Goal: Task Accomplishment & Management: Manage account settings

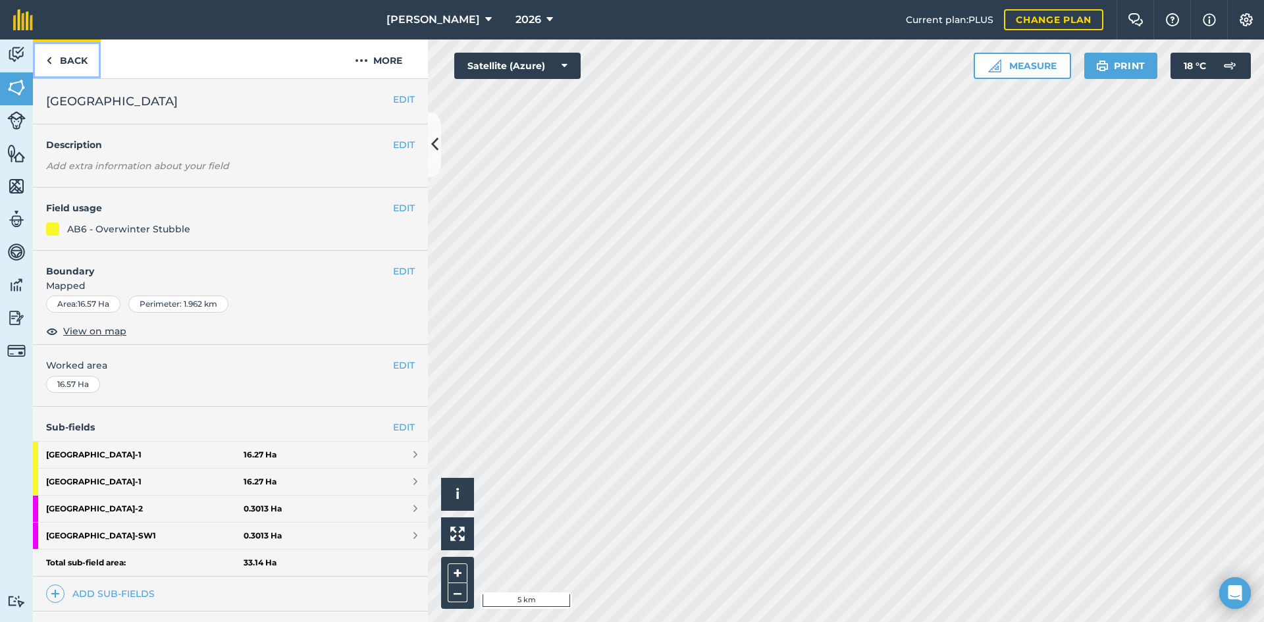
click at [51, 63] on img at bounding box center [49, 61] width 6 height 16
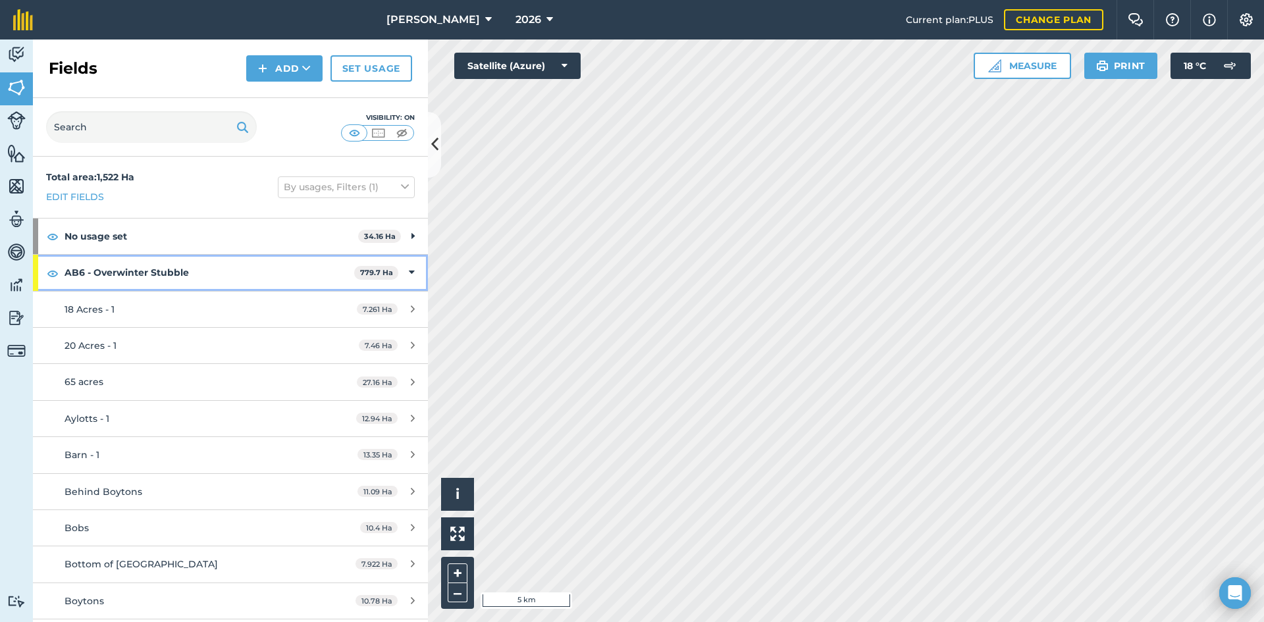
click at [409, 271] on div "AB6 - Overwinter Stubble 779.7 Ha" at bounding box center [230, 273] width 395 height 36
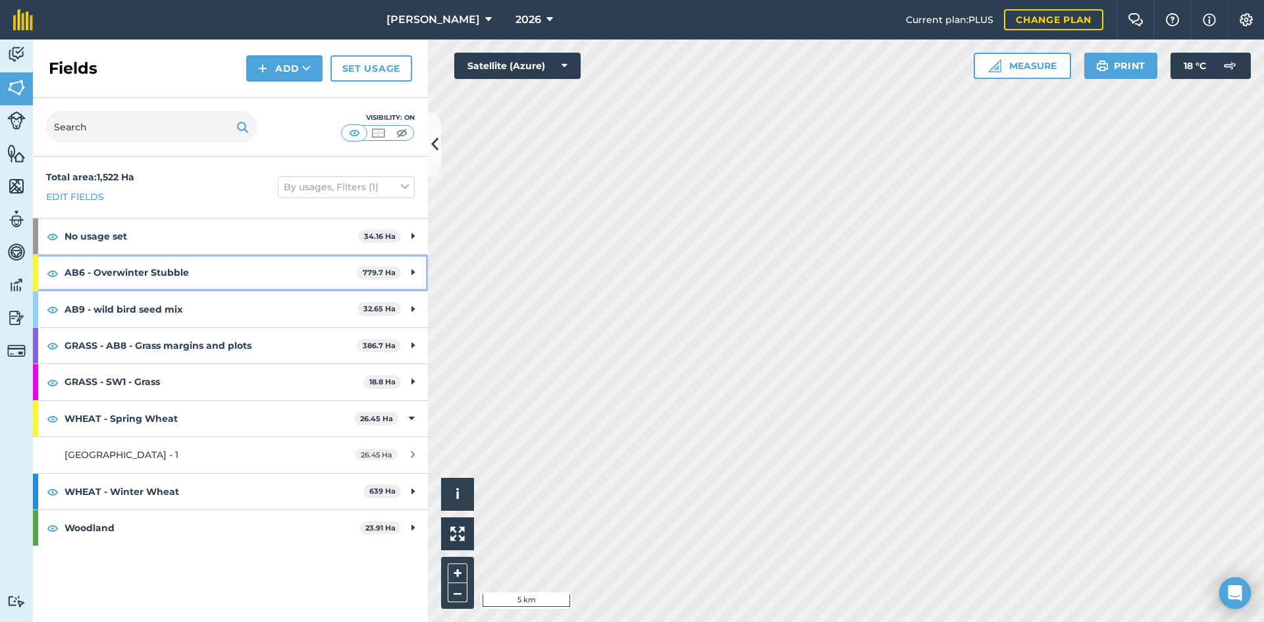
click at [405, 267] on div "AB6 - Overwinter Stubble 779.7 Ha" at bounding box center [230, 273] width 395 height 36
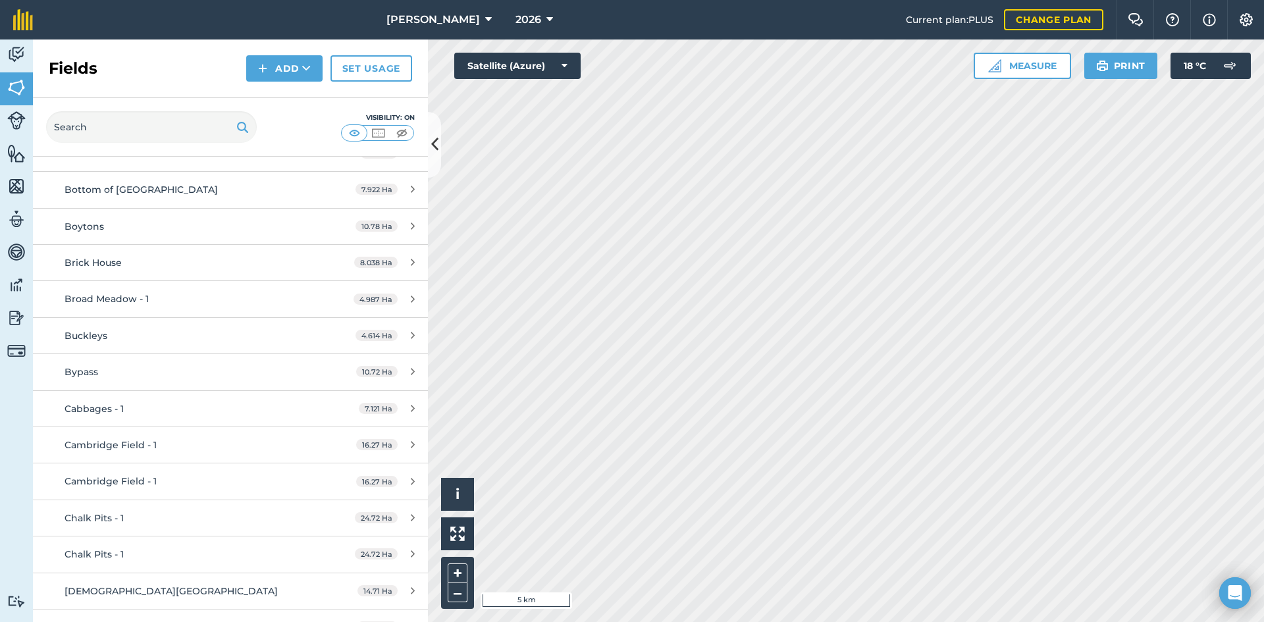
scroll to position [395, 0]
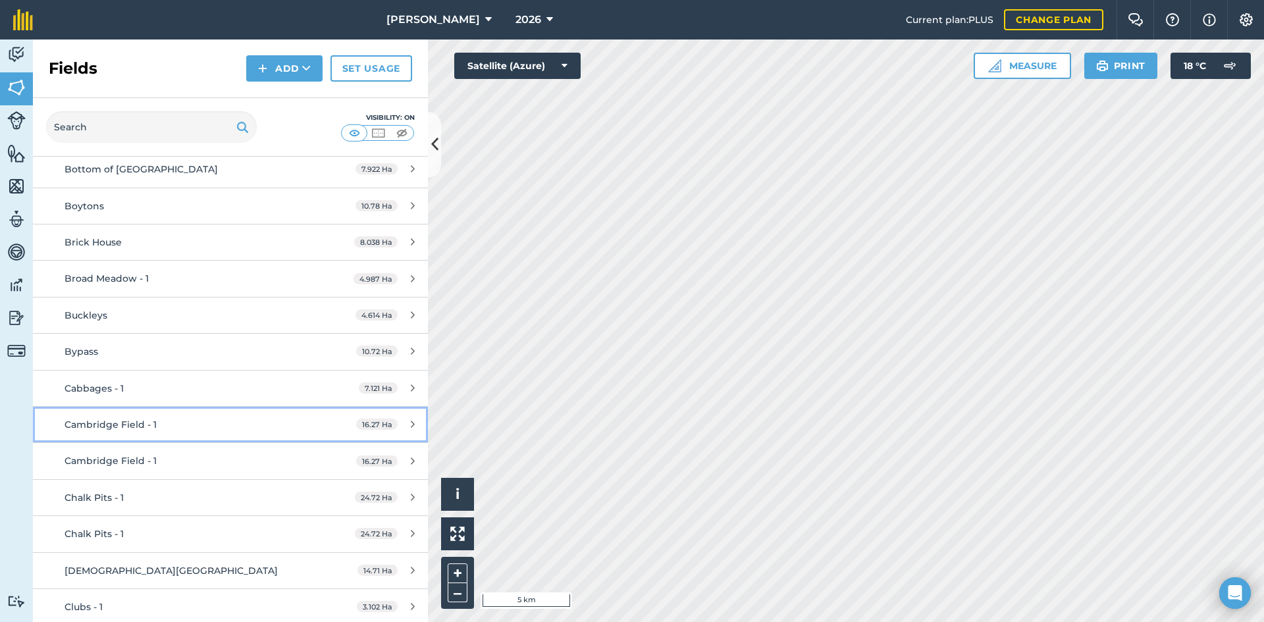
click at [318, 429] on link "Cambridge Field - 1 16.27 Ha" at bounding box center [230, 425] width 395 height 36
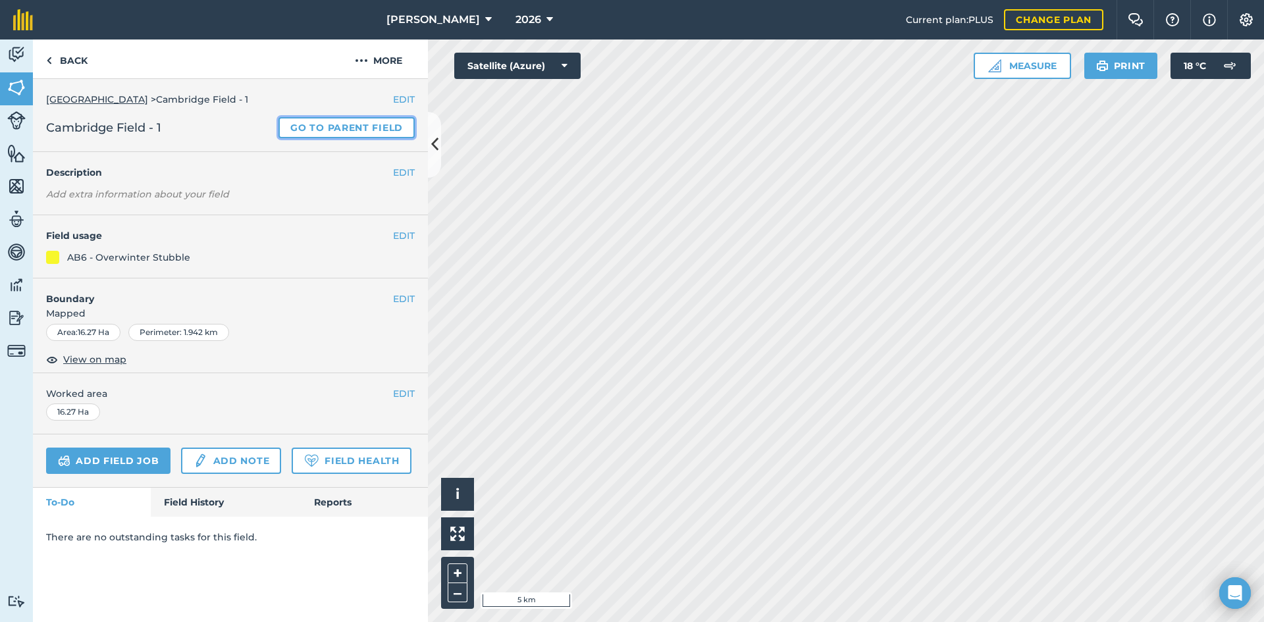
click at [361, 129] on link "Go to parent field" at bounding box center [347, 127] width 136 height 21
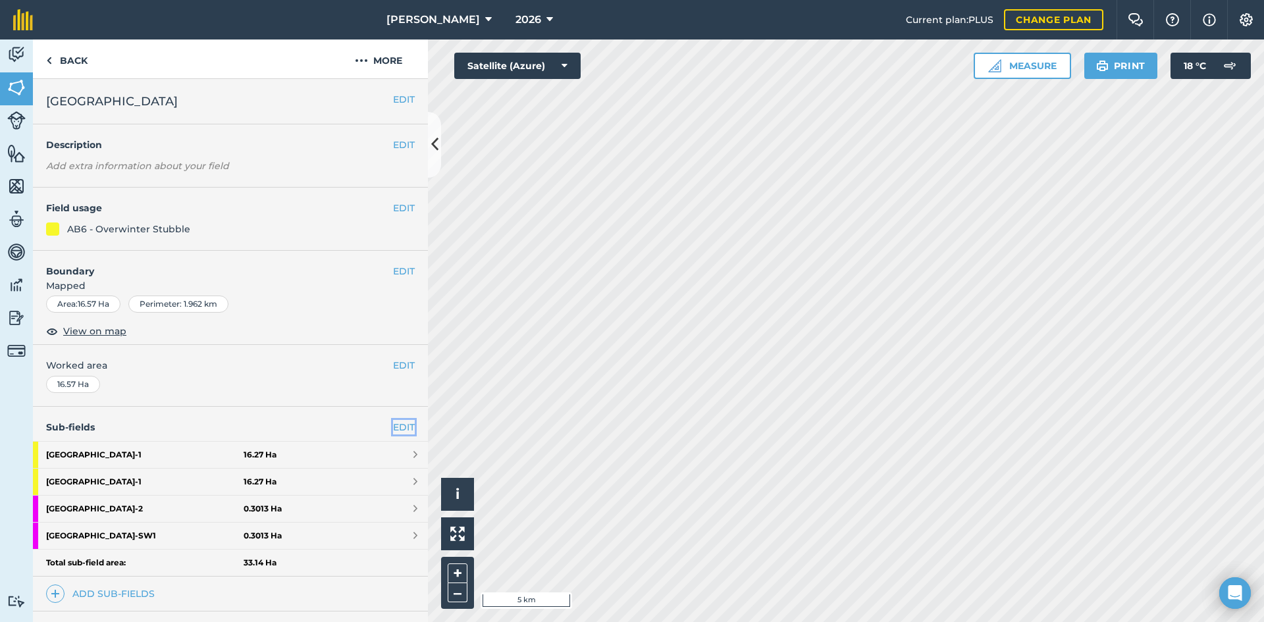
click at [393, 427] on link "EDIT" at bounding box center [404, 427] width 22 height 14
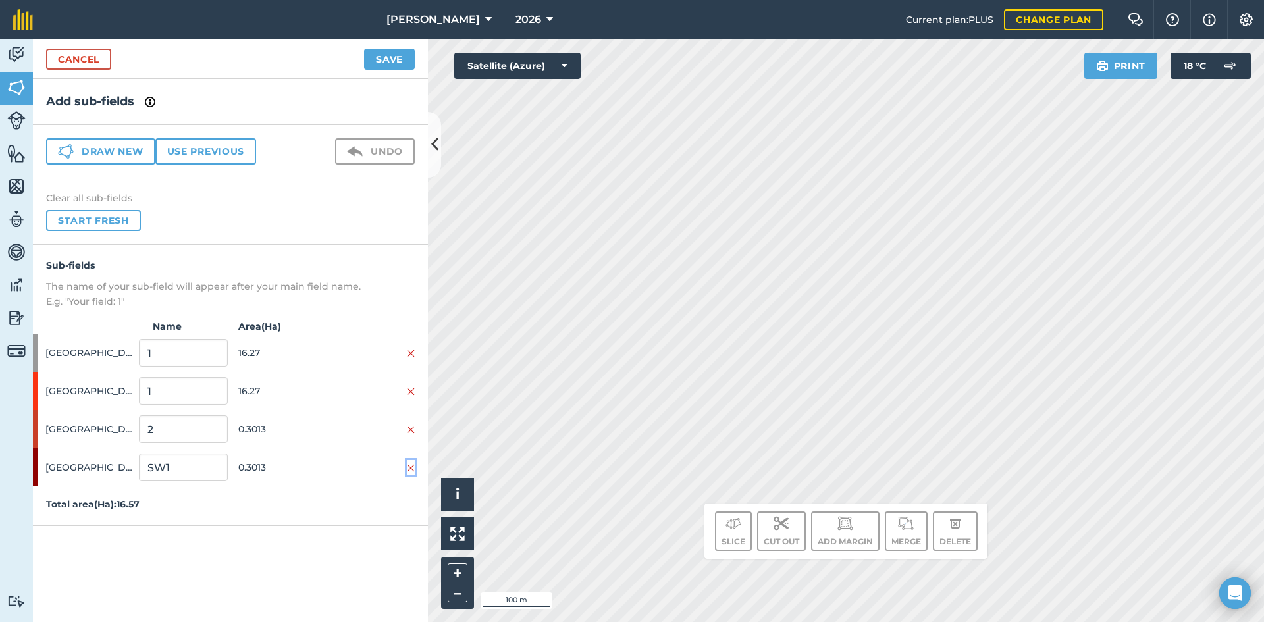
click at [410, 471] on img at bounding box center [411, 468] width 8 height 11
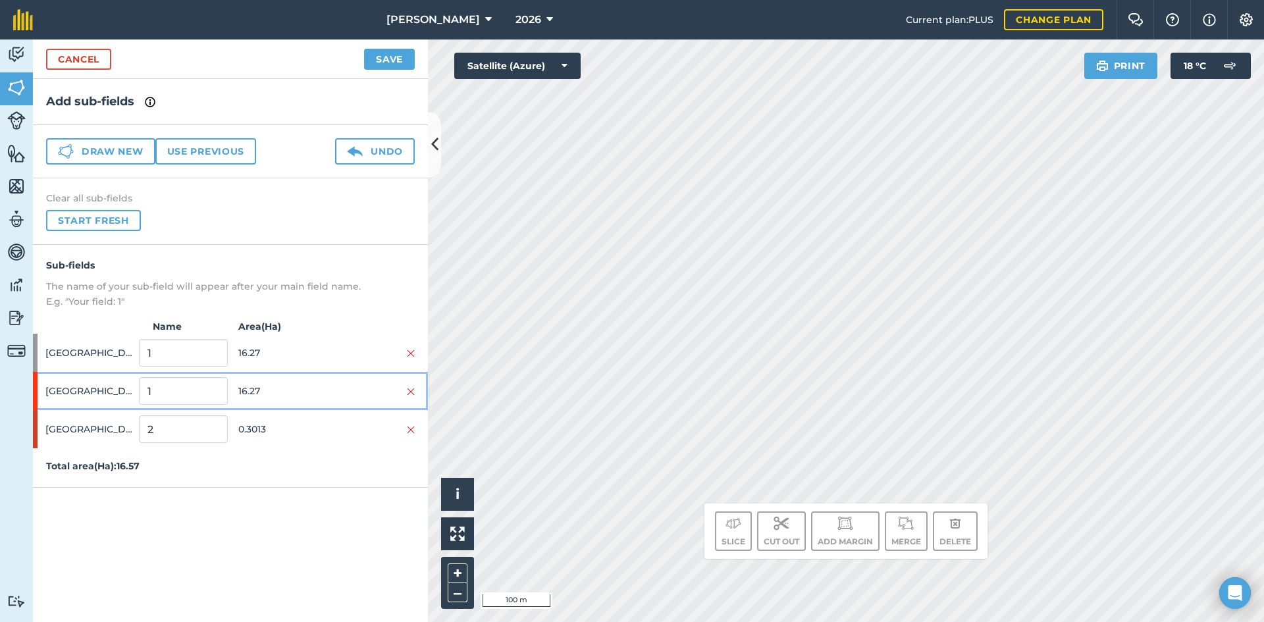
click at [406, 389] on div at bounding box center [371, 391] width 88 height 14
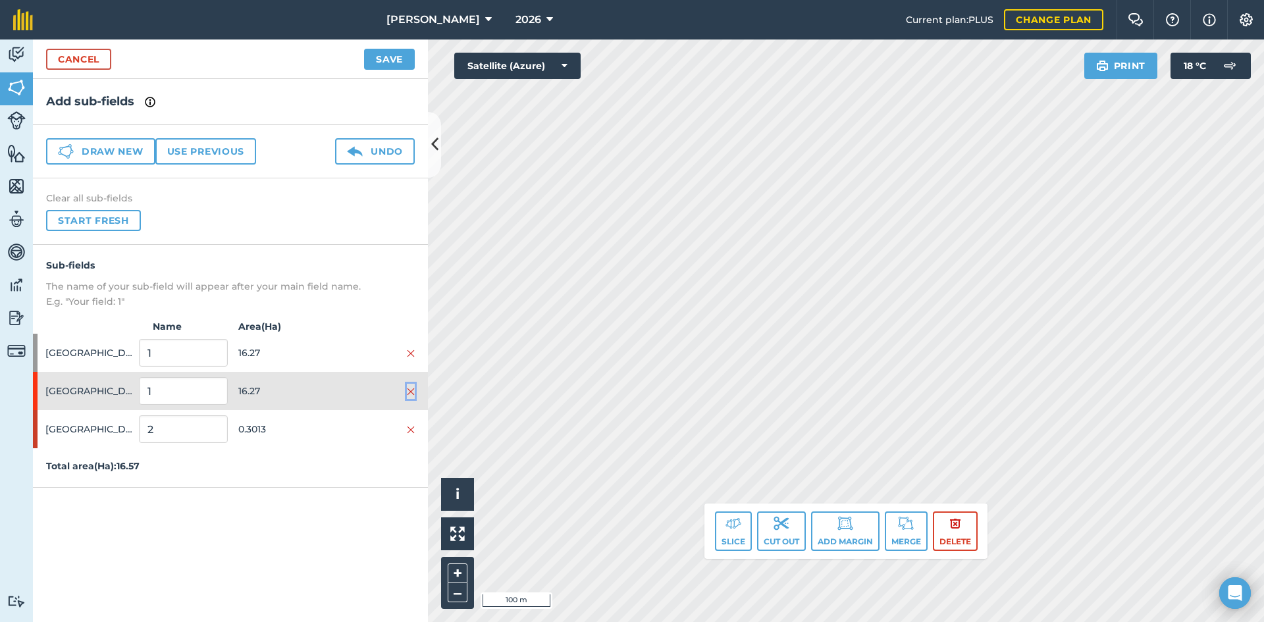
click at [408, 391] on img at bounding box center [411, 392] width 8 height 11
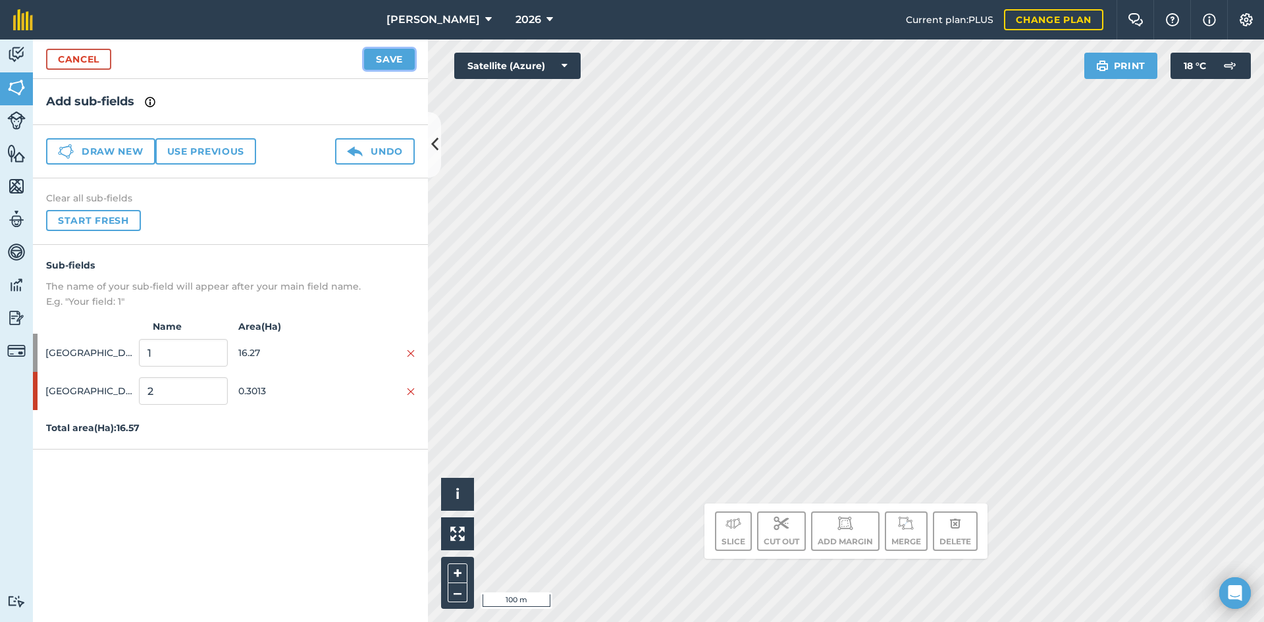
click at [399, 63] on button "Save" at bounding box center [389, 59] width 51 height 21
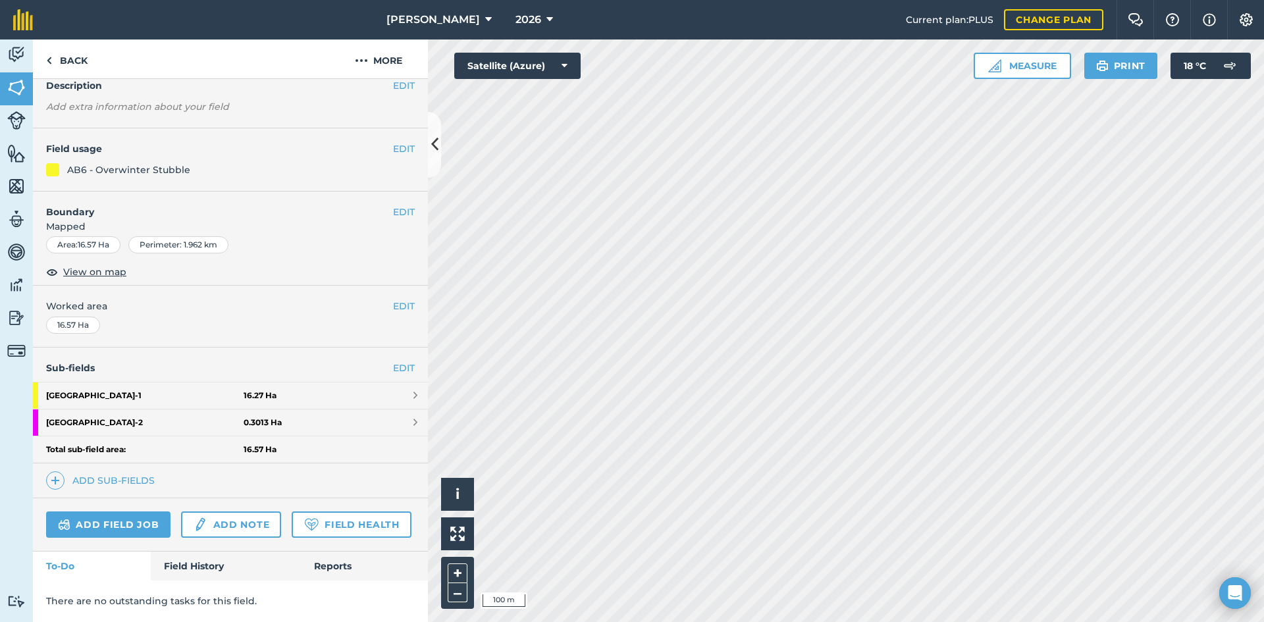
scroll to position [96, 0]
click at [76, 60] on link "Back" at bounding box center [67, 59] width 68 height 39
click at [1228, 591] on icon "Open Intercom Messenger" at bounding box center [1235, 593] width 15 height 17
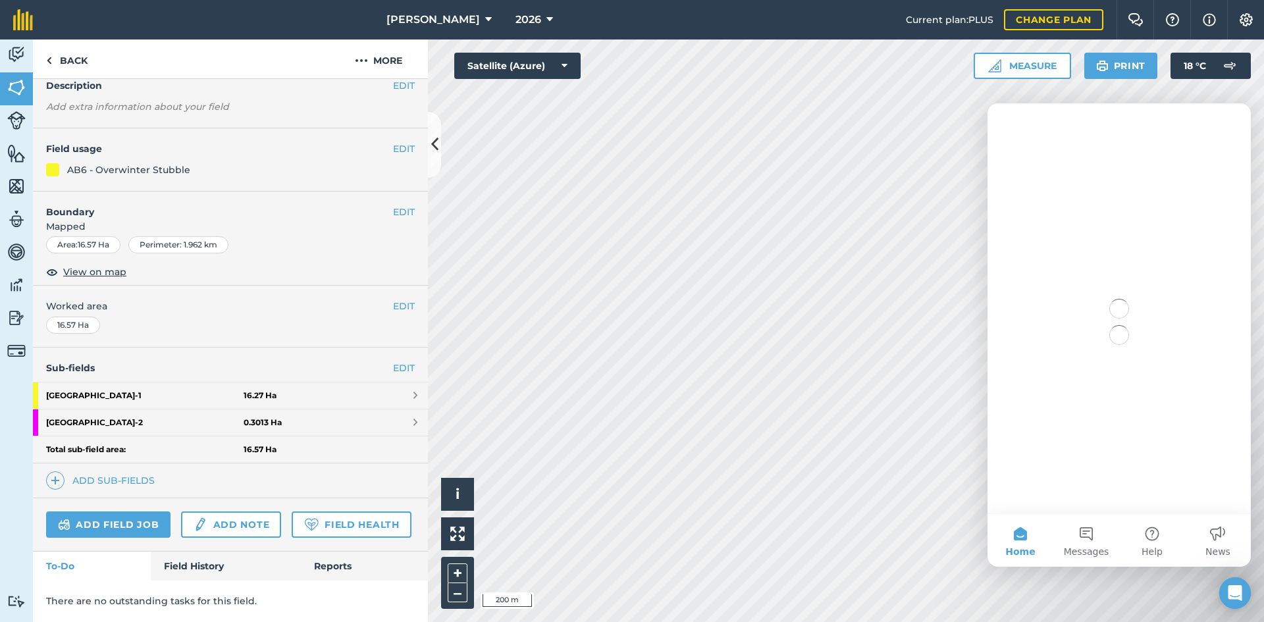
scroll to position [0, 0]
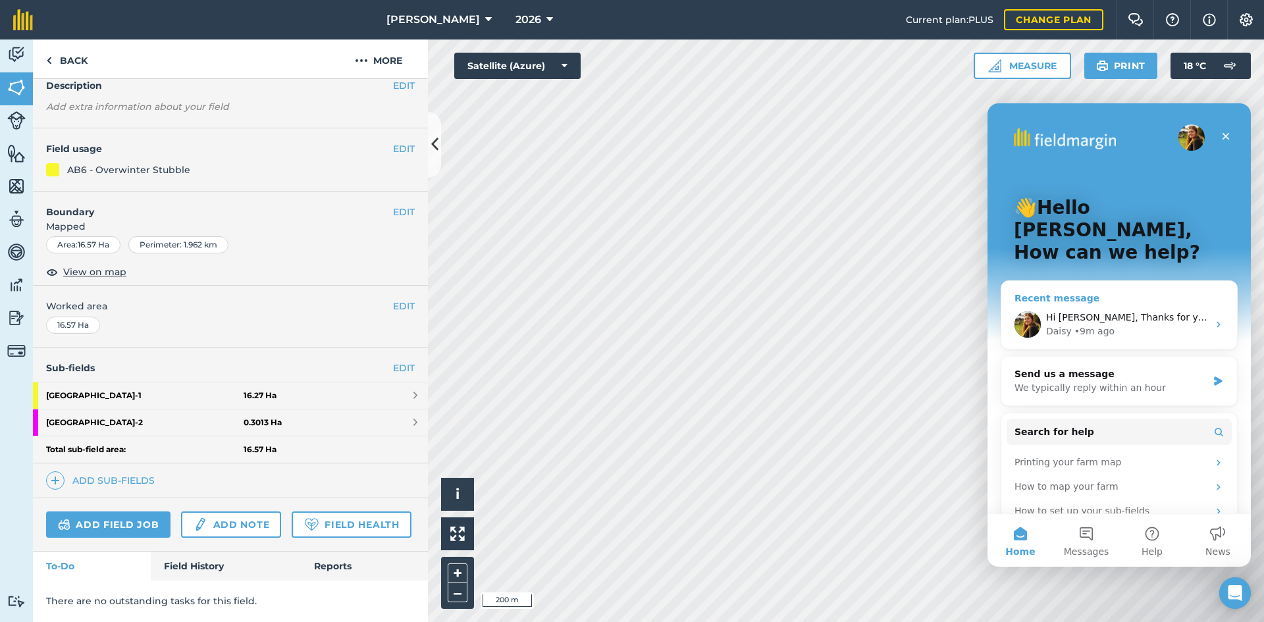
click at [1145, 325] on div "Daisy • 9m ago" at bounding box center [1127, 332] width 162 height 14
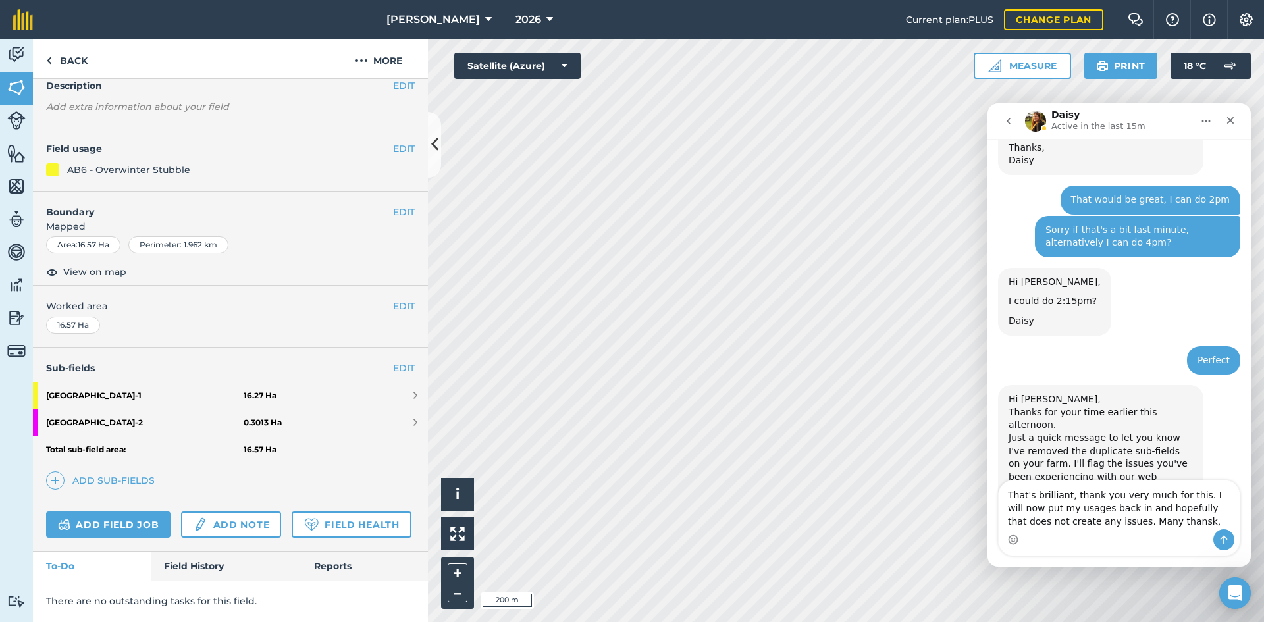
scroll to position [1659, 0]
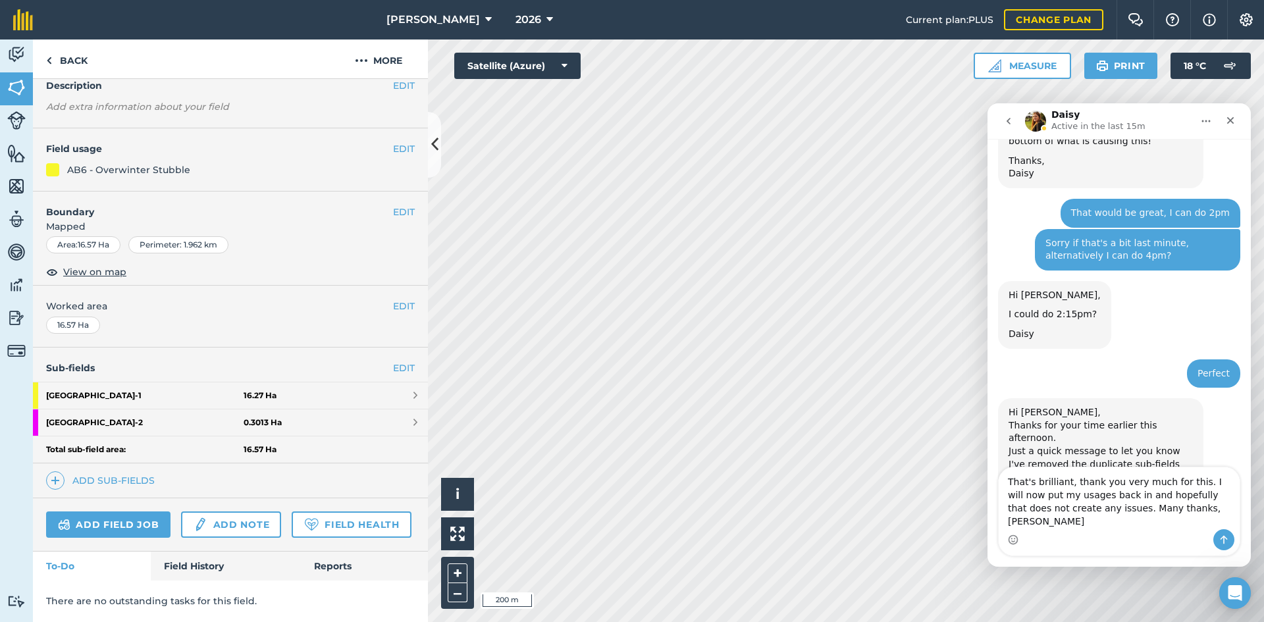
type textarea "That's brilliant, thank you very much for this. I will now put my usages back i…"
click at [1228, 535] on icon "Send a message…" at bounding box center [1224, 540] width 11 height 11
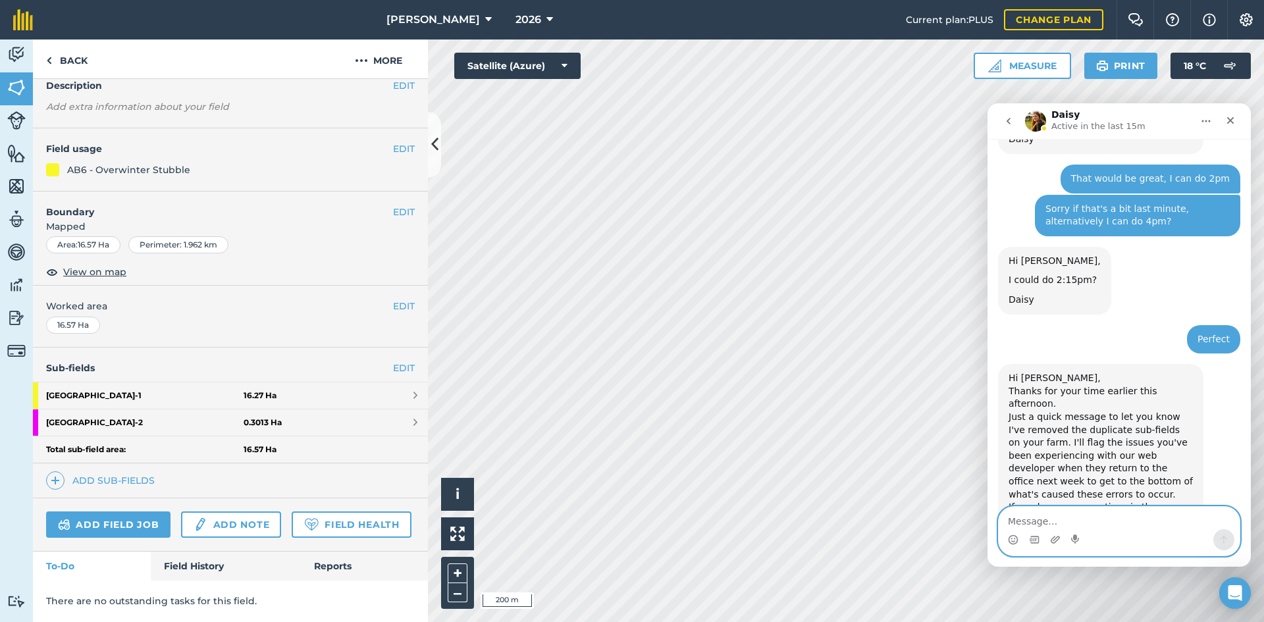
scroll to position [1710, 0]
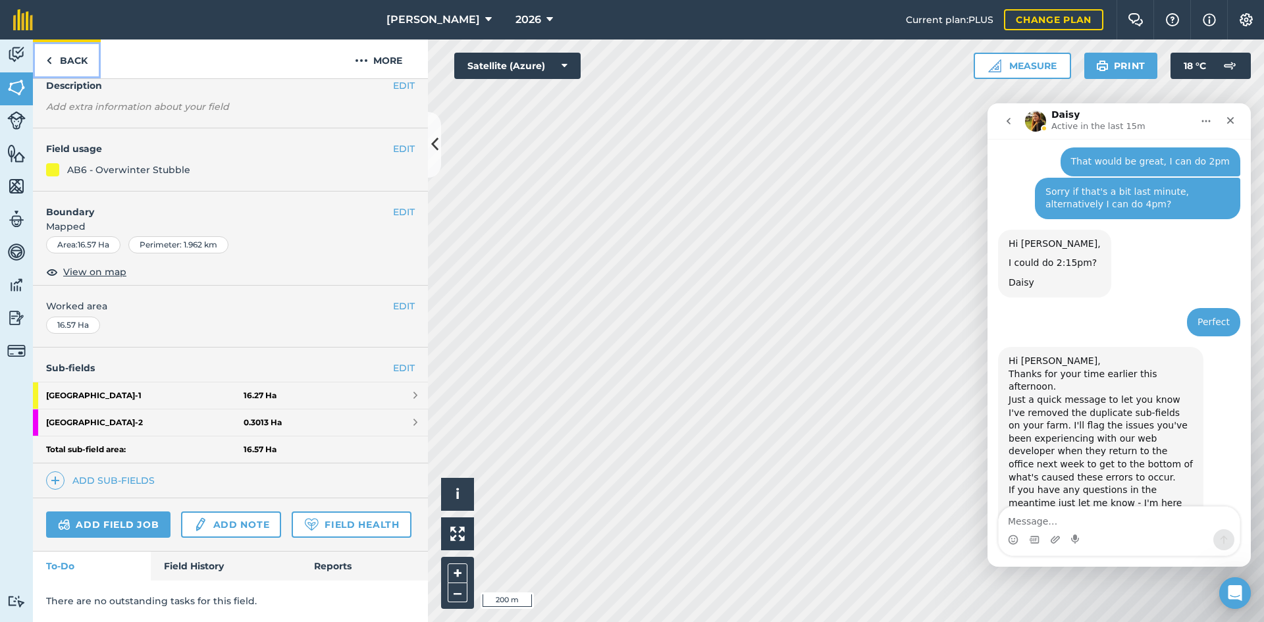
click at [61, 59] on link "Back" at bounding box center [67, 59] width 68 height 39
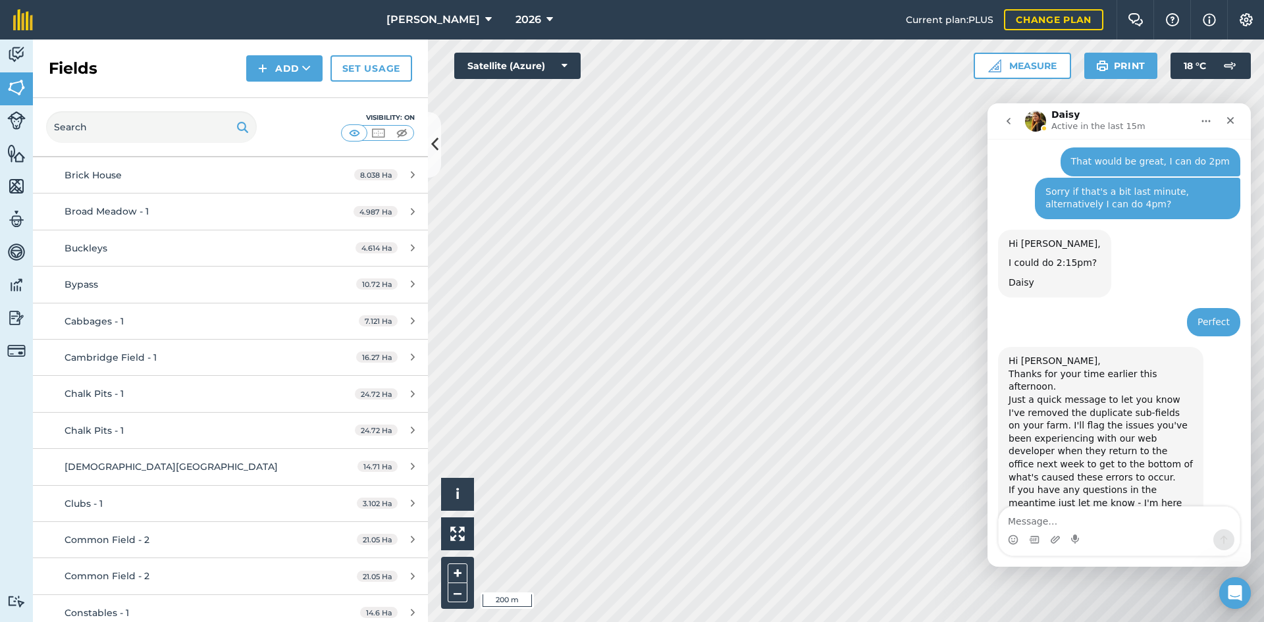
scroll to position [527, 0]
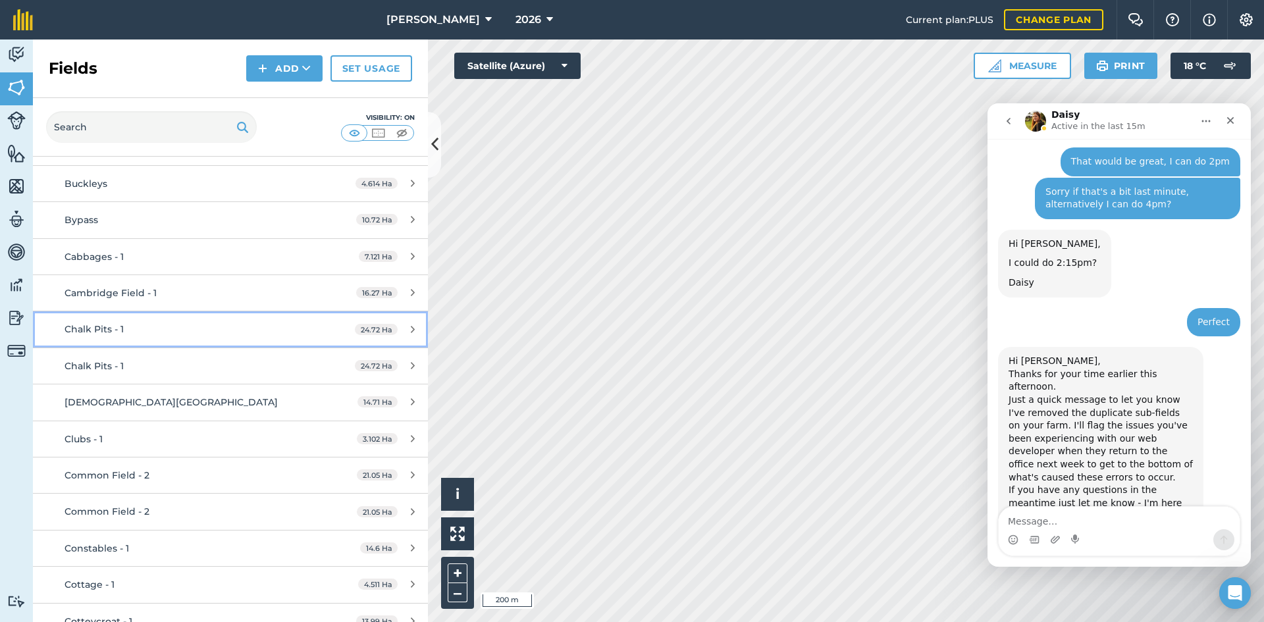
click at [227, 332] on div "Chalk Pits - 1" at bounding box center [189, 329] width 248 height 14
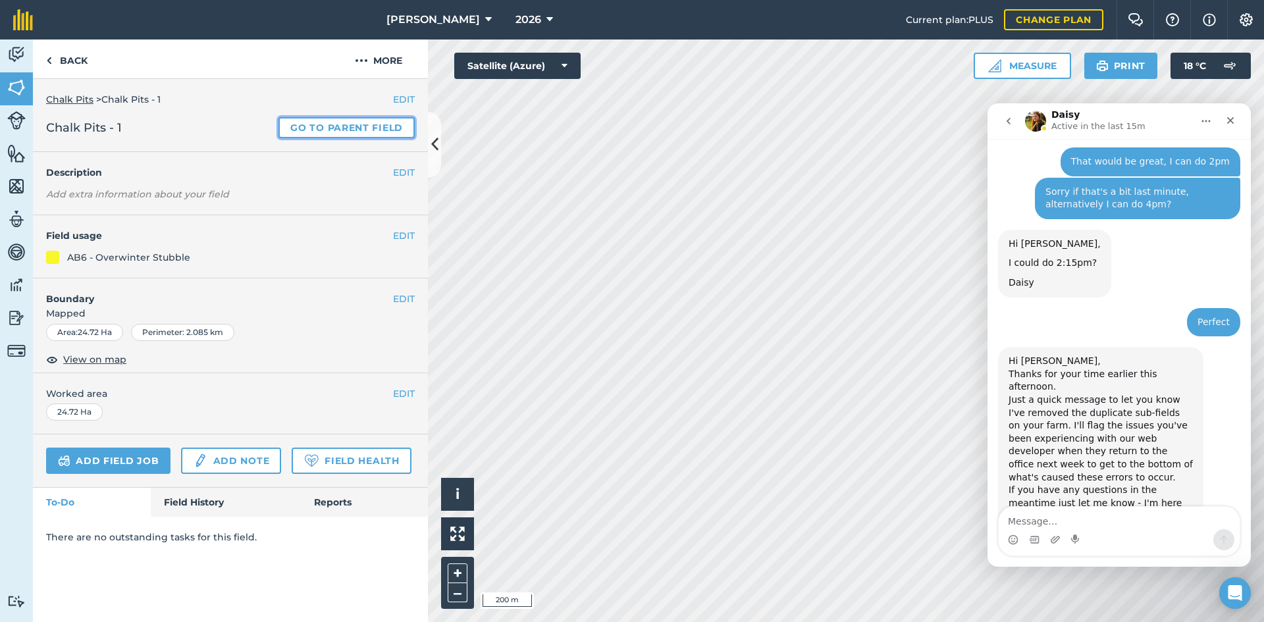
click at [376, 132] on link "Go to parent field" at bounding box center [347, 127] width 136 height 21
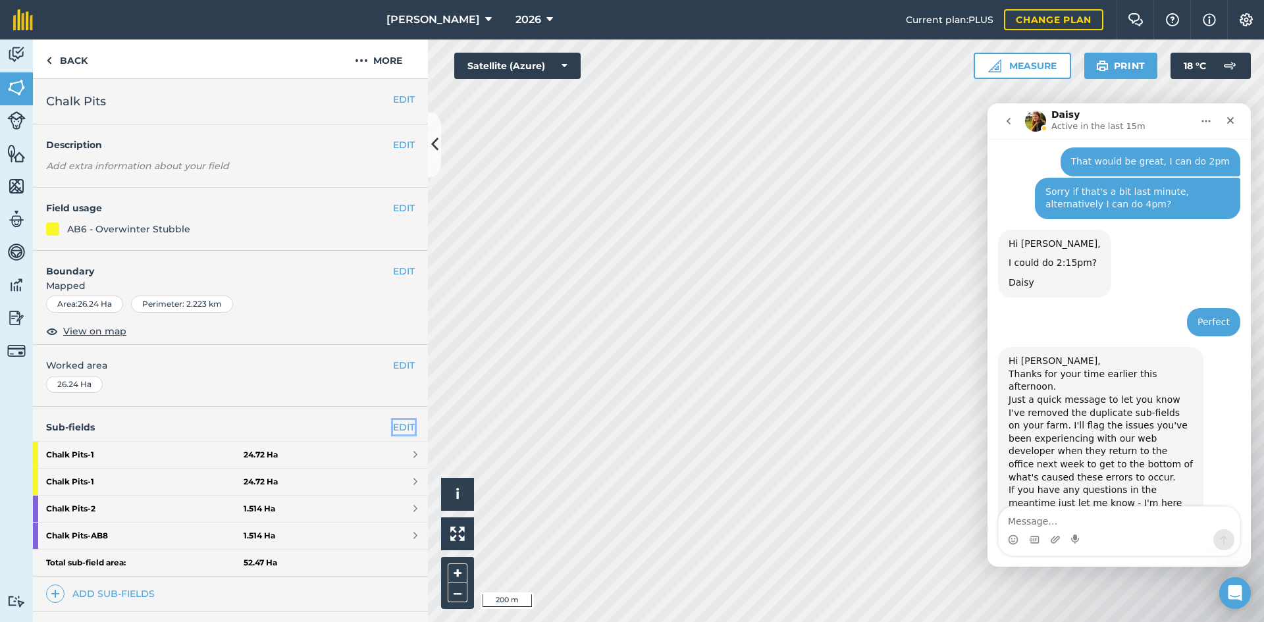
click at [396, 428] on link "EDIT" at bounding box center [404, 427] width 22 height 14
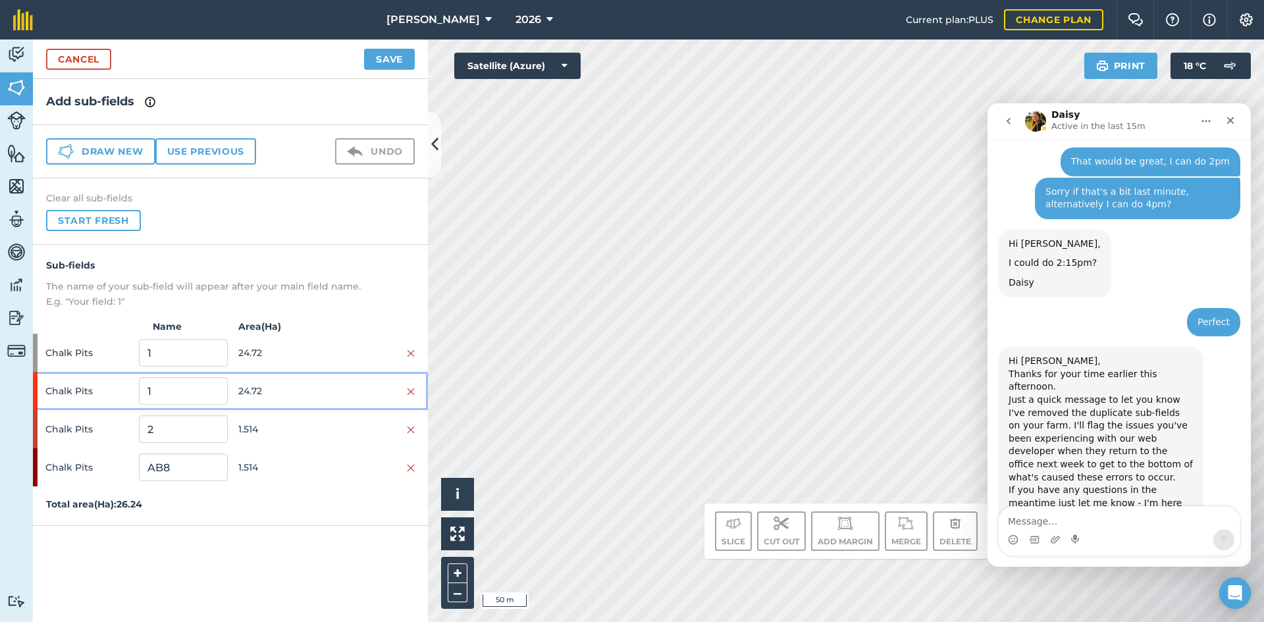
click at [406, 391] on div at bounding box center [371, 391] width 88 height 14
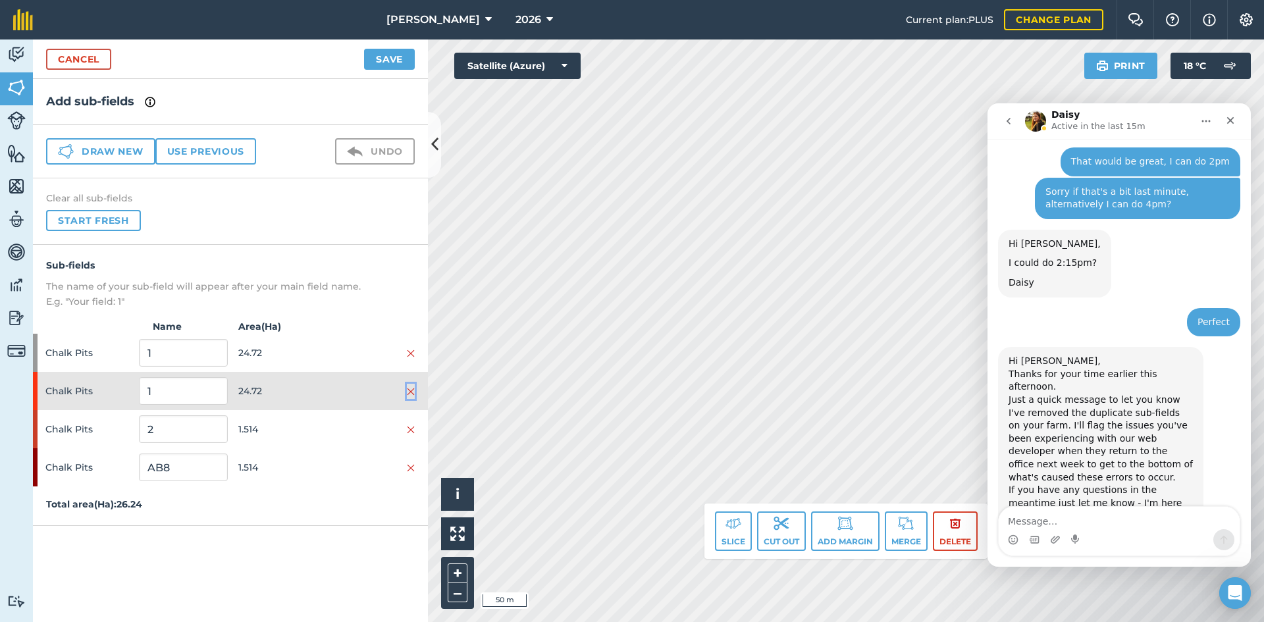
click at [413, 393] on img at bounding box center [411, 392] width 8 height 11
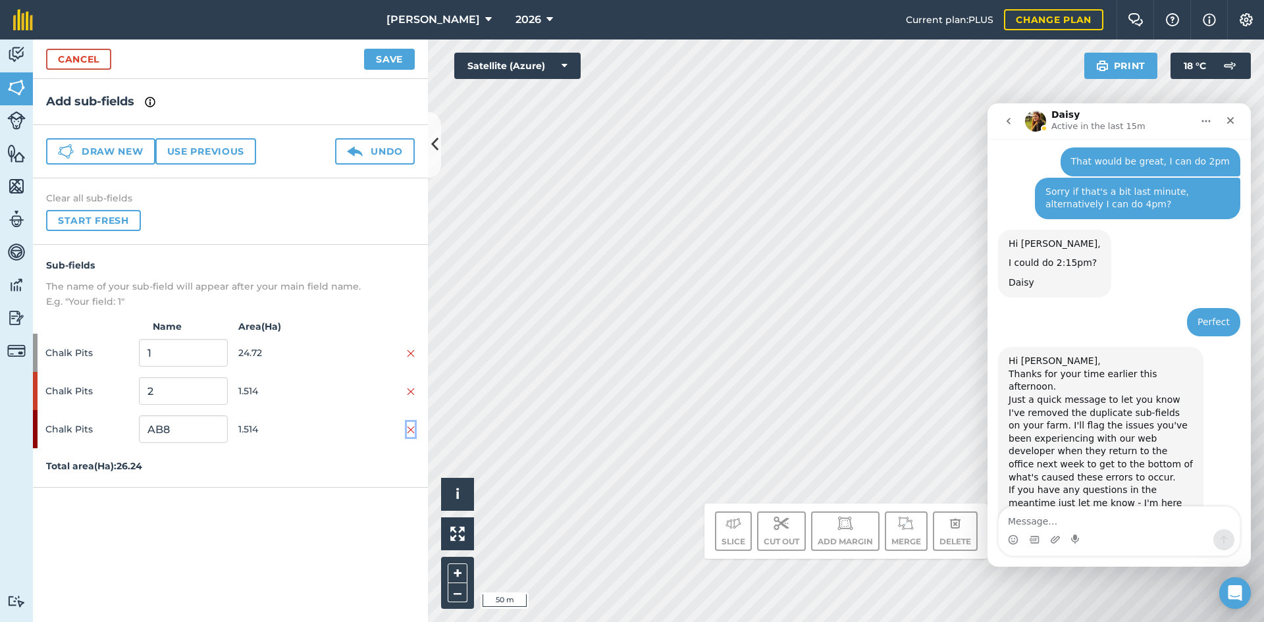
click at [409, 423] on button at bounding box center [411, 429] width 8 height 14
click at [387, 57] on button "Save" at bounding box center [389, 59] width 51 height 21
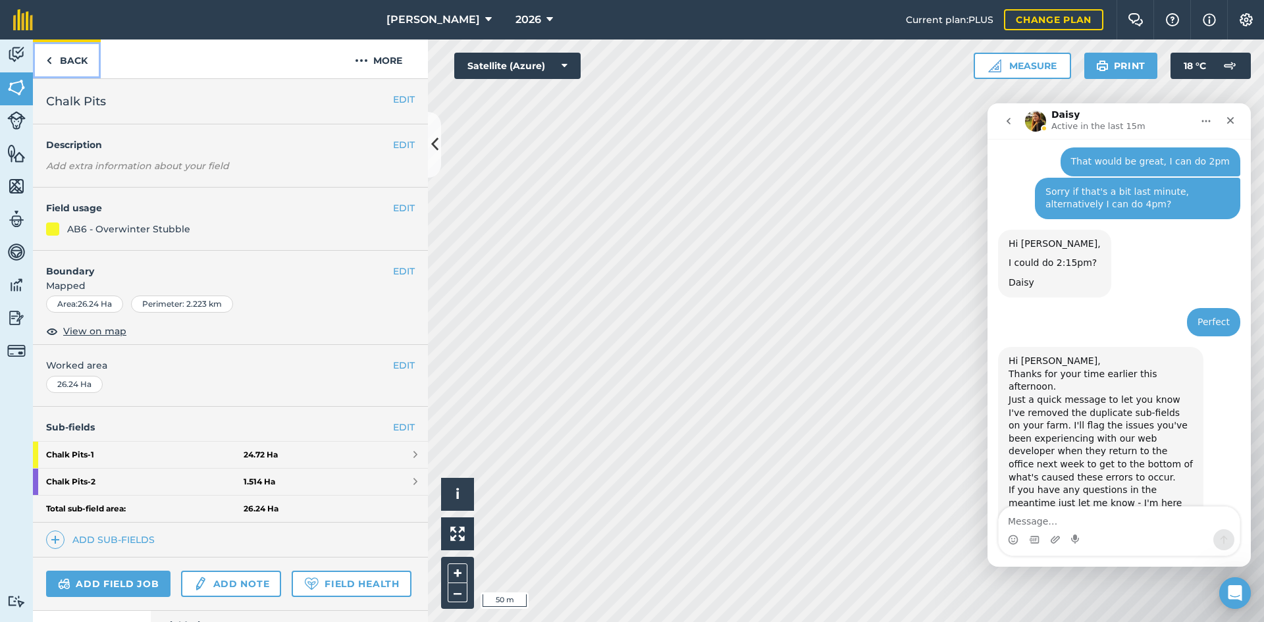
click at [87, 54] on link "Back" at bounding box center [67, 59] width 68 height 39
click at [70, 63] on link "Back" at bounding box center [67, 59] width 68 height 39
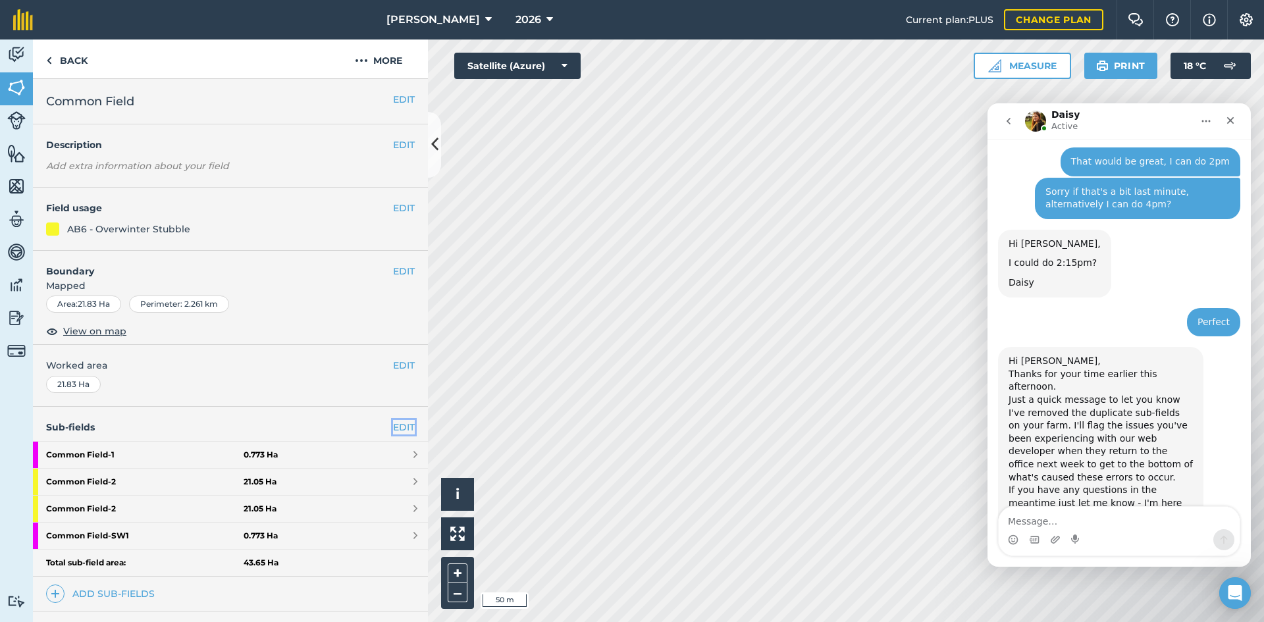
click at [393, 426] on link "EDIT" at bounding box center [404, 427] width 22 height 14
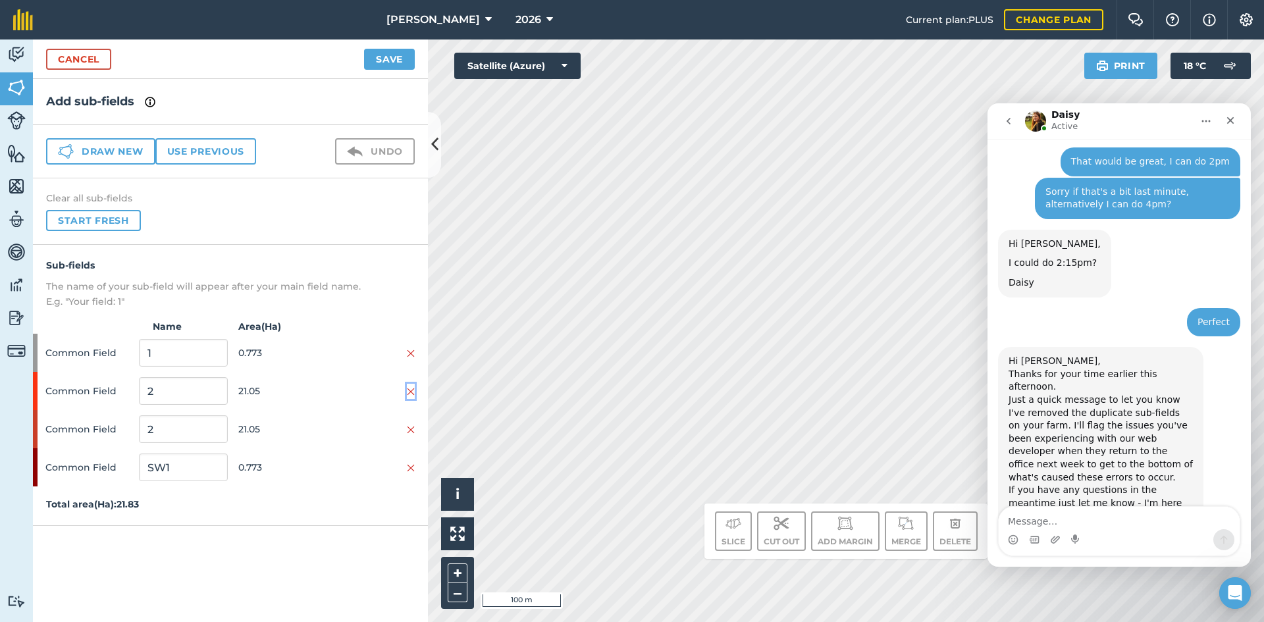
click at [411, 392] on img at bounding box center [411, 392] width 8 height 11
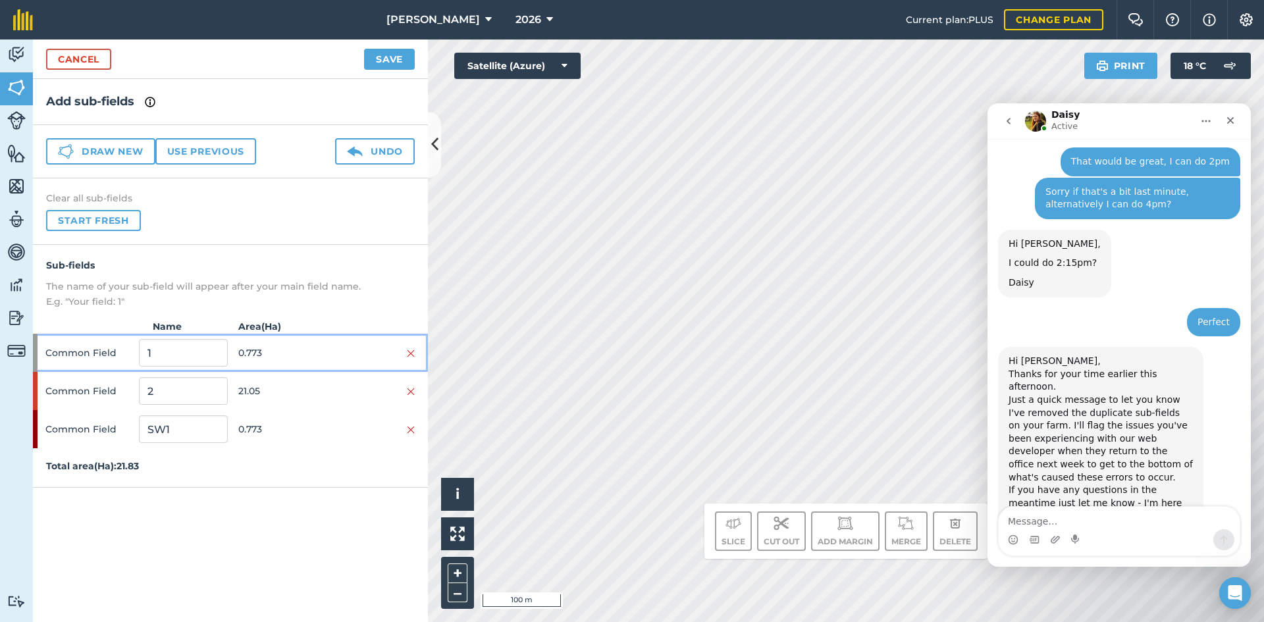
click at [417, 348] on div "Common Field 1 0.773" at bounding box center [230, 353] width 395 height 38
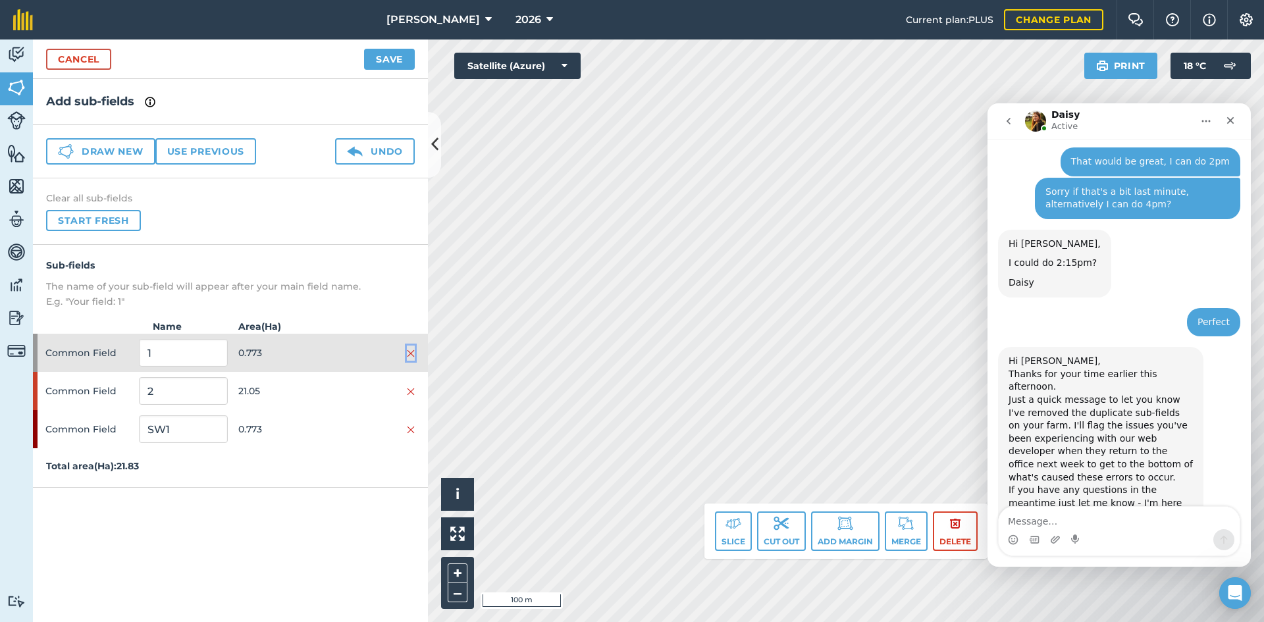
click at [411, 354] on img at bounding box center [411, 353] width 8 height 11
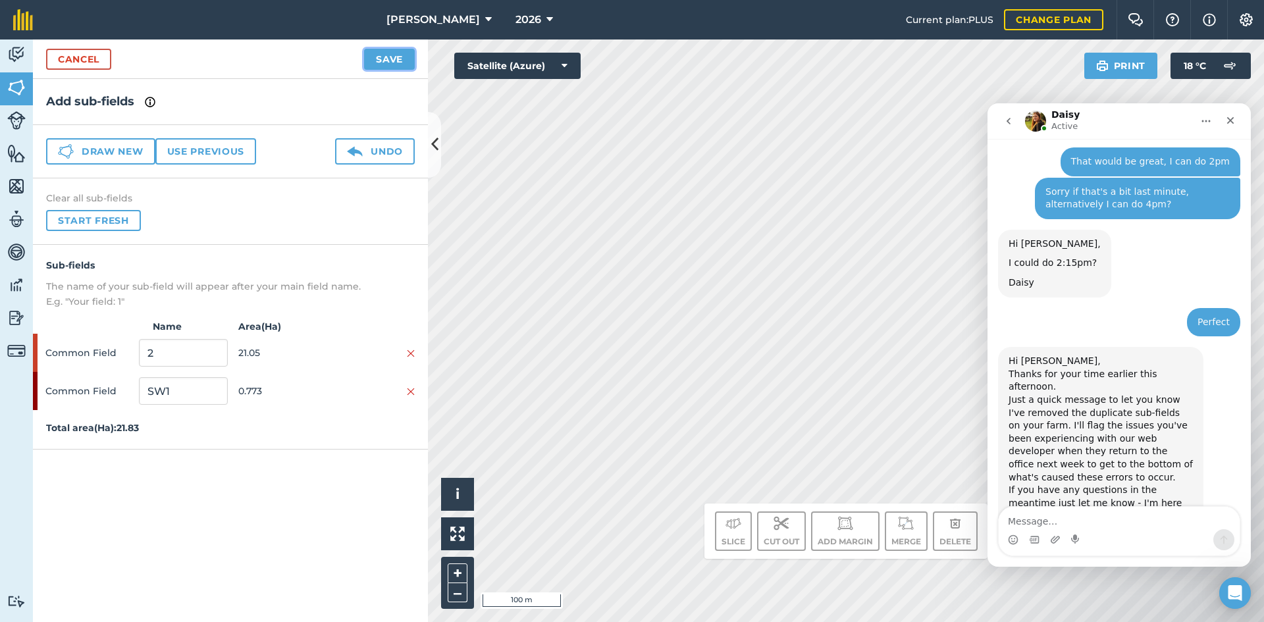
drag, startPoint x: 404, startPoint y: 61, endPoint x: 396, endPoint y: 66, distance: 9.0
click at [403, 61] on button "Save" at bounding box center [389, 59] width 51 height 21
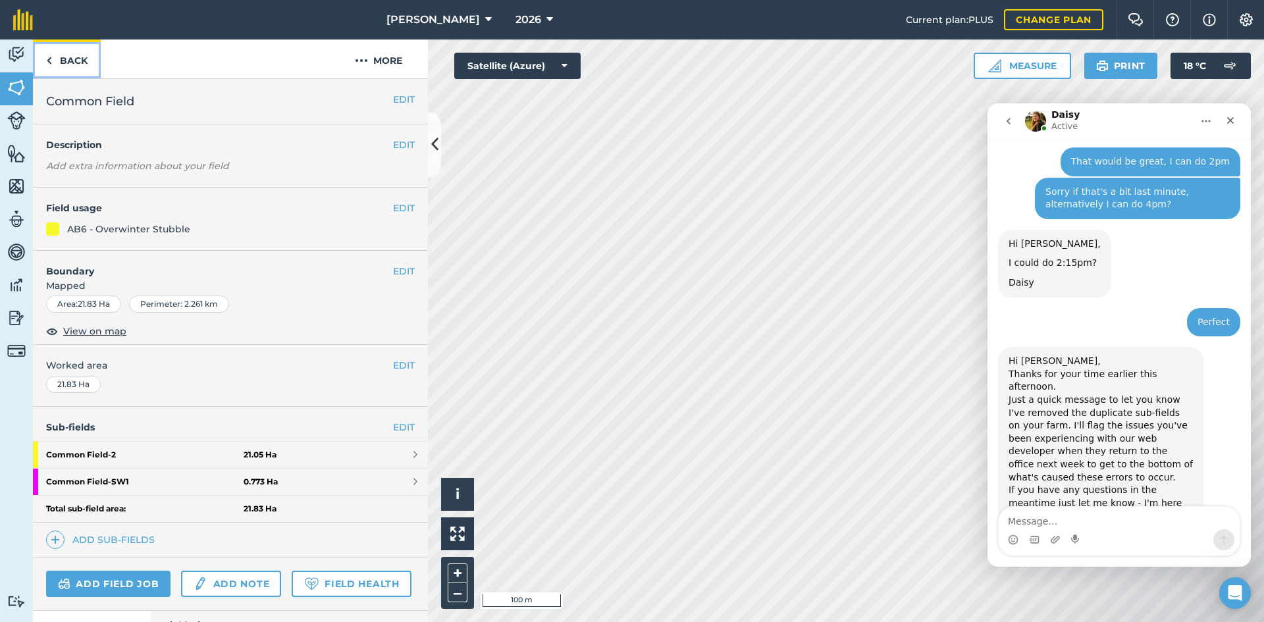
click at [68, 49] on link "Back" at bounding box center [67, 59] width 68 height 39
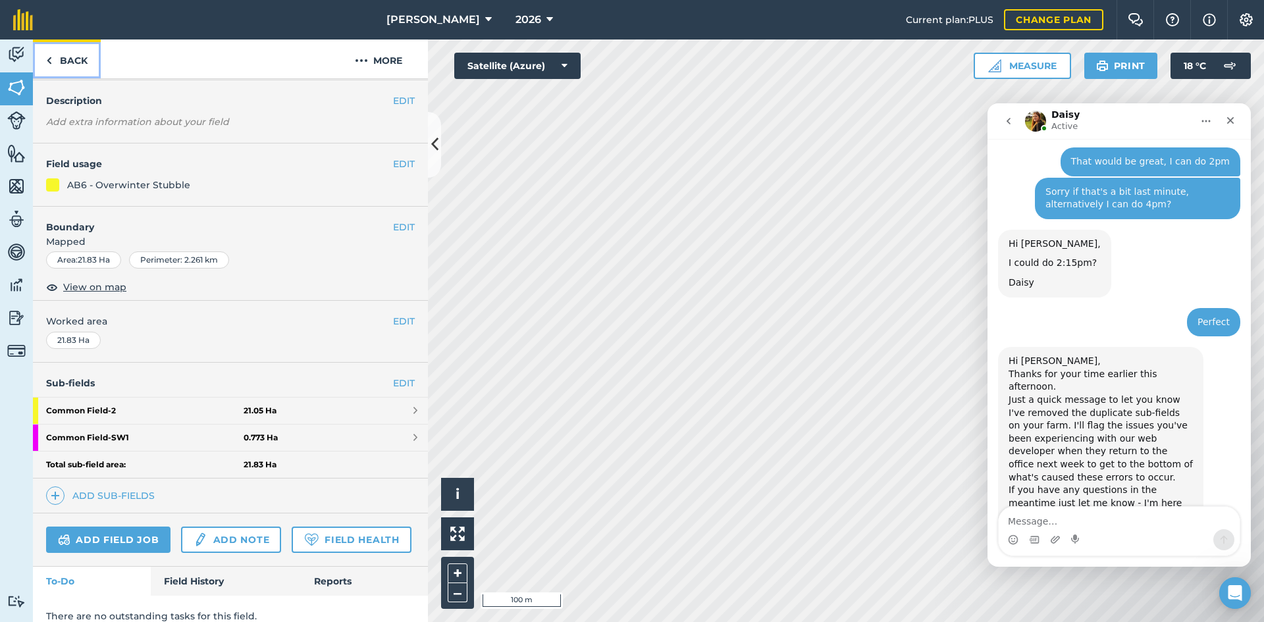
scroll to position [66, 0]
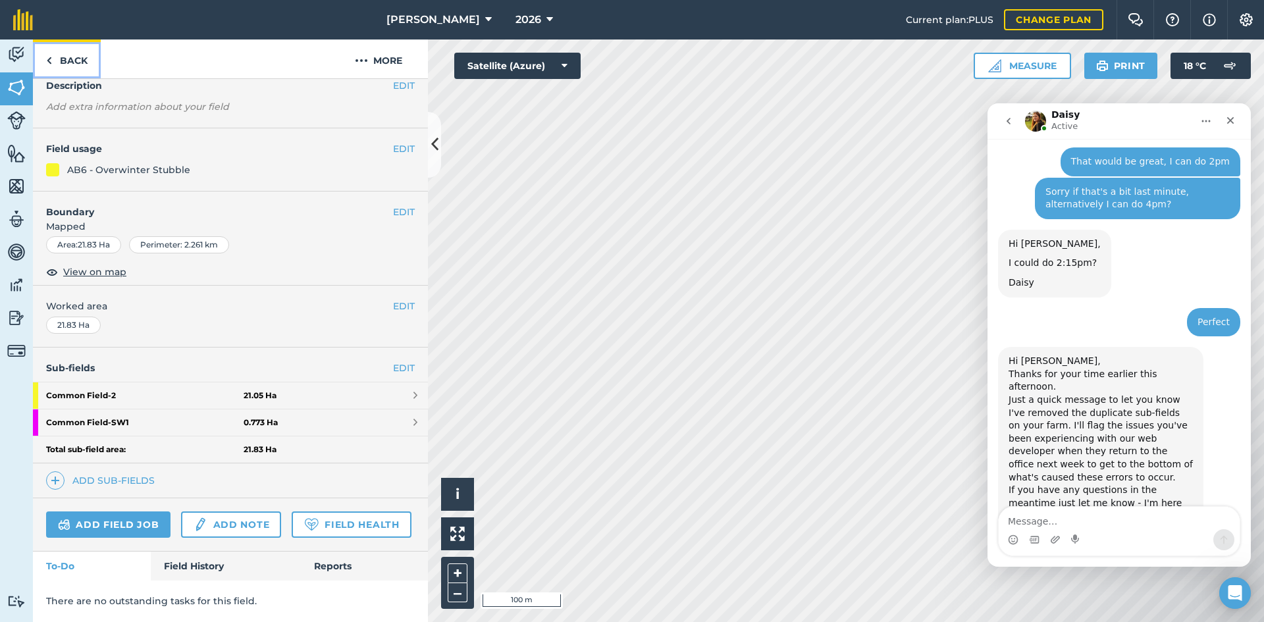
click at [73, 60] on link "Back" at bounding box center [67, 59] width 68 height 39
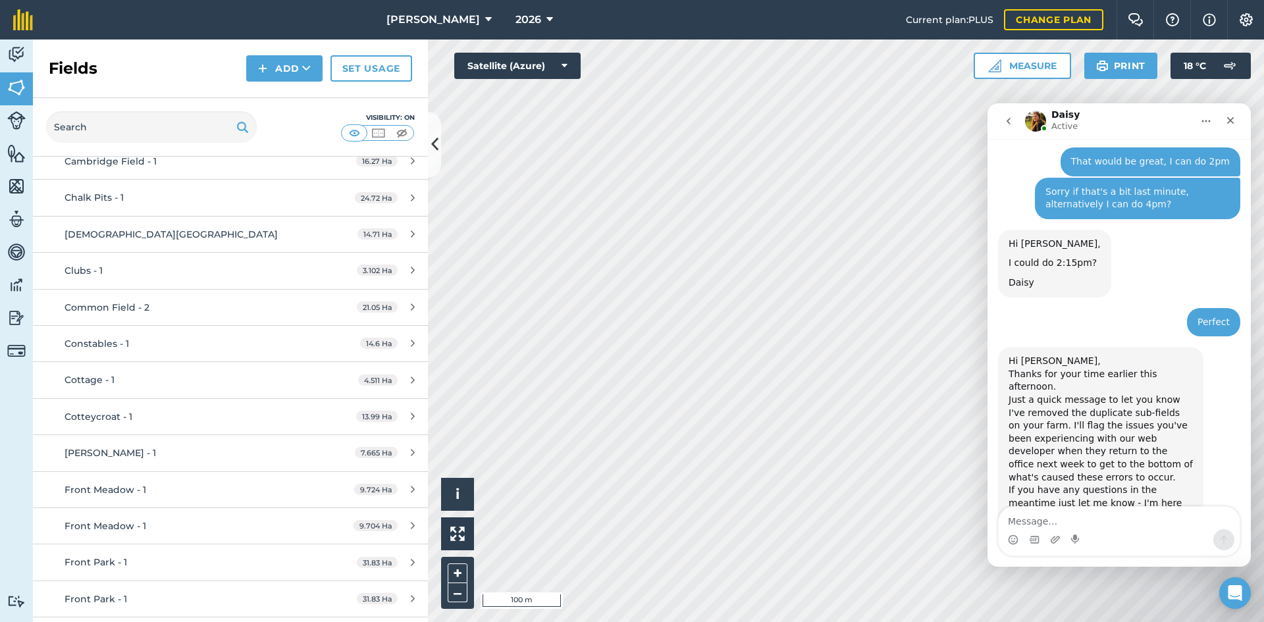
scroll to position [724, 0]
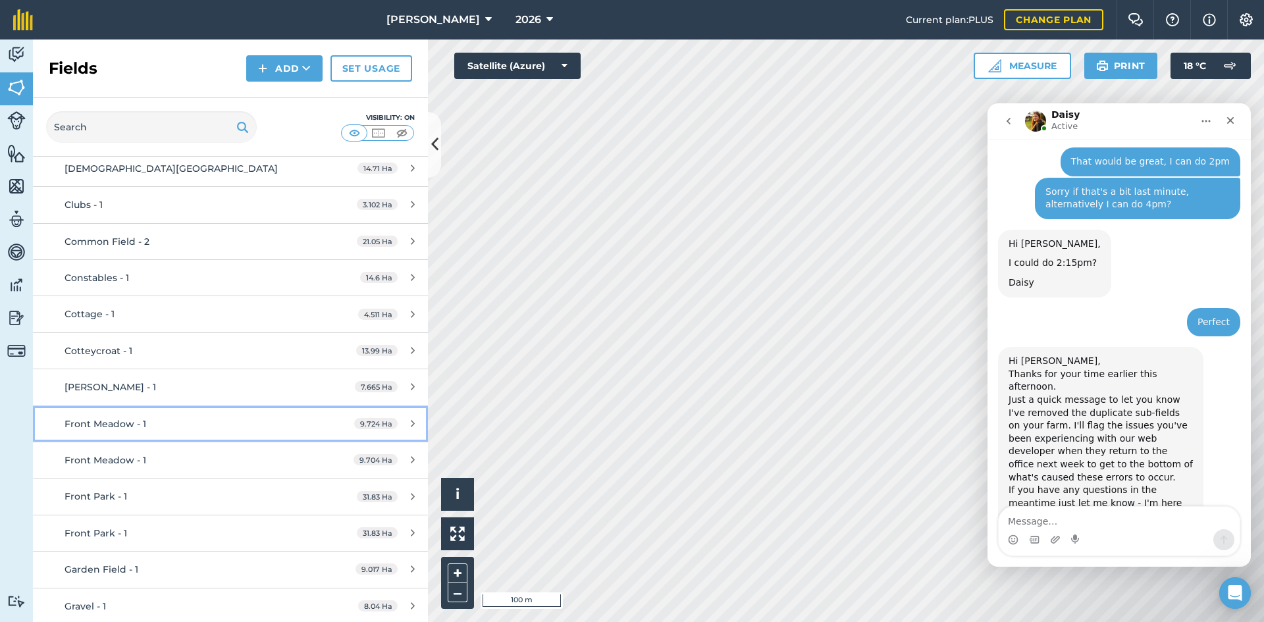
click at [296, 427] on div "Front Meadow - 1" at bounding box center [189, 424] width 248 height 14
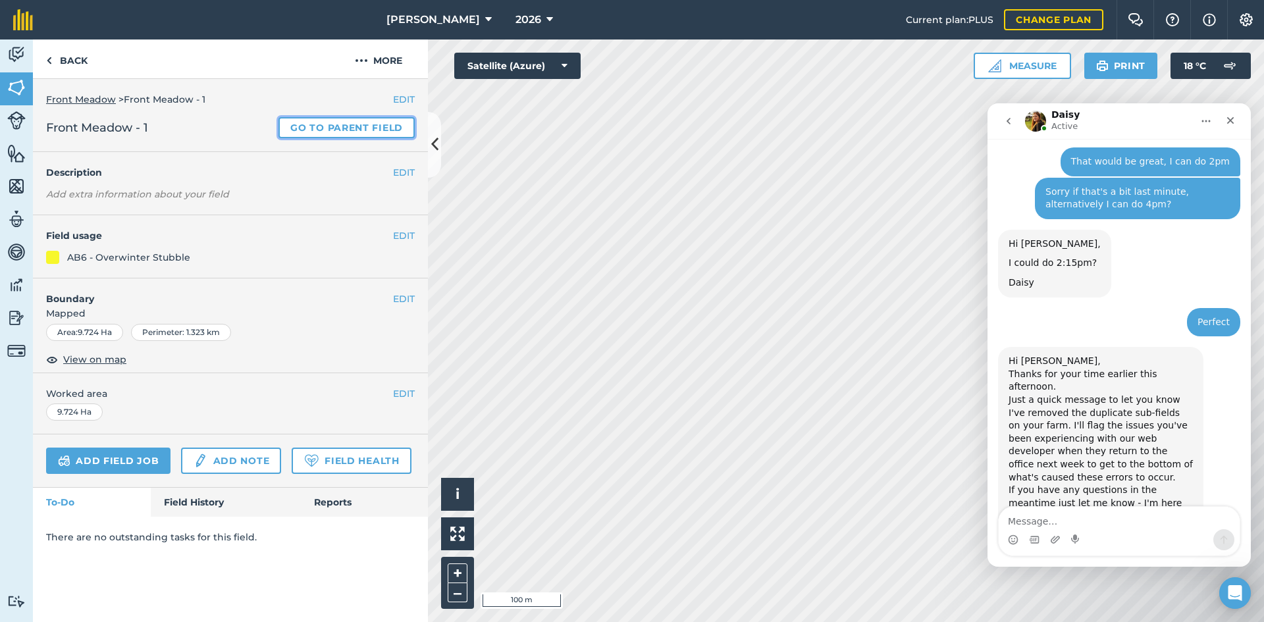
click at [384, 121] on link "Go to parent field" at bounding box center [347, 127] width 136 height 21
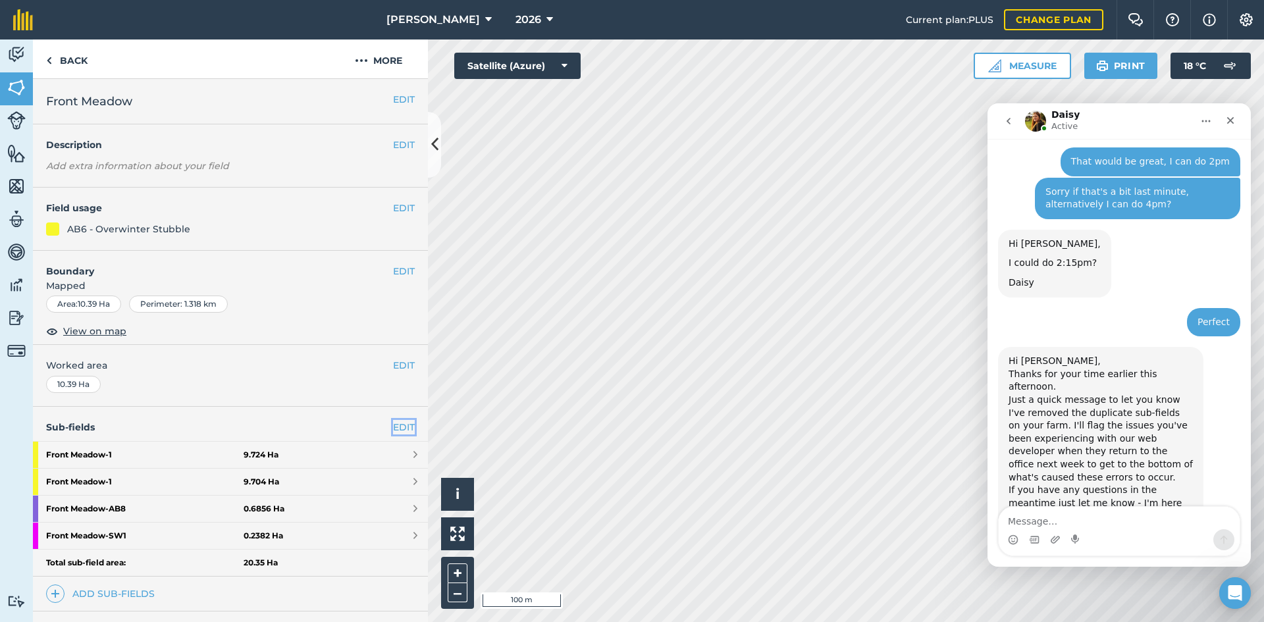
click at [393, 421] on link "EDIT" at bounding box center [404, 427] width 22 height 14
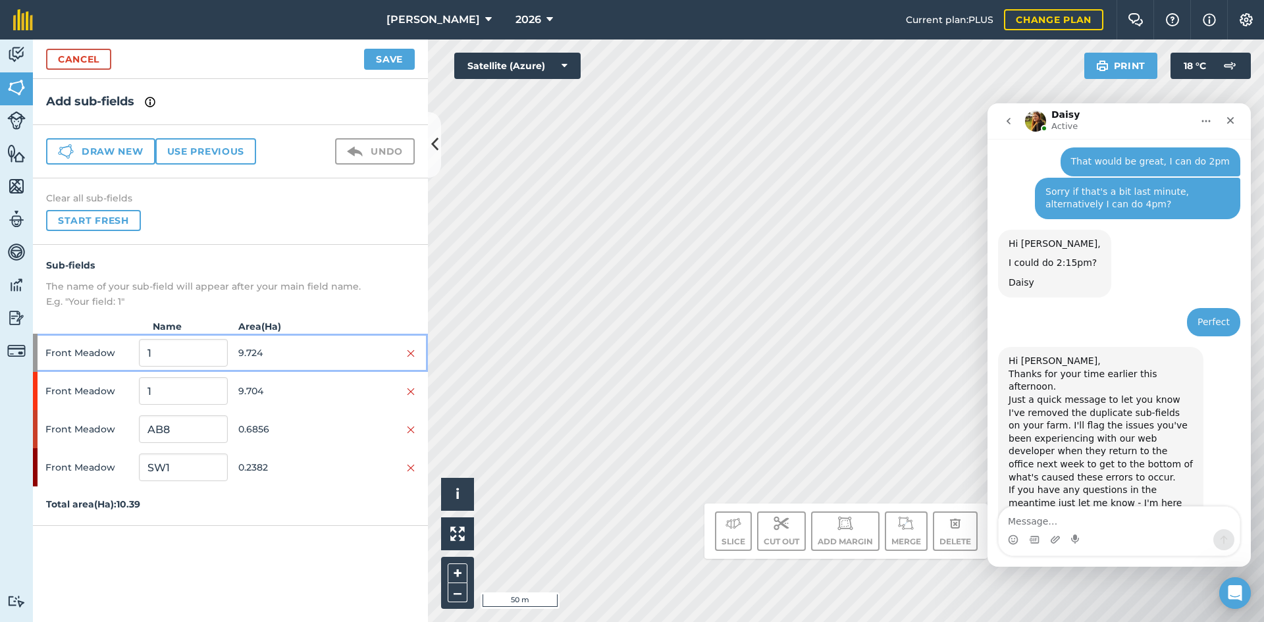
click at [405, 348] on div at bounding box center [371, 353] width 88 height 14
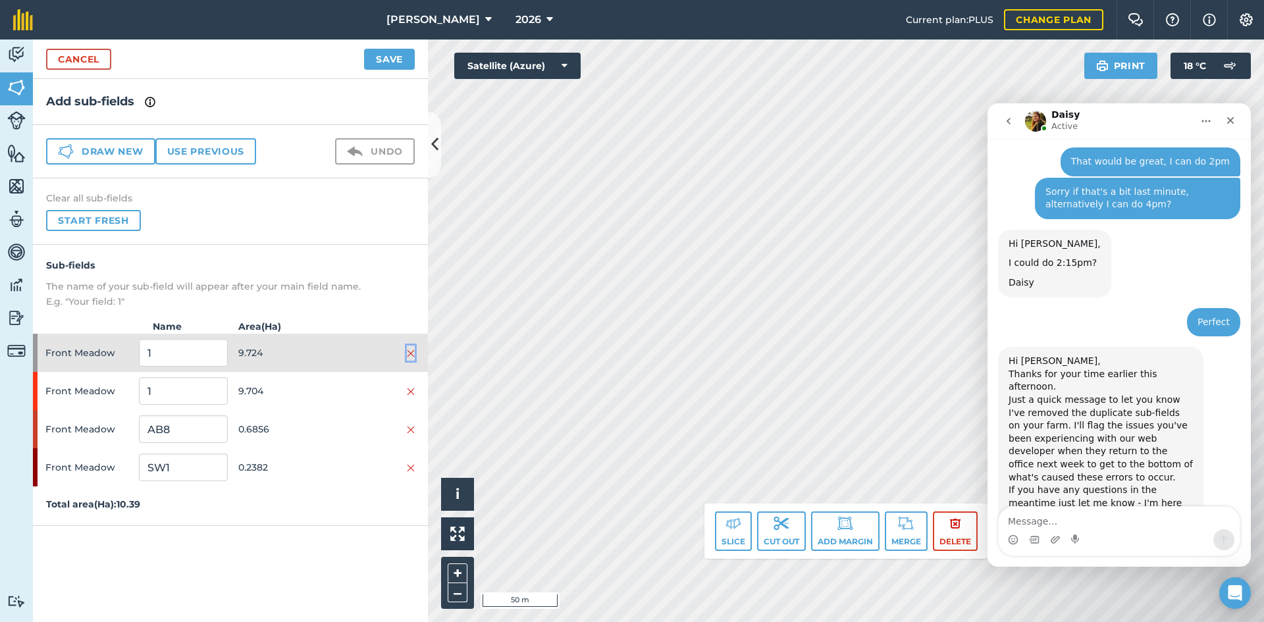
click at [410, 354] on img at bounding box center [411, 353] width 8 height 11
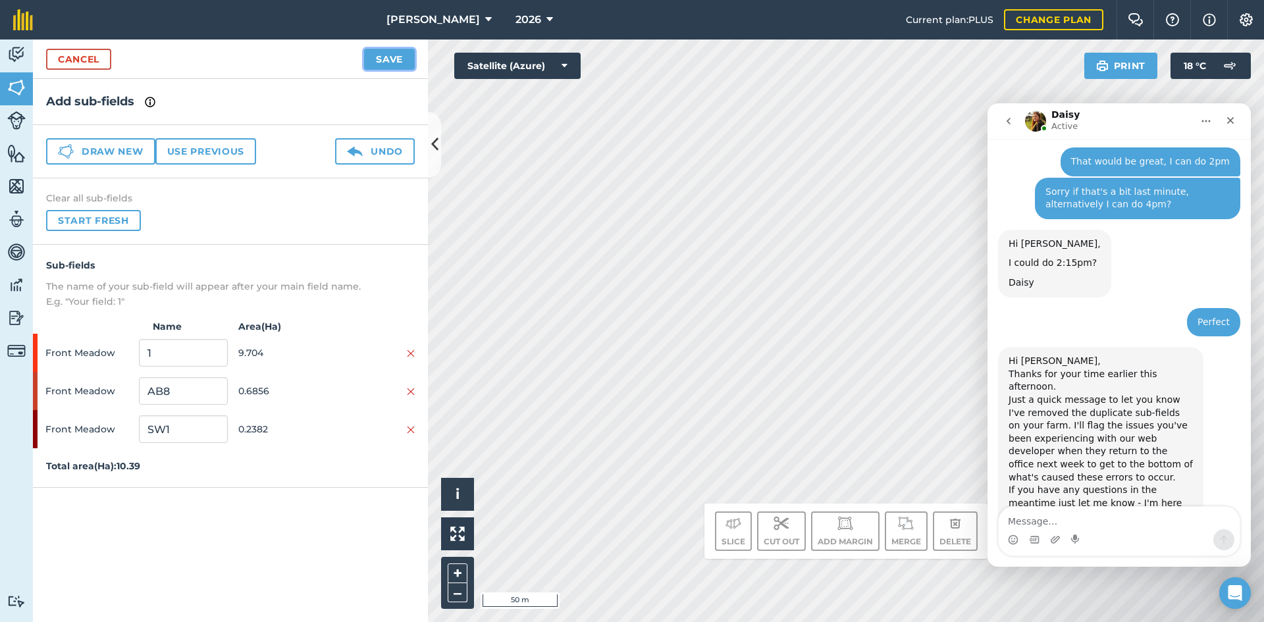
click at [399, 56] on button "Save" at bounding box center [389, 59] width 51 height 21
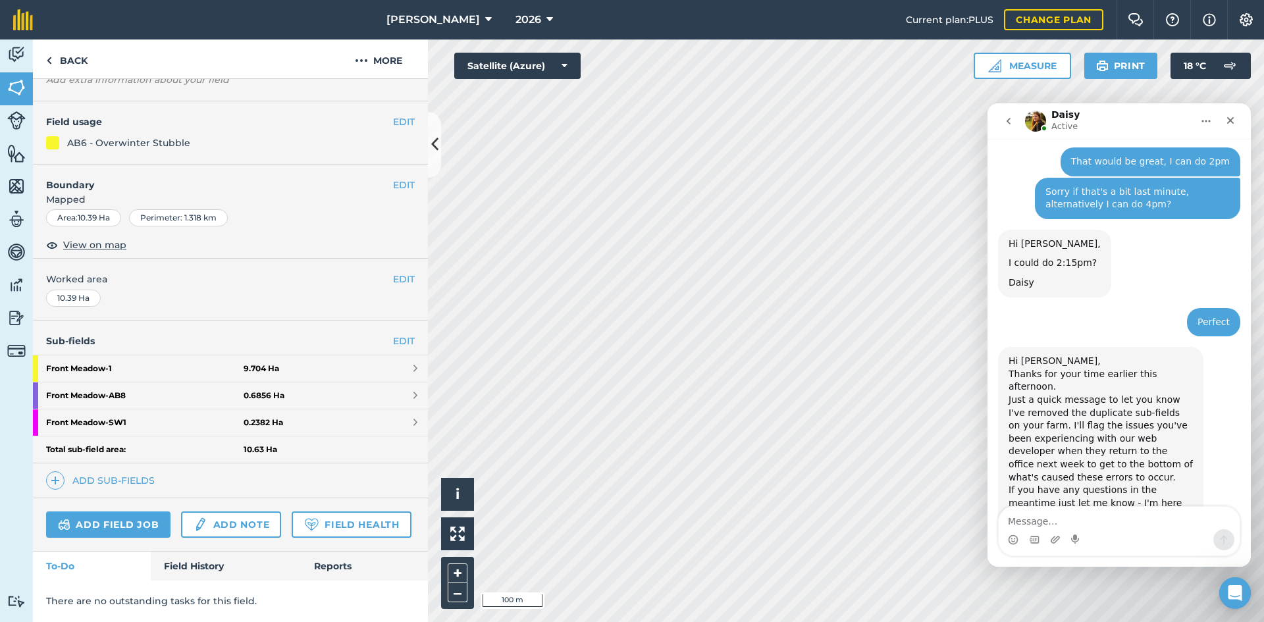
scroll to position [123, 0]
click at [60, 63] on link "Back" at bounding box center [67, 59] width 68 height 39
click at [75, 55] on link "Back" at bounding box center [67, 59] width 68 height 39
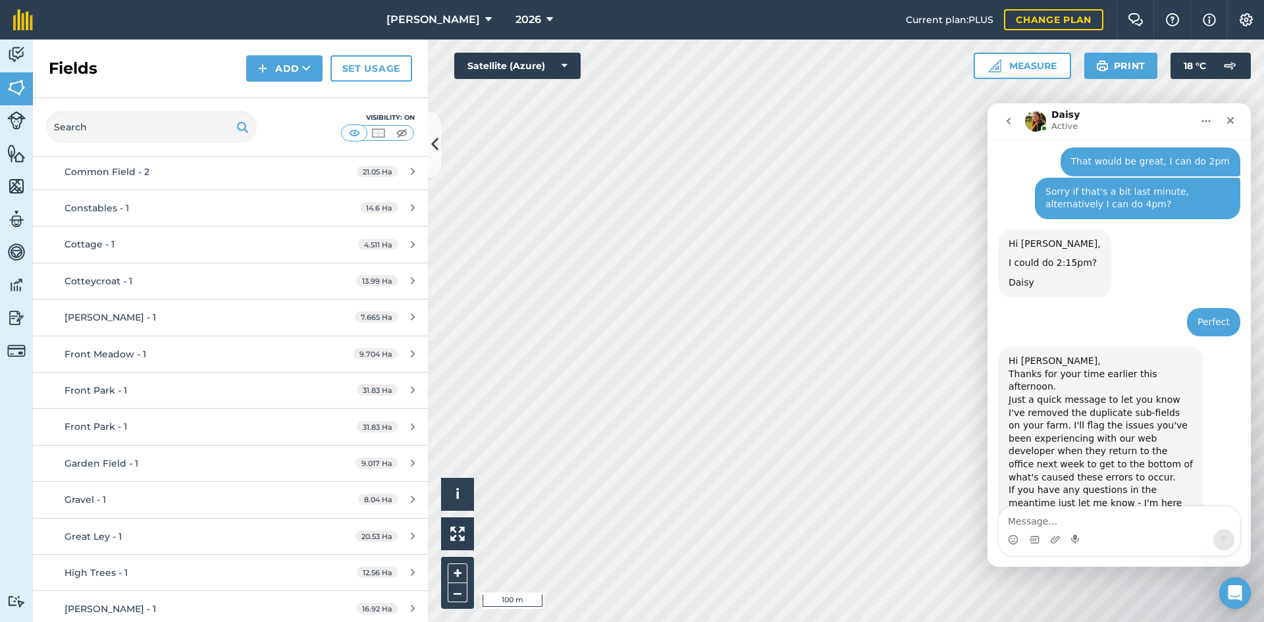
scroll to position [922, 0]
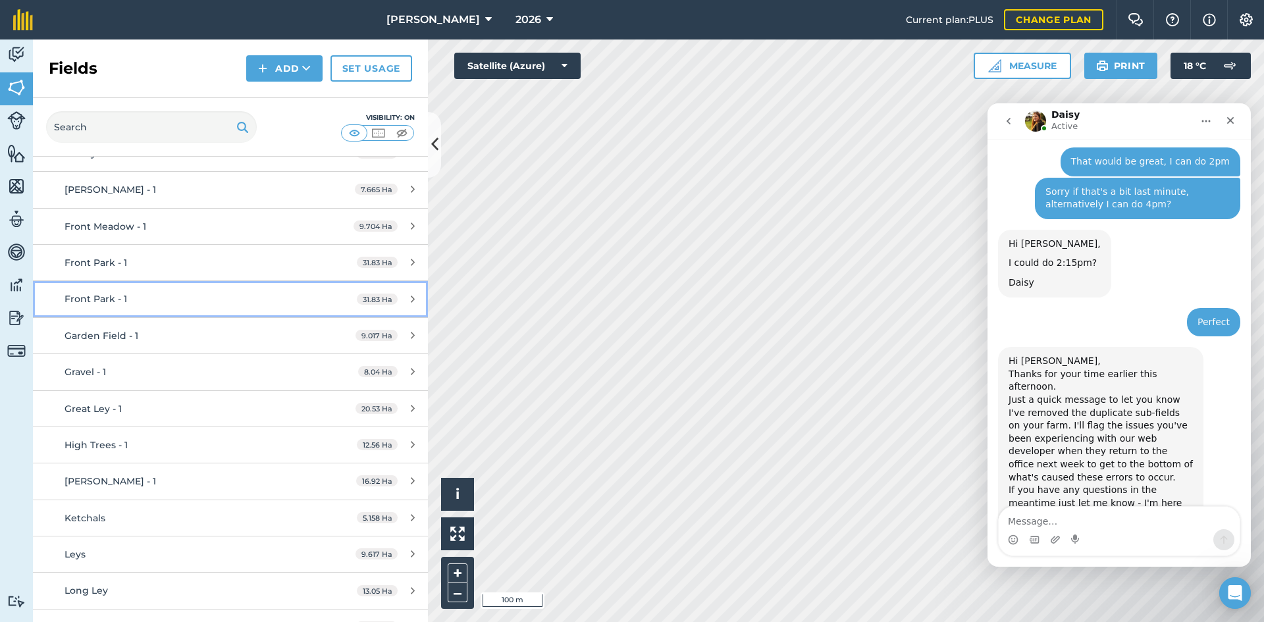
click at [198, 292] on div "Front Park - 1" at bounding box center [189, 299] width 248 height 14
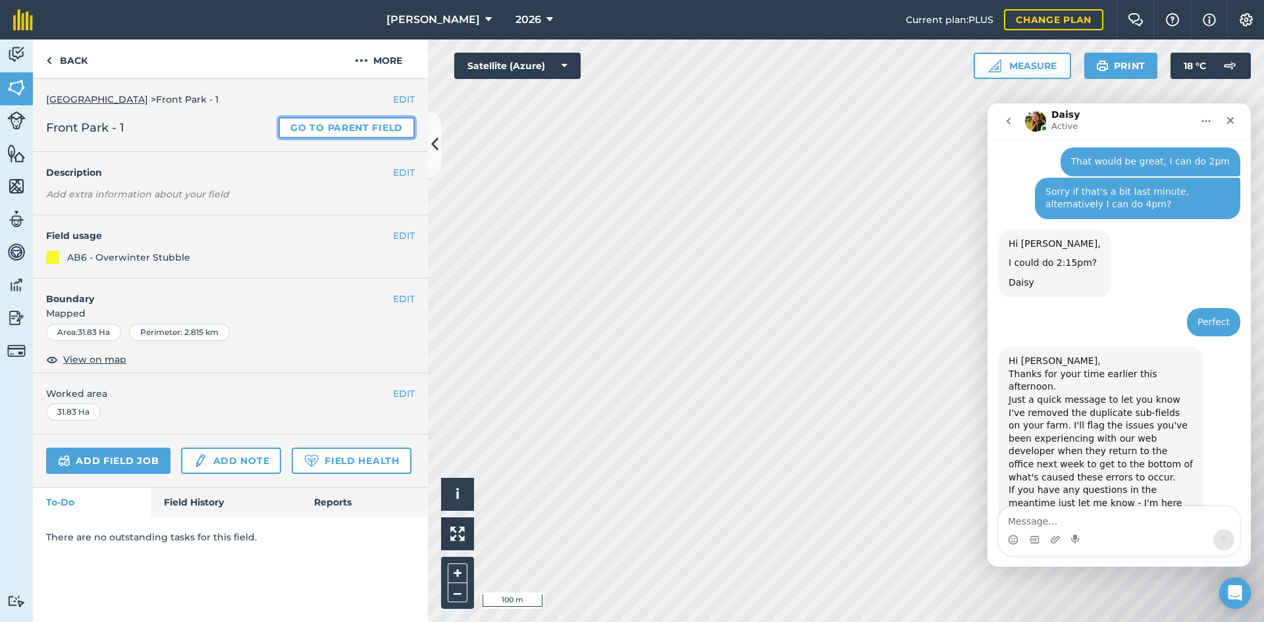
click at [400, 124] on link "Go to parent field" at bounding box center [347, 127] width 136 height 21
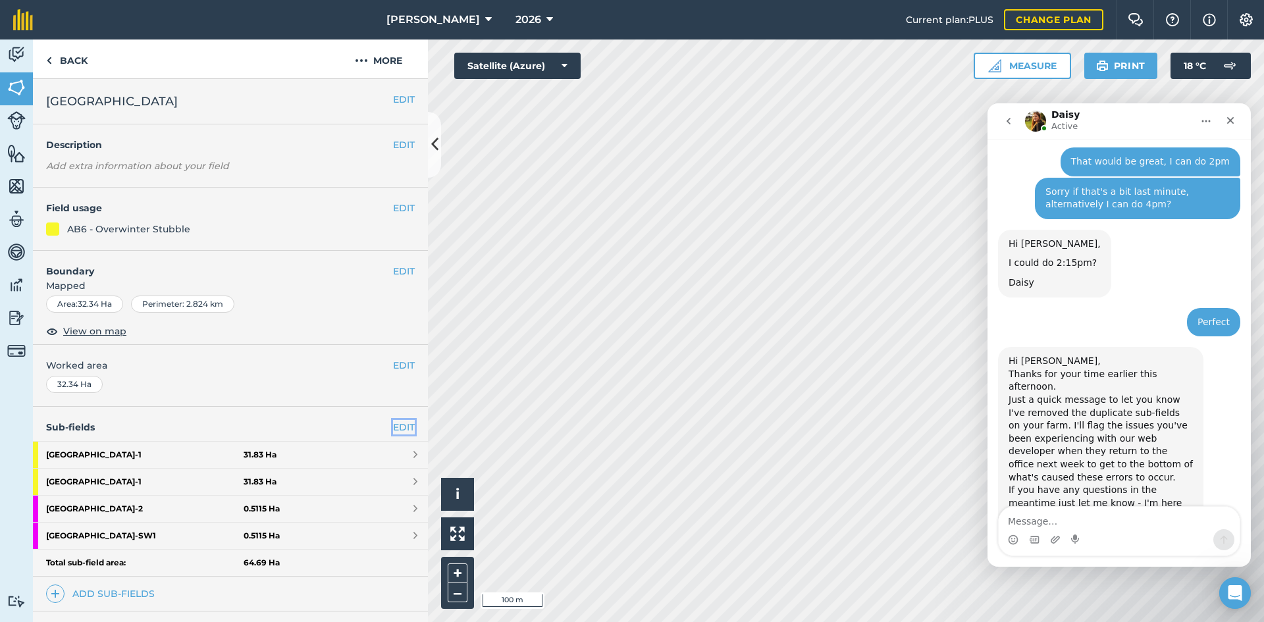
click at [396, 425] on link "EDIT" at bounding box center [404, 427] width 22 height 14
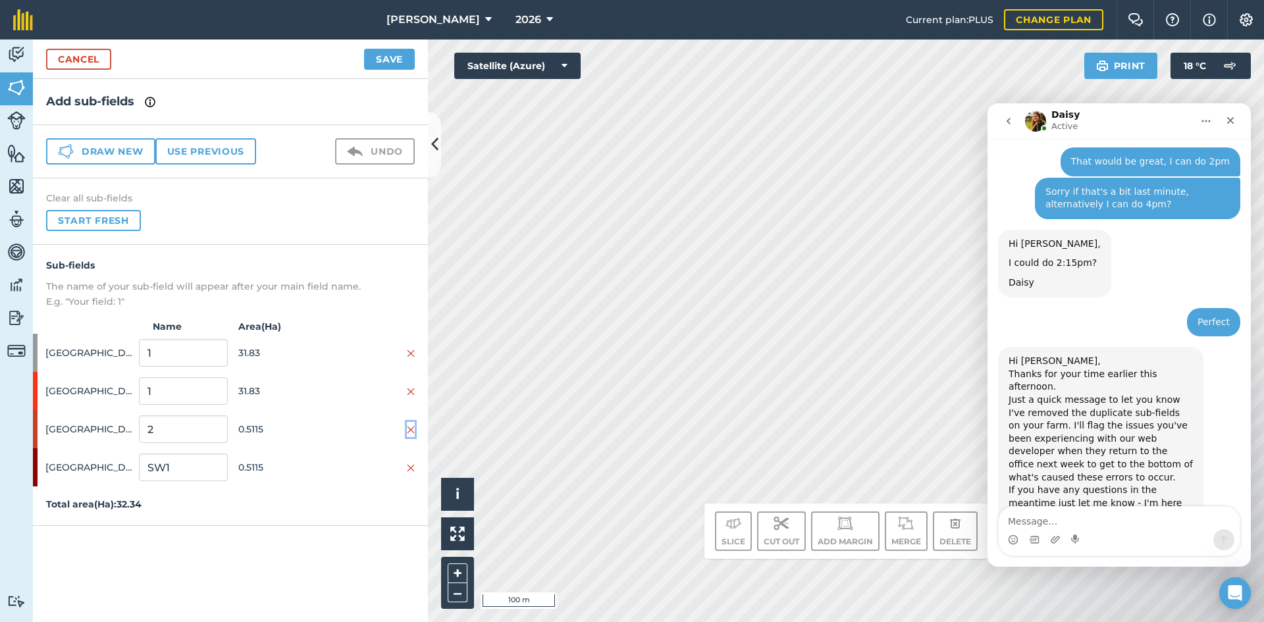
click at [409, 429] on img at bounding box center [411, 430] width 8 height 11
click at [412, 354] on img at bounding box center [411, 353] width 8 height 11
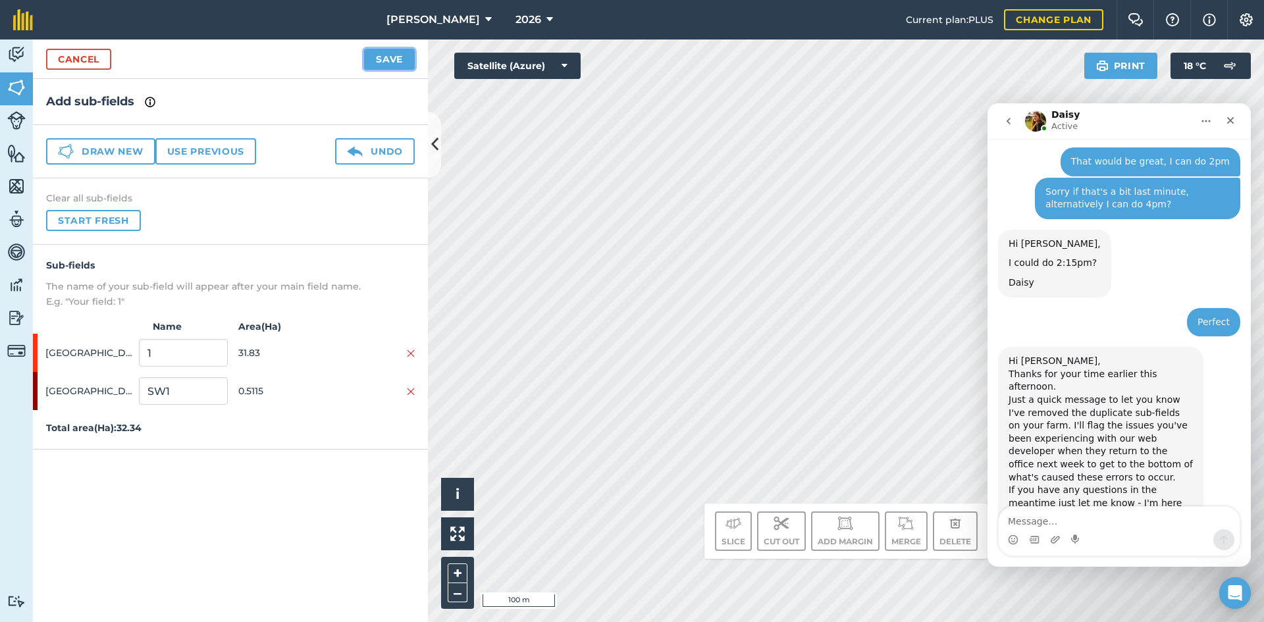
click at [375, 61] on button "Save" at bounding box center [389, 59] width 51 height 21
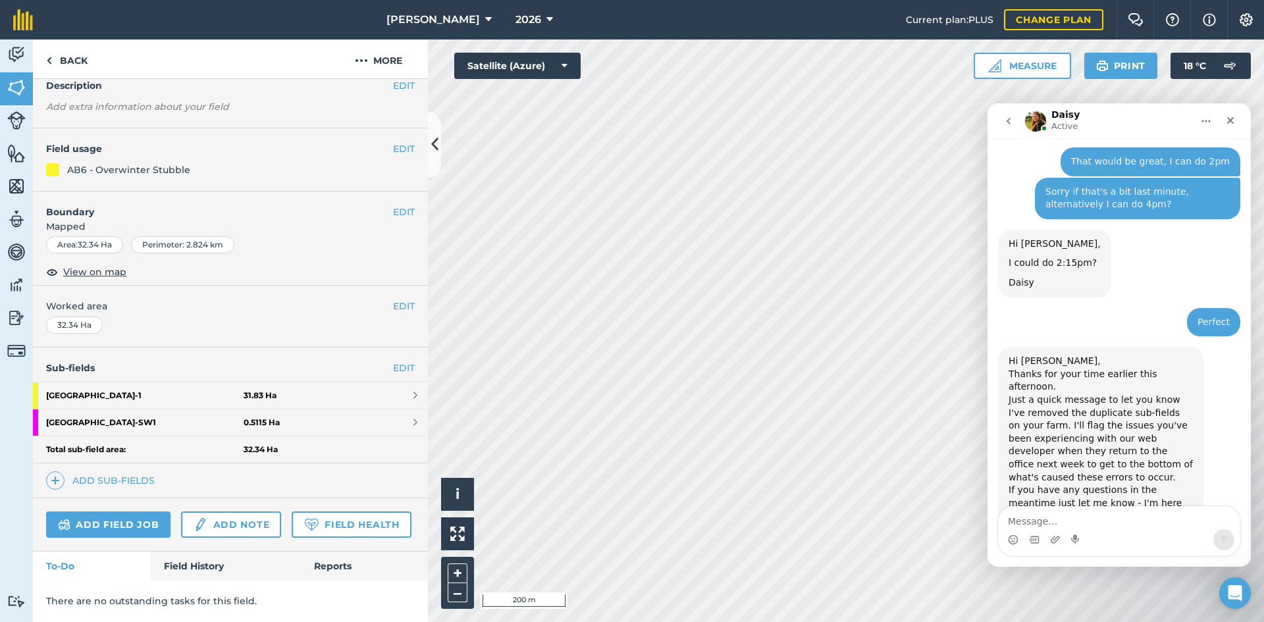
scroll to position [96, 0]
click at [55, 43] on link "Back" at bounding box center [67, 59] width 68 height 39
click at [63, 56] on link "Back" at bounding box center [67, 59] width 68 height 39
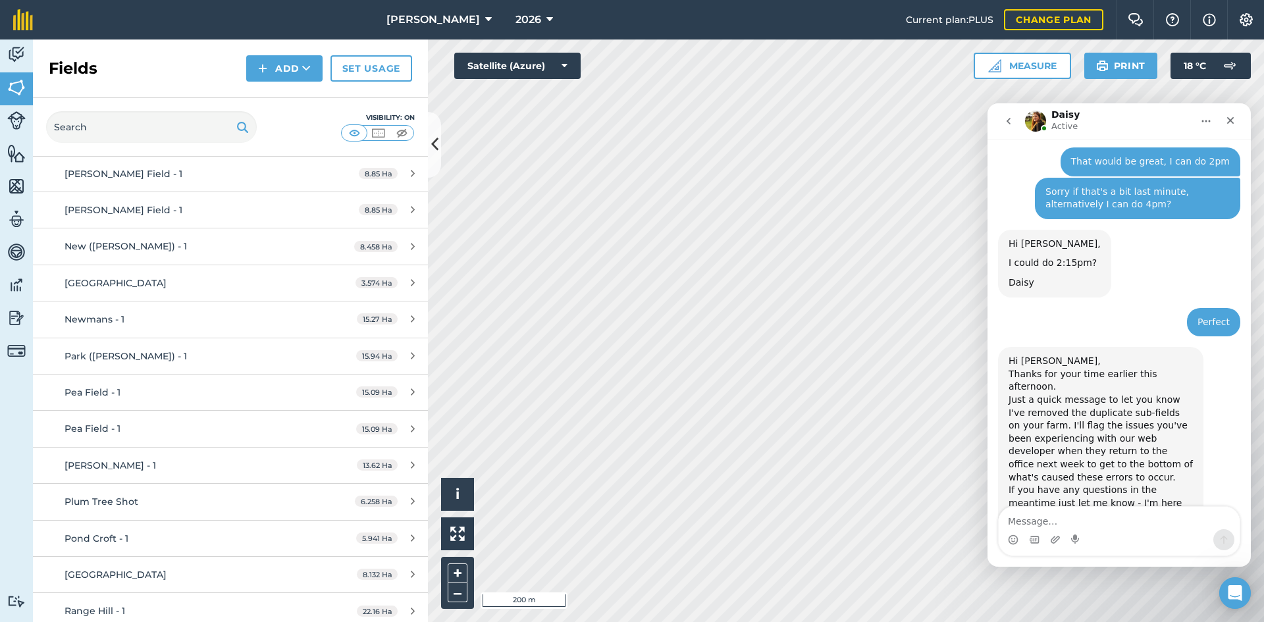
scroll to position [1515, 0]
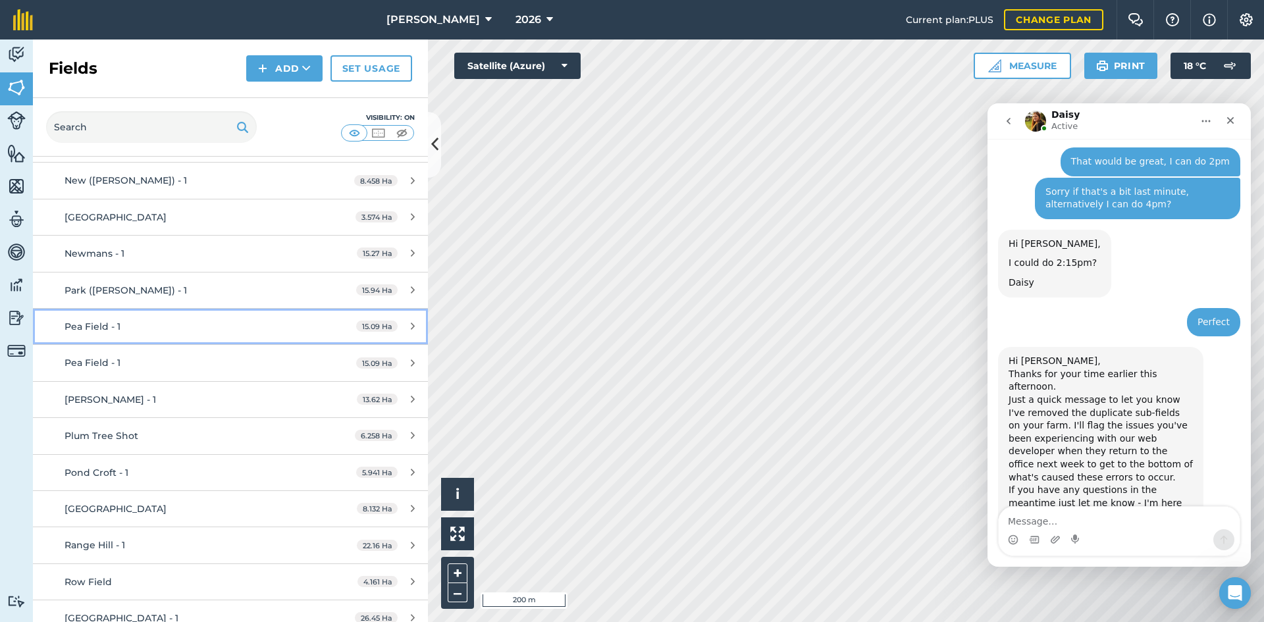
click at [238, 327] on div "Pea Field - 1" at bounding box center [189, 326] width 248 height 14
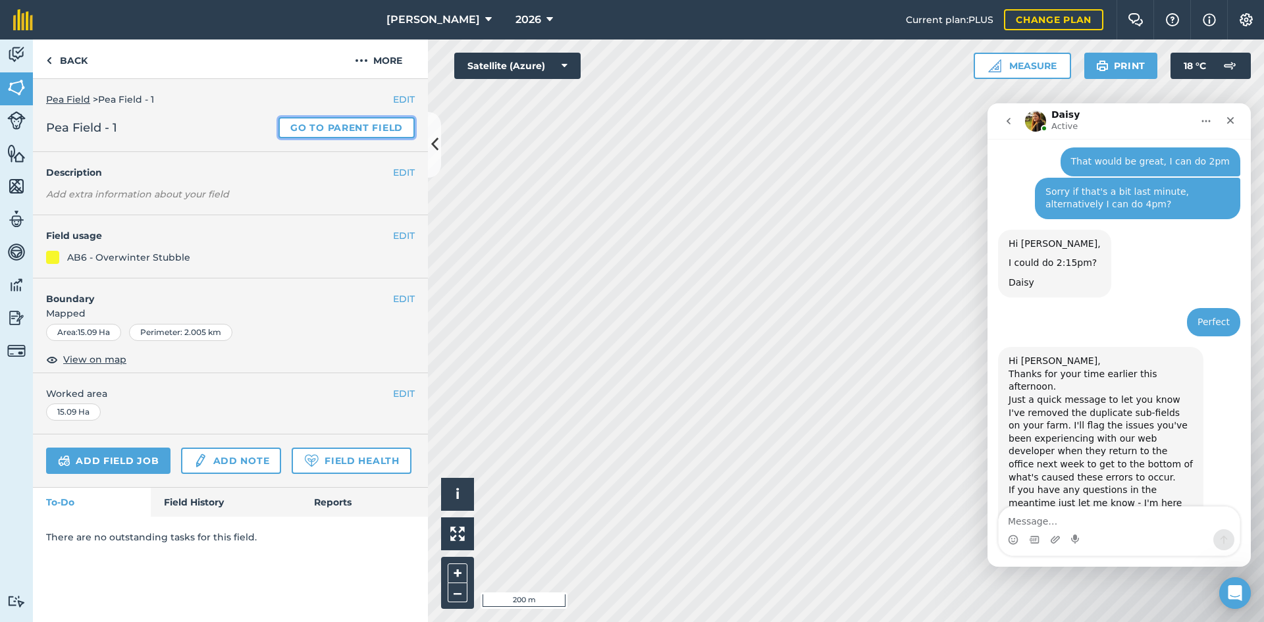
click at [342, 124] on link "Go to parent field" at bounding box center [347, 127] width 136 height 21
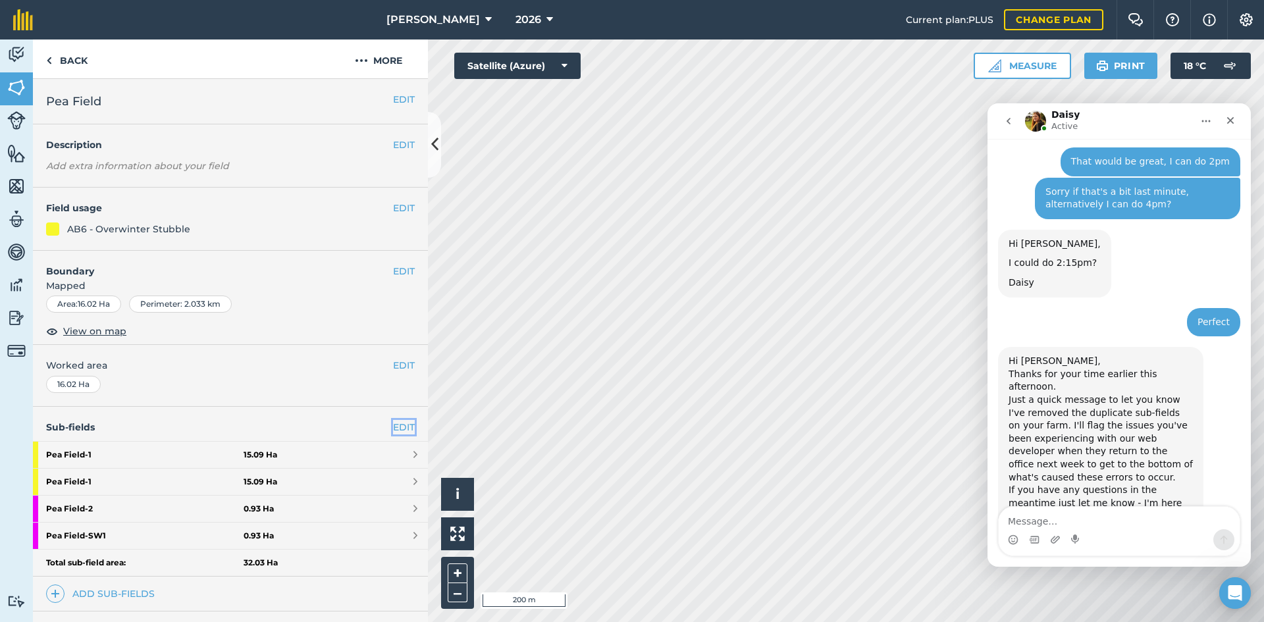
click at [393, 426] on link "EDIT" at bounding box center [404, 427] width 22 height 14
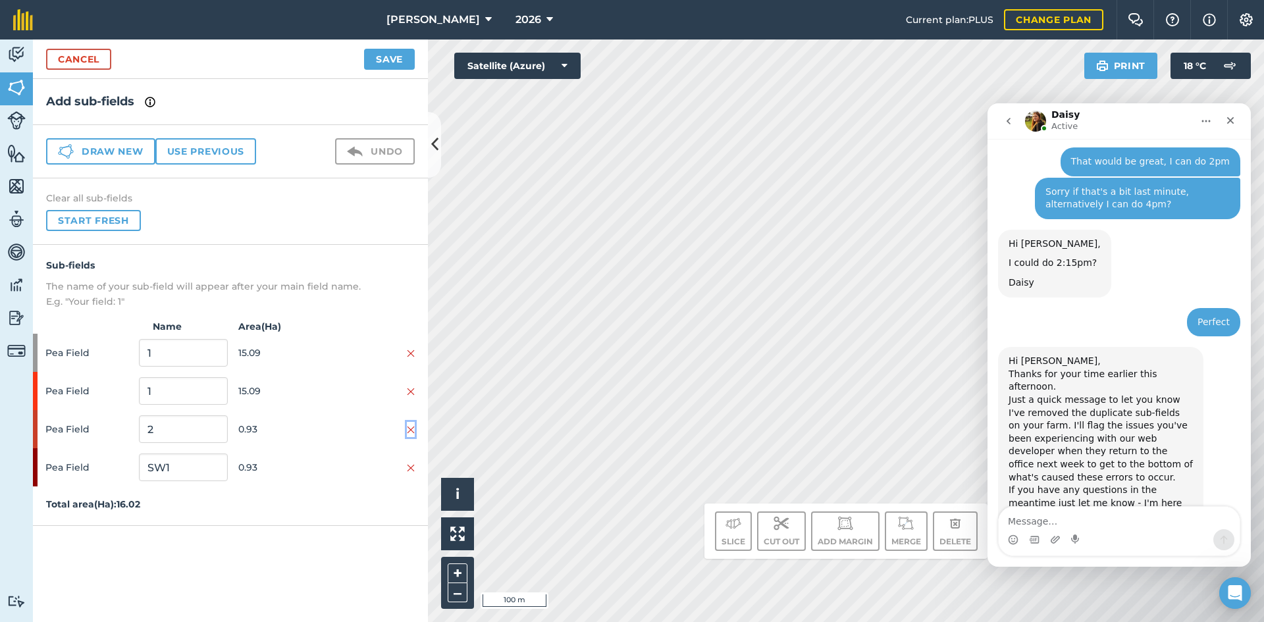
click at [412, 429] on img at bounding box center [411, 430] width 8 height 11
click at [408, 394] on img at bounding box center [411, 392] width 8 height 11
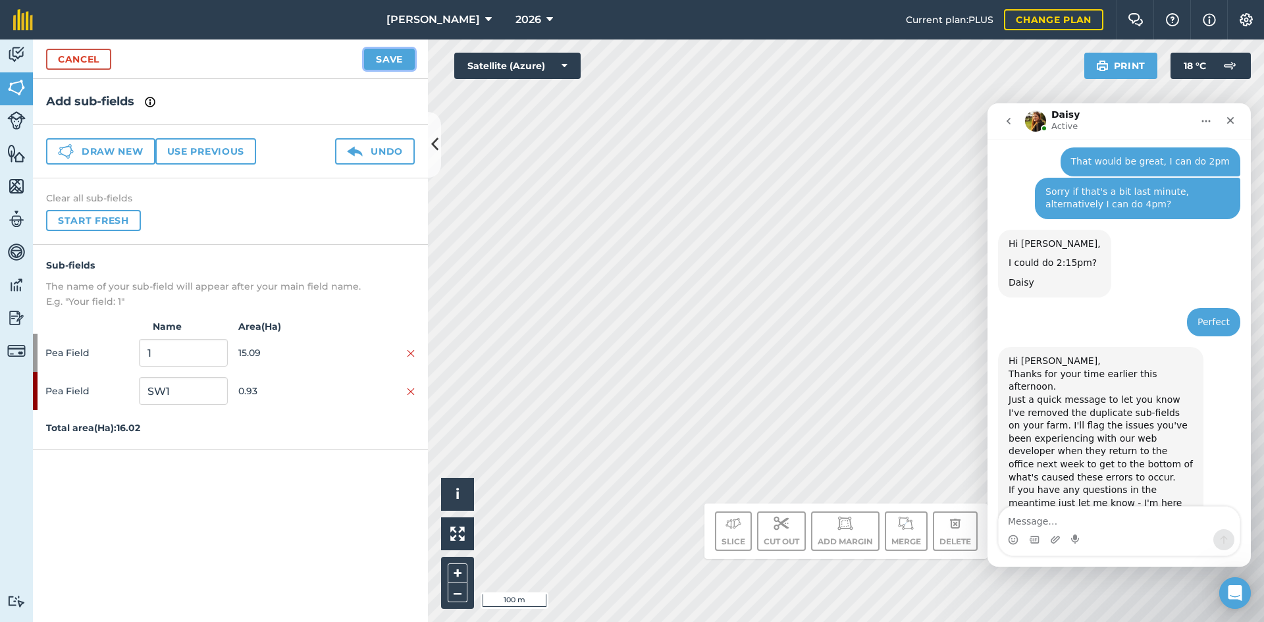
click at [391, 59] on button "Save" at bounding box center [389, 59] width 51 height 21
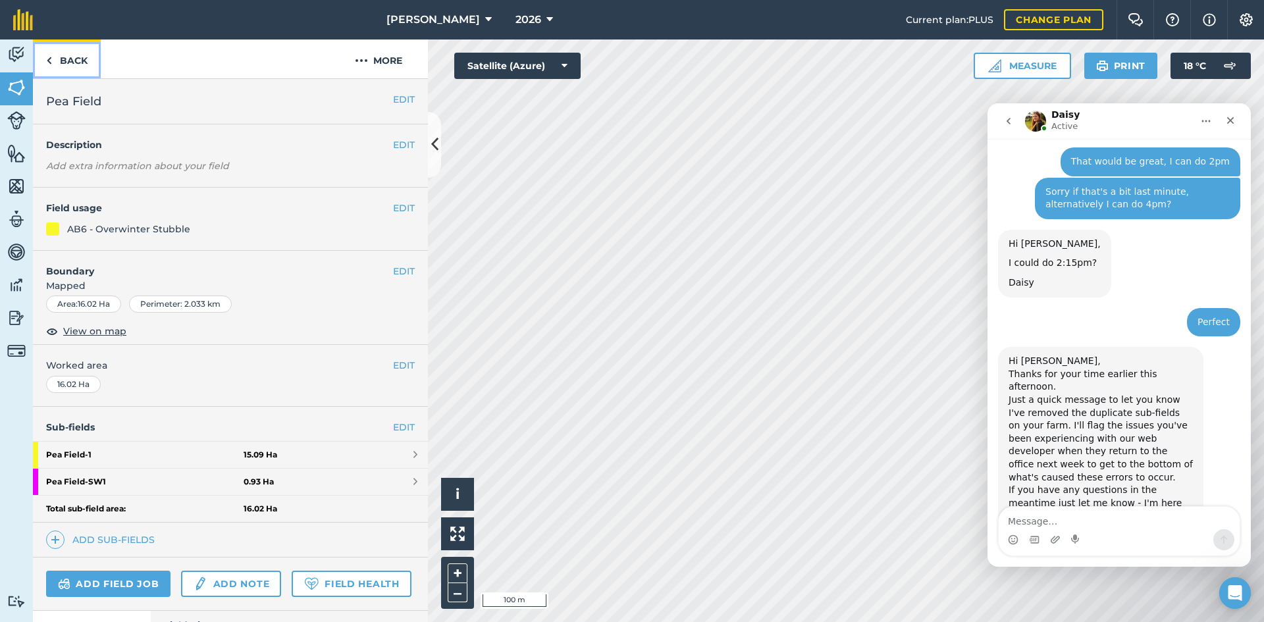
click at [75, 63] on link "Back" at bounding box center [67, 59] width 68 height 39
click at [74, 57] on link "Back" at bounding box center [67, 59] width 68 height 39
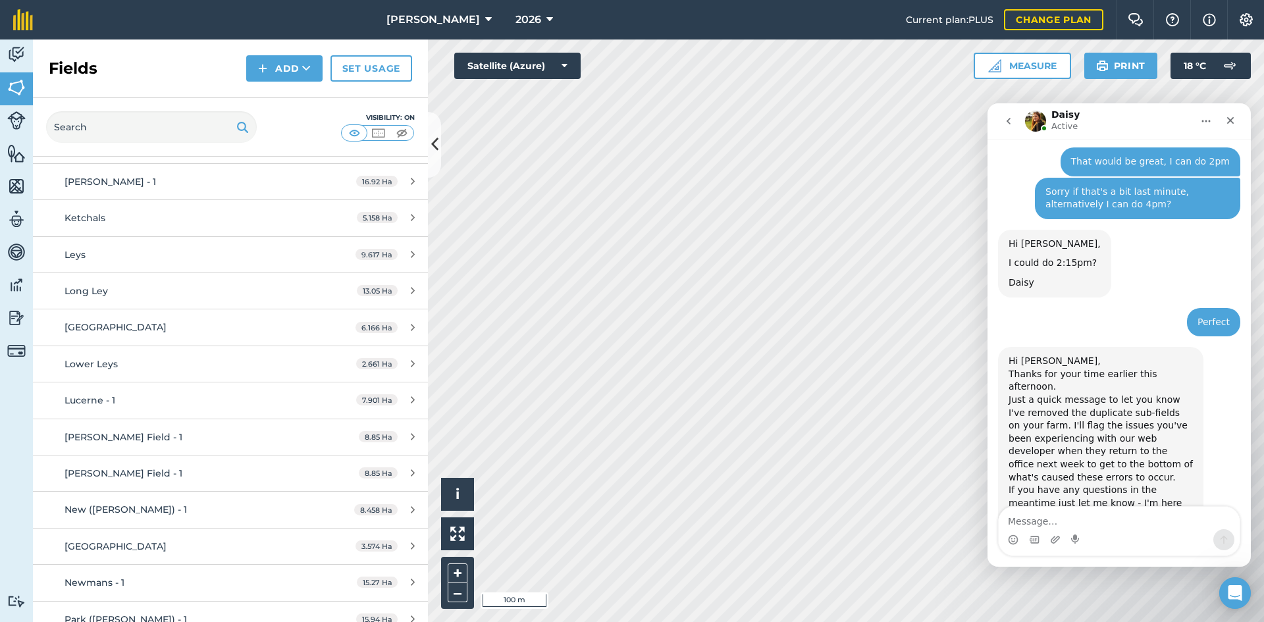
scroll to position [1251, 0]
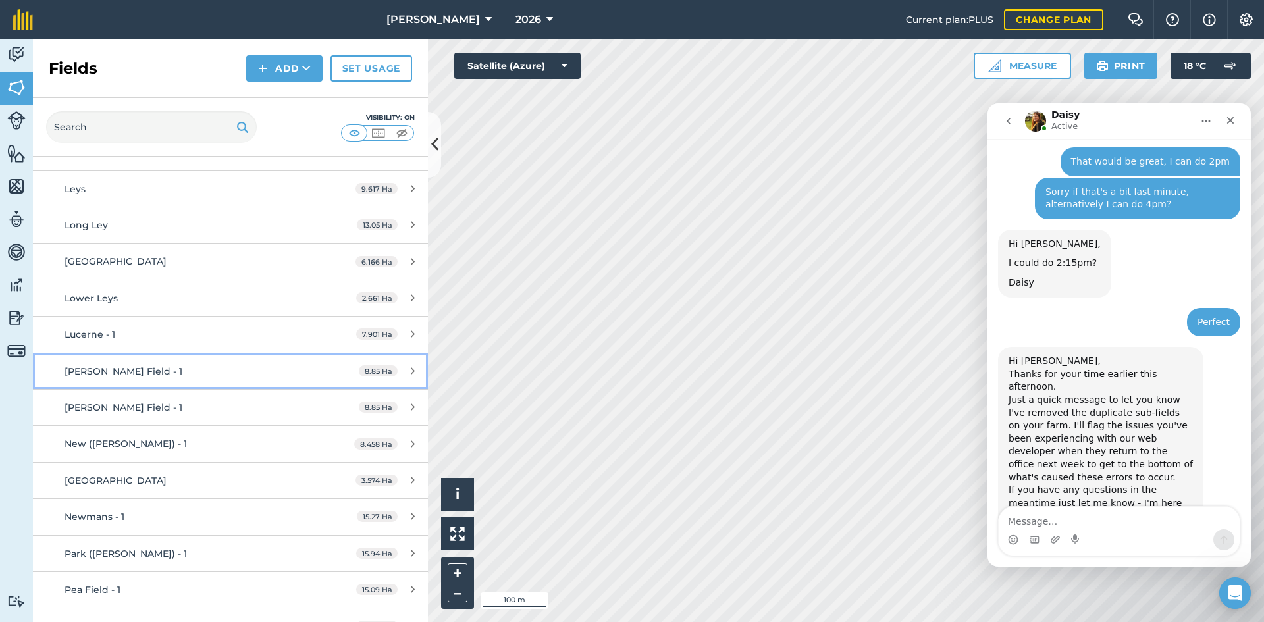
click at [245, 366] on div "[PERSON_NAME] Field - 1" at bounding box center [189, 371] width 248 height 14
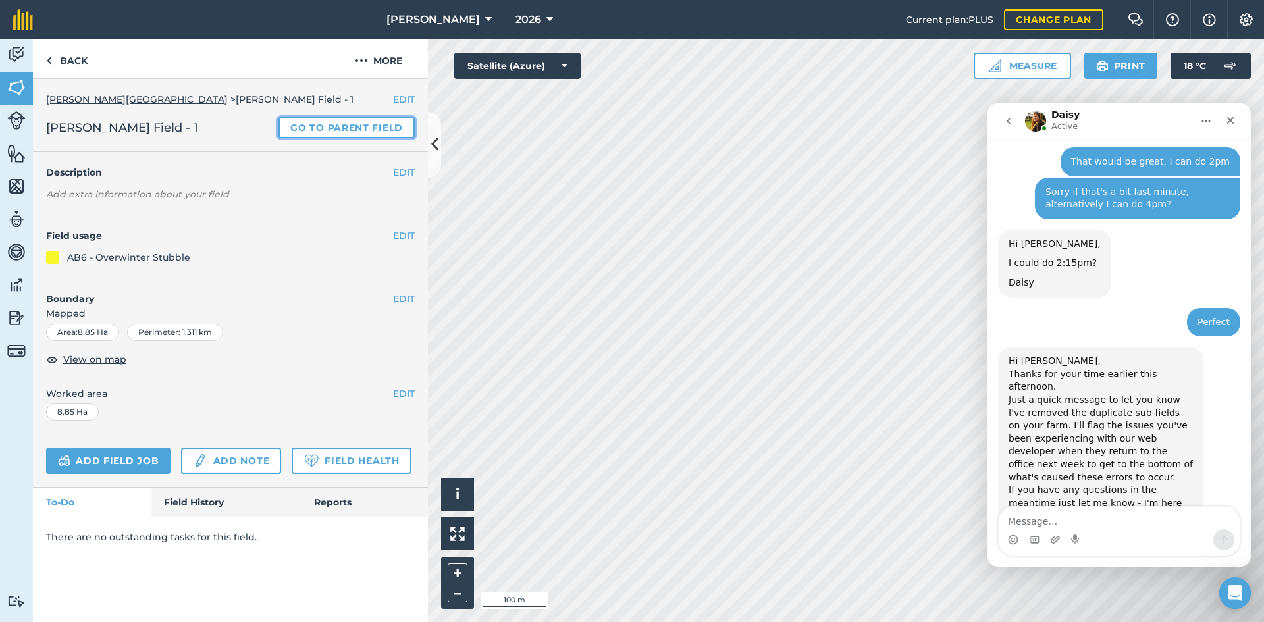
click at [381, 125] on link "Go to parent field" at bounding box center [347, 127] width 136 height 21
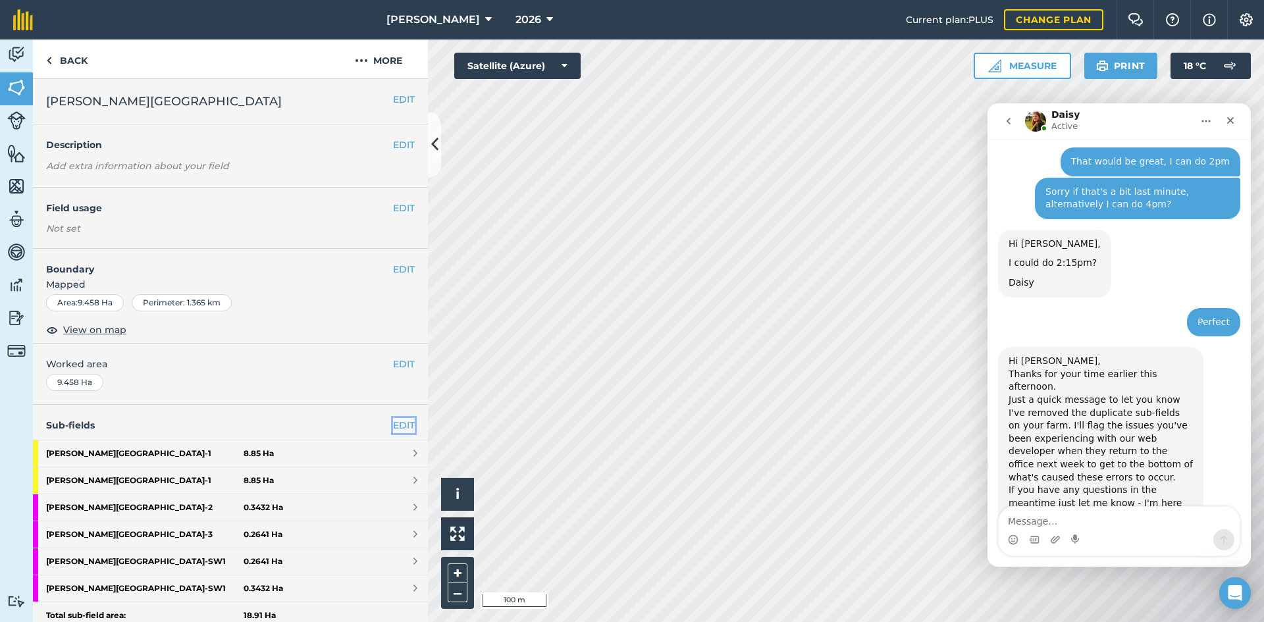
click at [393, 422] on link "EDIT" at bounding box center [404, 425] width 22 height 14
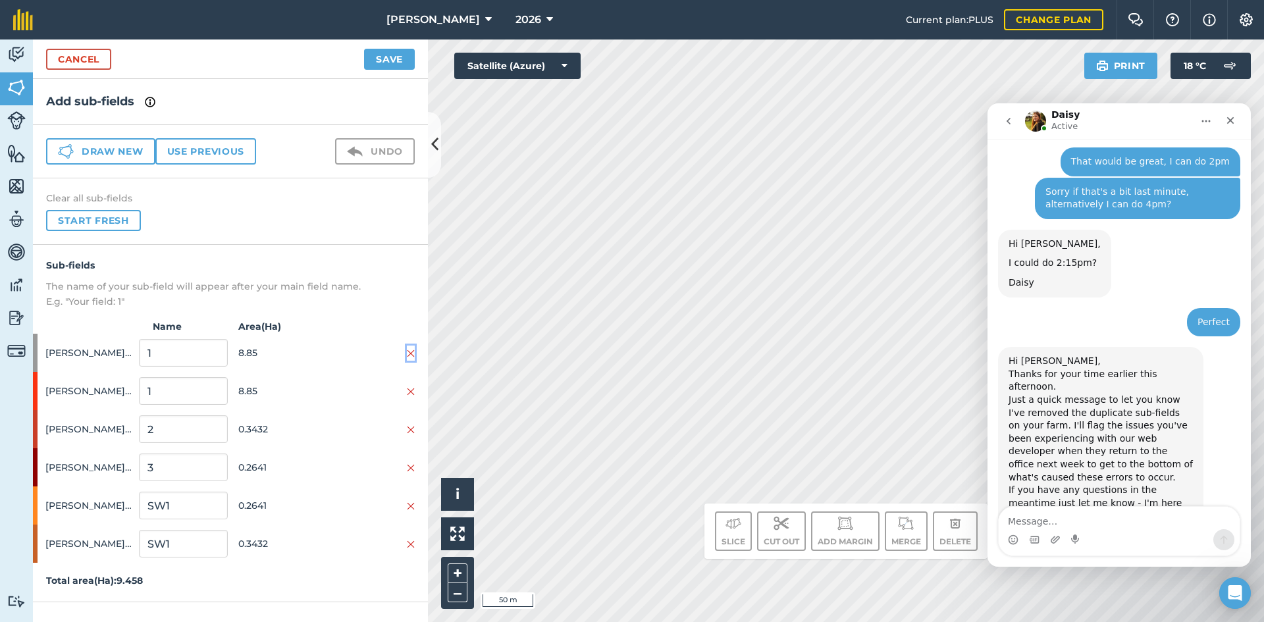
click at [413, 350] on img at bounding box center [411, 353] width 8 height 11
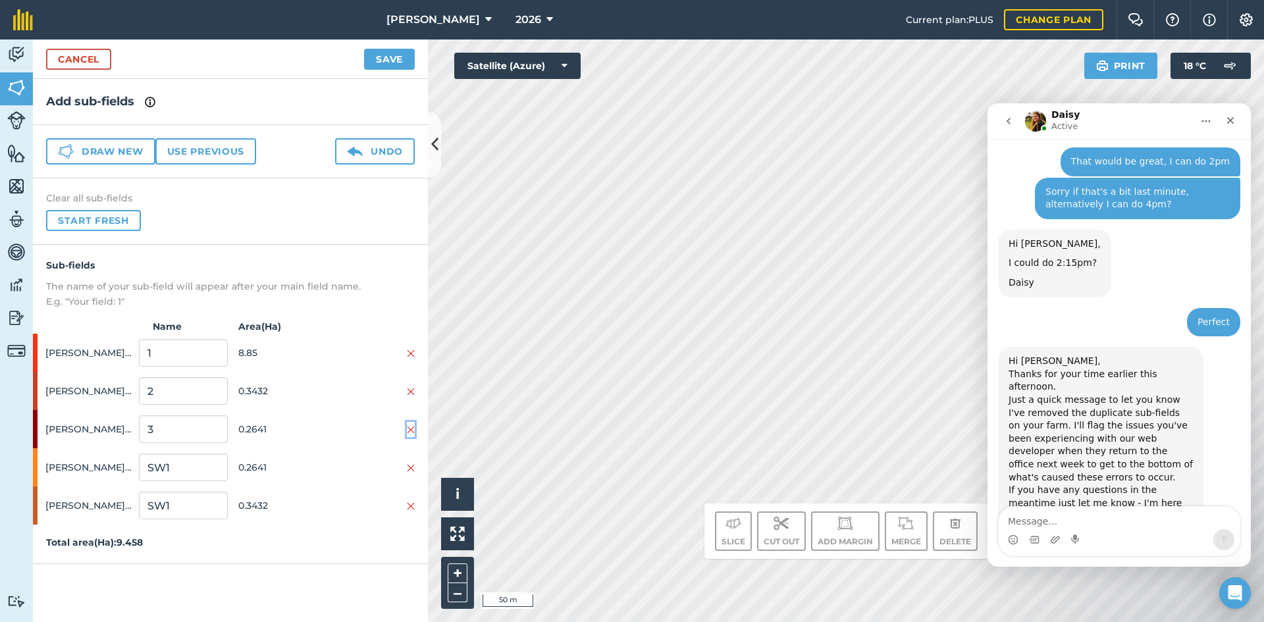
click at [412, 425] on img at bounding box center [411, 430] width 8 height 11
click at [414, 392] on img at bounding box center [411, 392] width 8 height 11
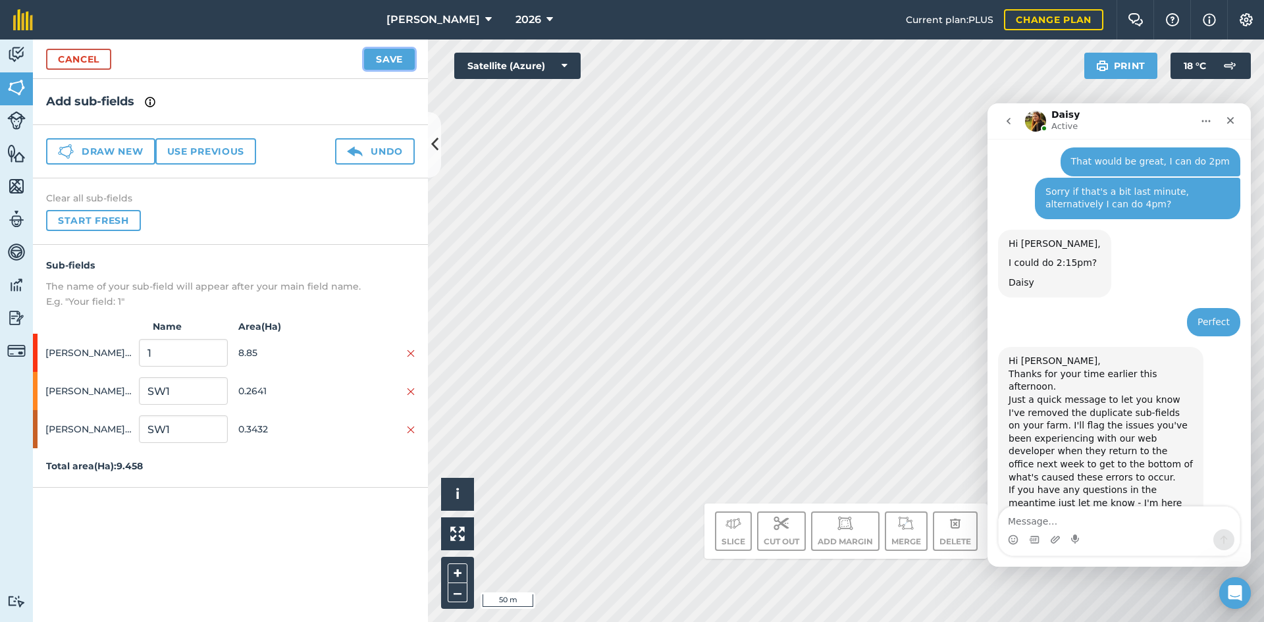
click at [390, 64] on button "Save" at bounding box center [389, 59] width 51 height 21
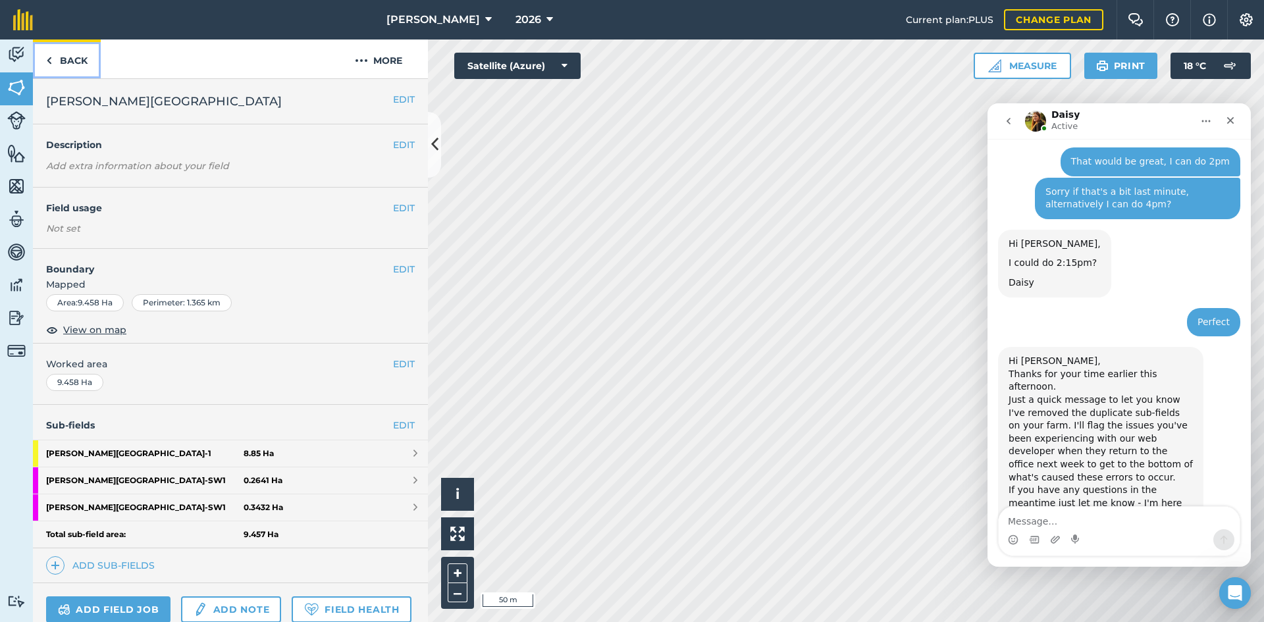
click at [74, 55] on link "Back" at bounding box center [67, 59] width 68 height 39
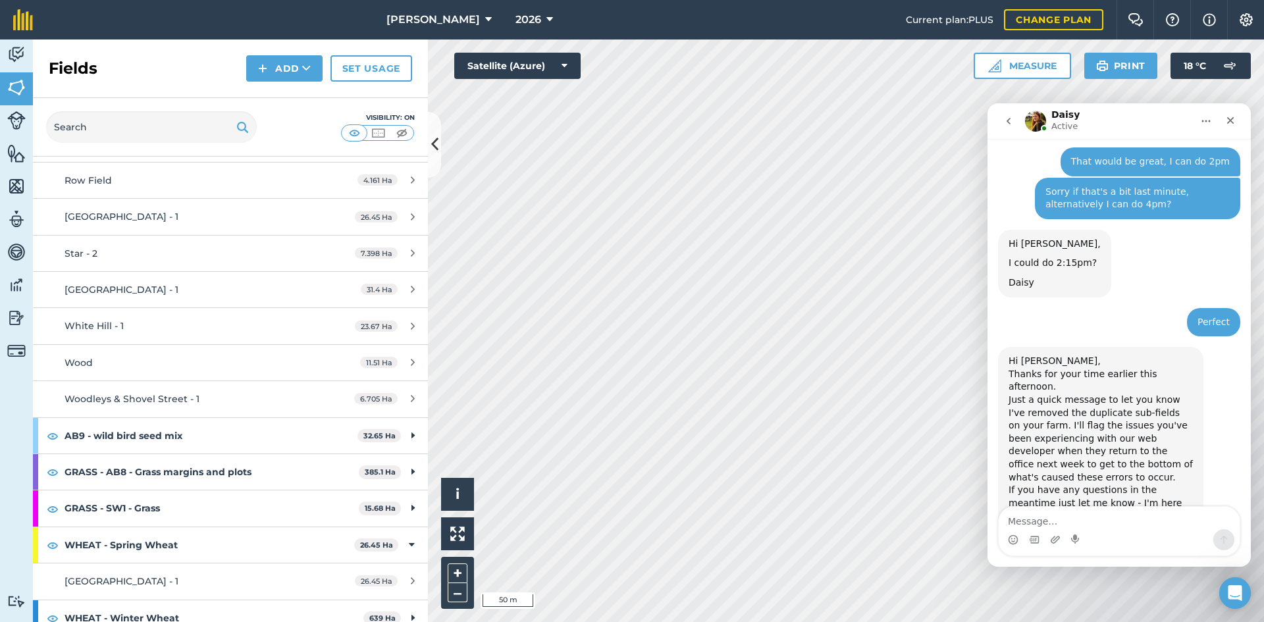
scroll to position [1844, 0]
click at [406, 433] on div "AB9 - wild bird seed mix 32.65 Ha" at bounding box center [230, 436] width 395 height 36
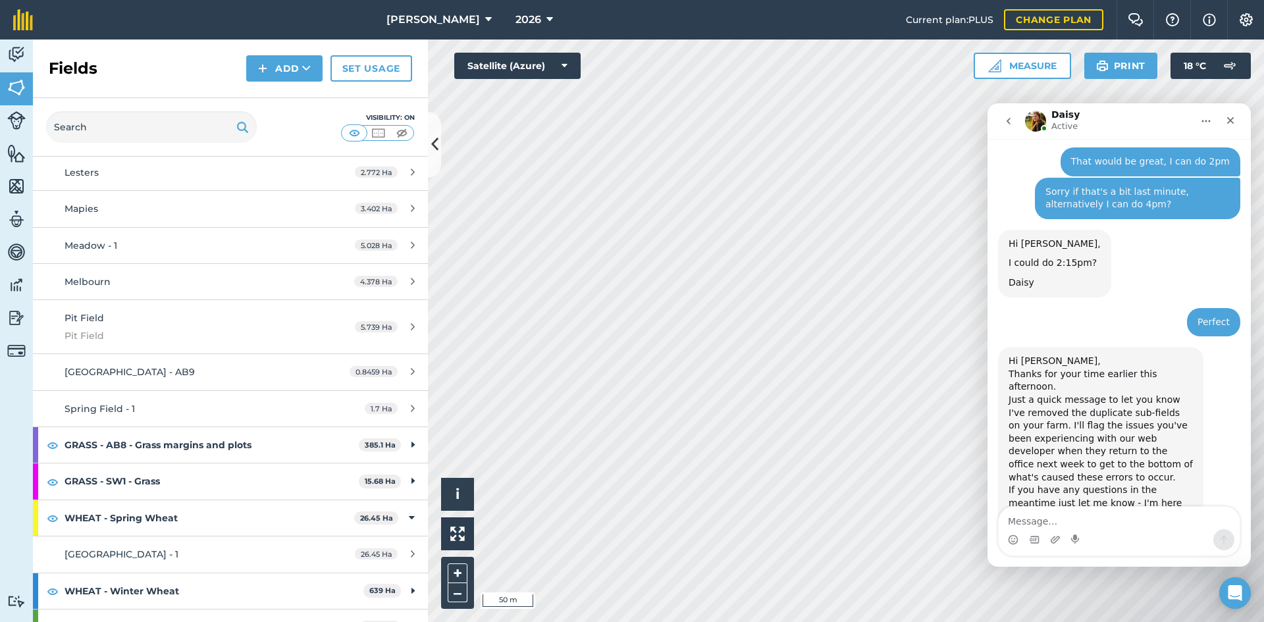
scroll to position [2239, 0]
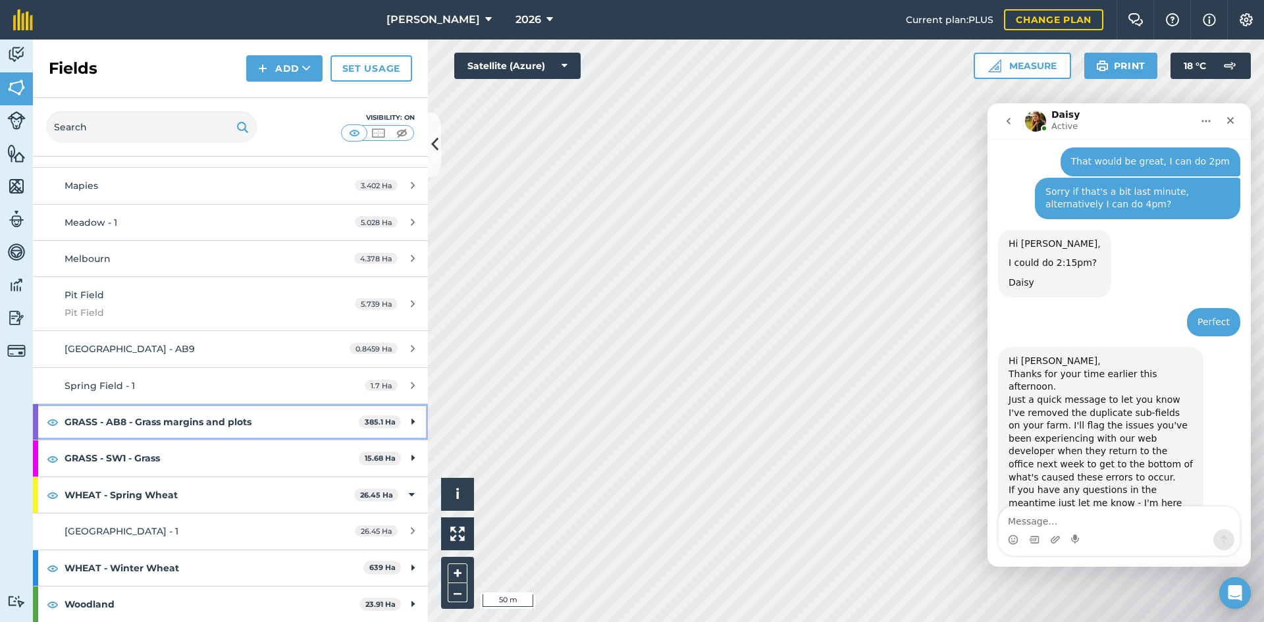
click at [410, 416] on div "GRASS - AB8 - Grass margins and plots 385.1 Ha" at bounding box center [230, 422] width 395 height 36
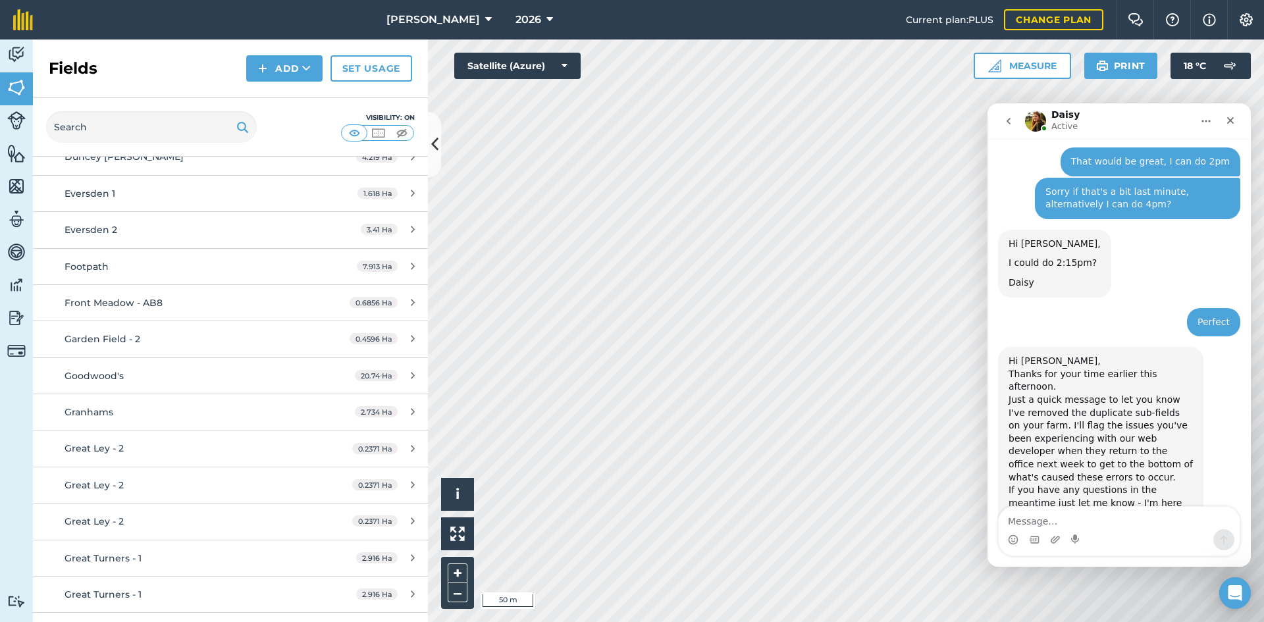
scroll to position [3359, 0]
click at [314, 446] on link "Great Ley - 2 0.2371 Ha" at bounding box center [230, 448] width 395 height 36
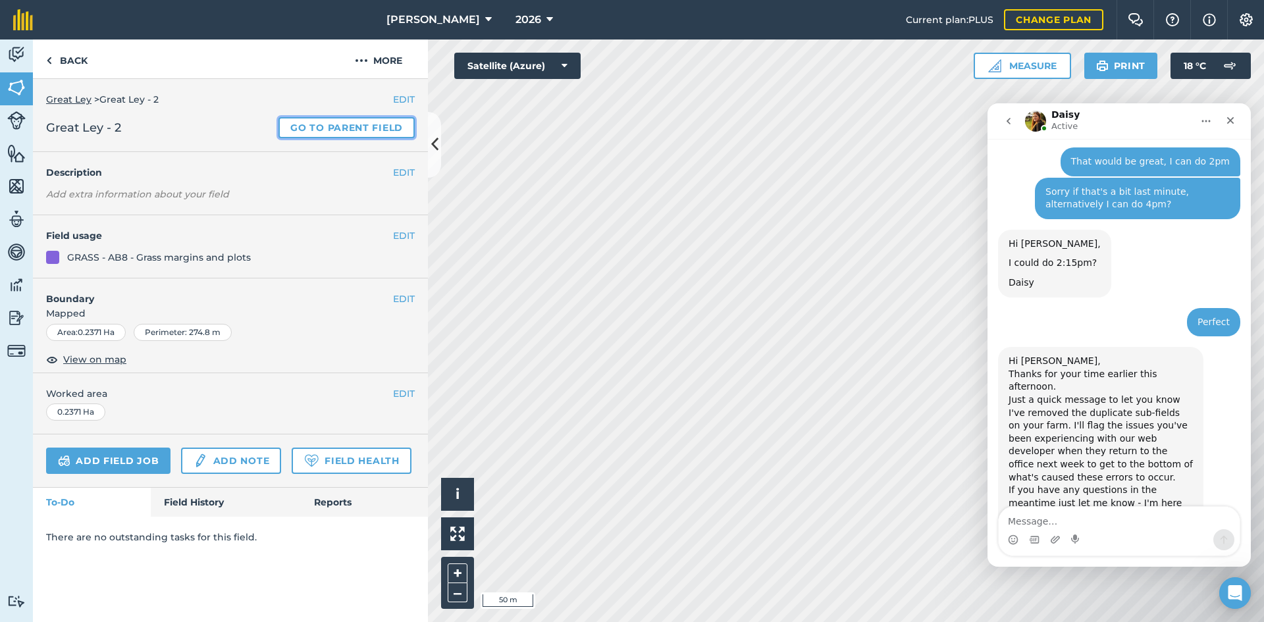
click at [311, 125] on link "Go to parent field" at bounding box center [347, 127] width 136 height 21
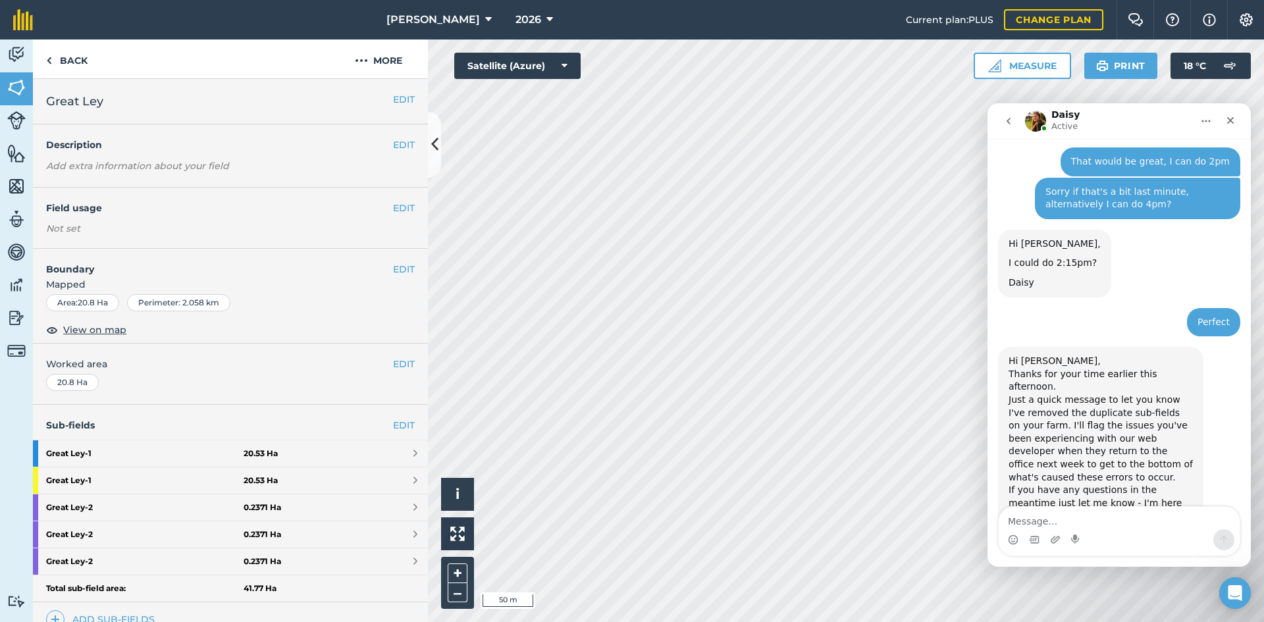
click at [400, 417] on div "Sub-fields EDIT Great Ley - 1 20.53 Ha Great Ley - 1 20.53 Ha Great Ley - 2 0.2…" at bounding box center [230, 521] width 395 height 232
click at [398, 421] on link "EDIT" at bounding box center [404, 425] width 22 height 14
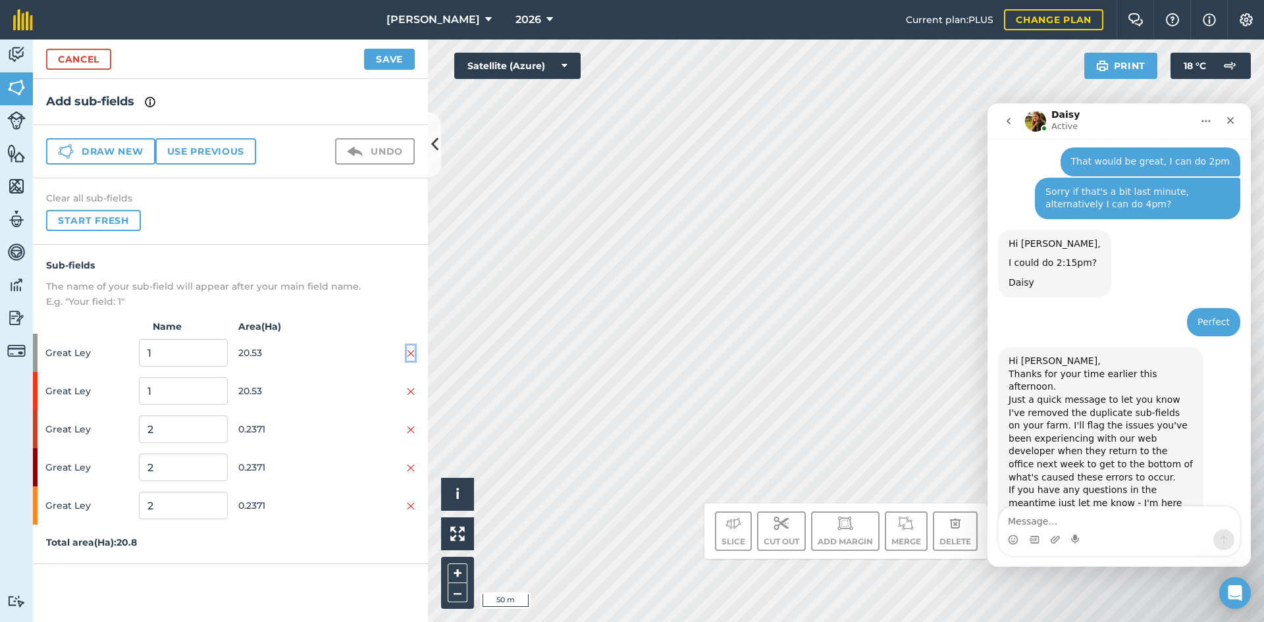
click at [407, 352] on img at bounding box center [411, 353] width 8 height 11
click at [410, 392] on img at bounding box center [411, 392] width 8 height 11
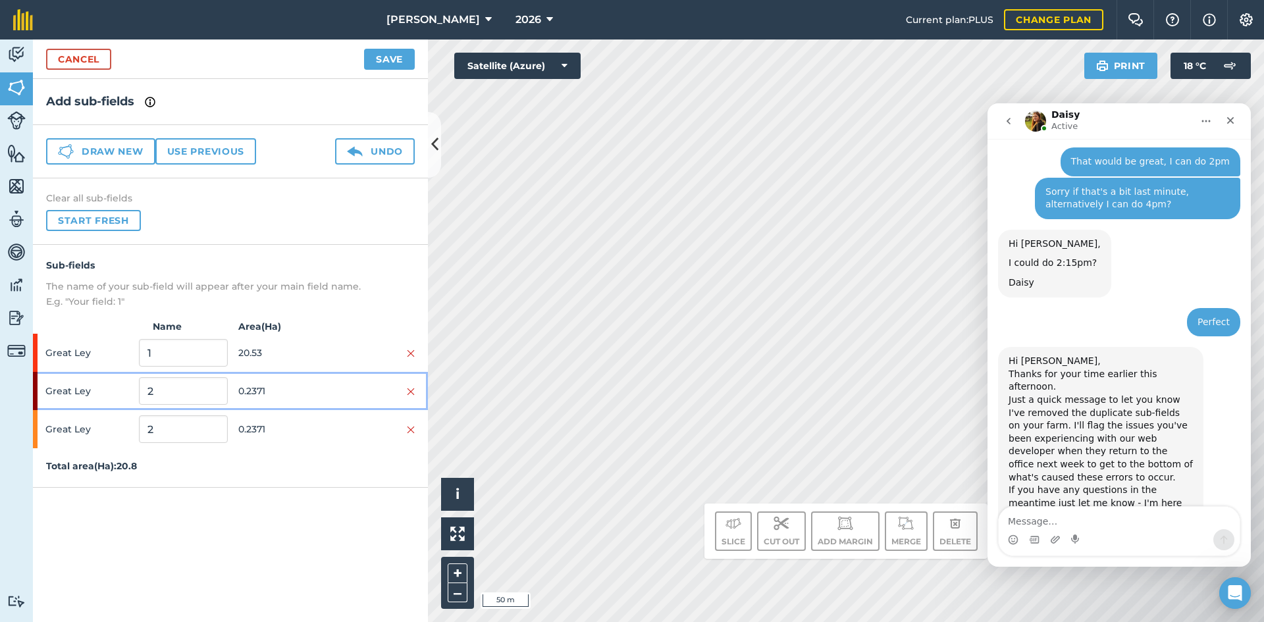
click at [410, 400] on div "Great Ley 2 0.2371" at bounding box center [230, 391] width 395 height 38
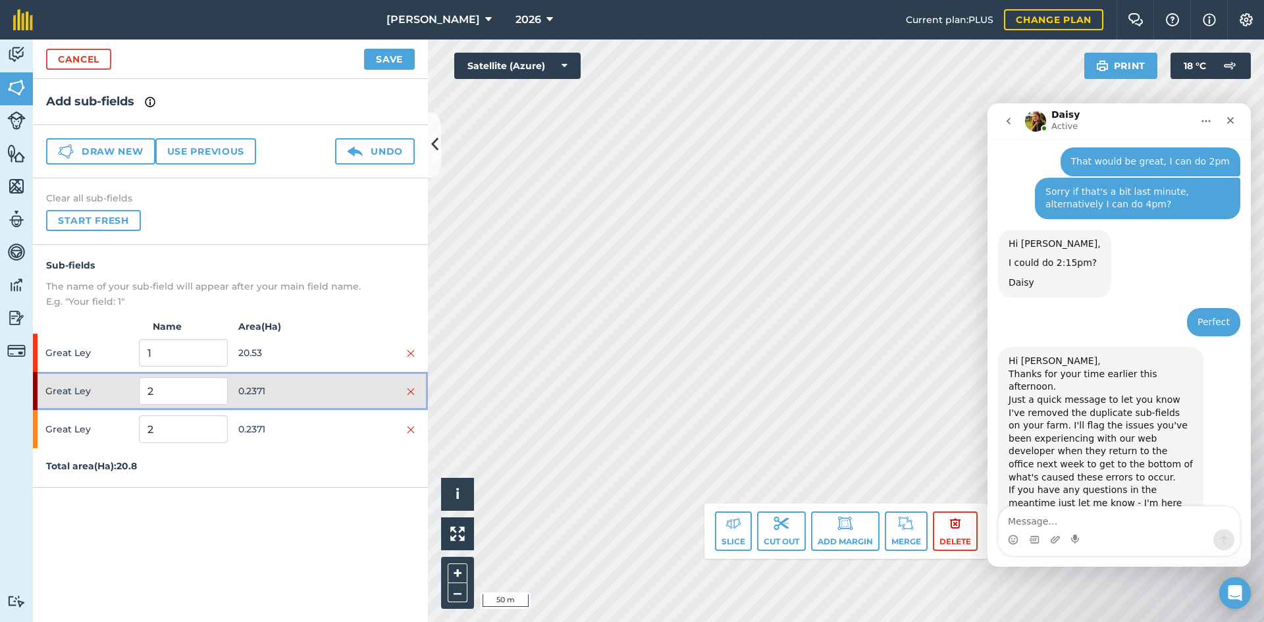
click at [406, 391] on div at bounding box center [371, 391] width 88 height 14
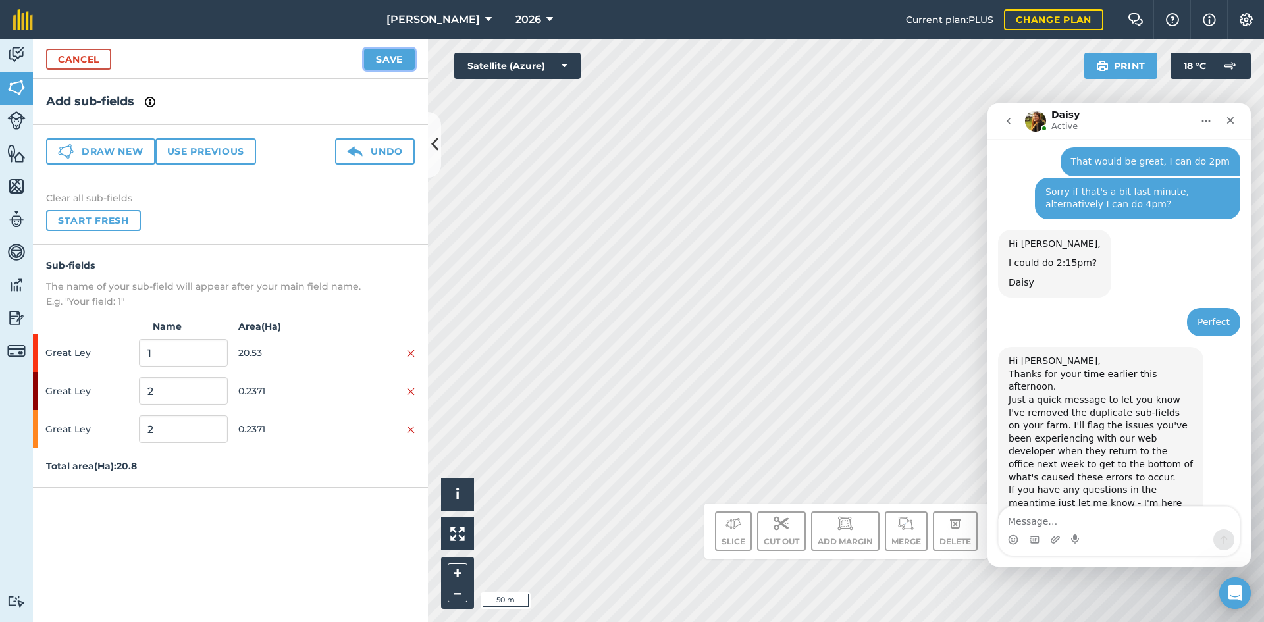
click at [392, 65] on button "Save" at bounding box center [389, 59] width 51 height 21
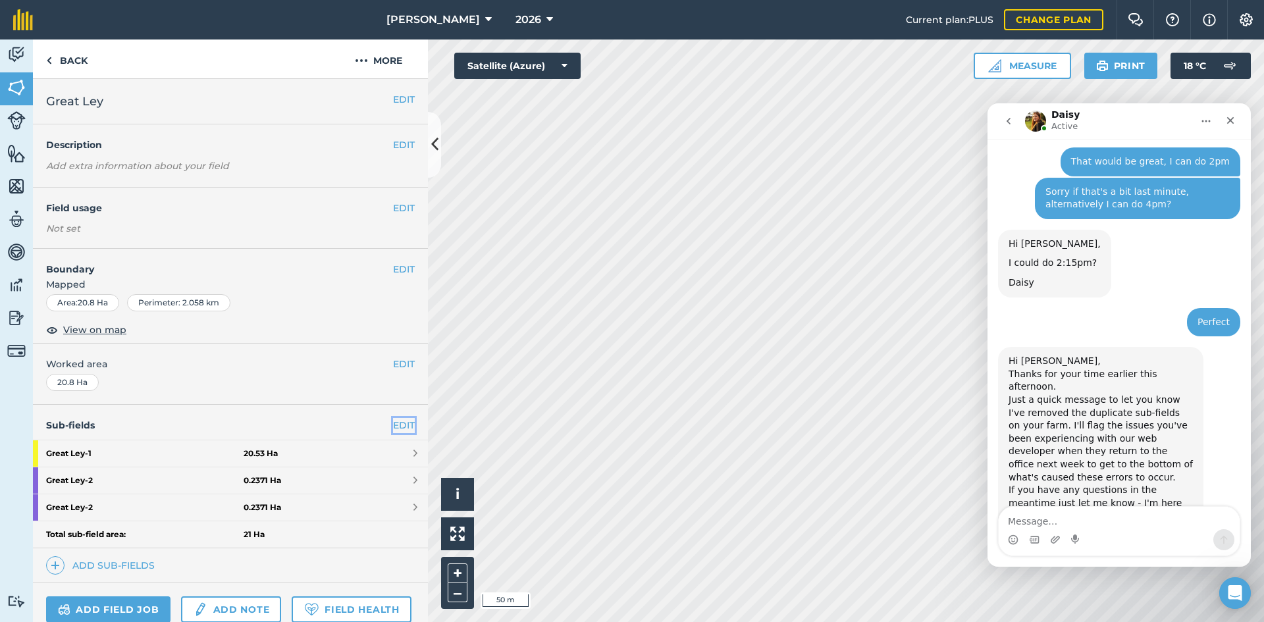
click at [396, 422] on link "EDIT" at bounding box center [404, 425] width 22 height 14
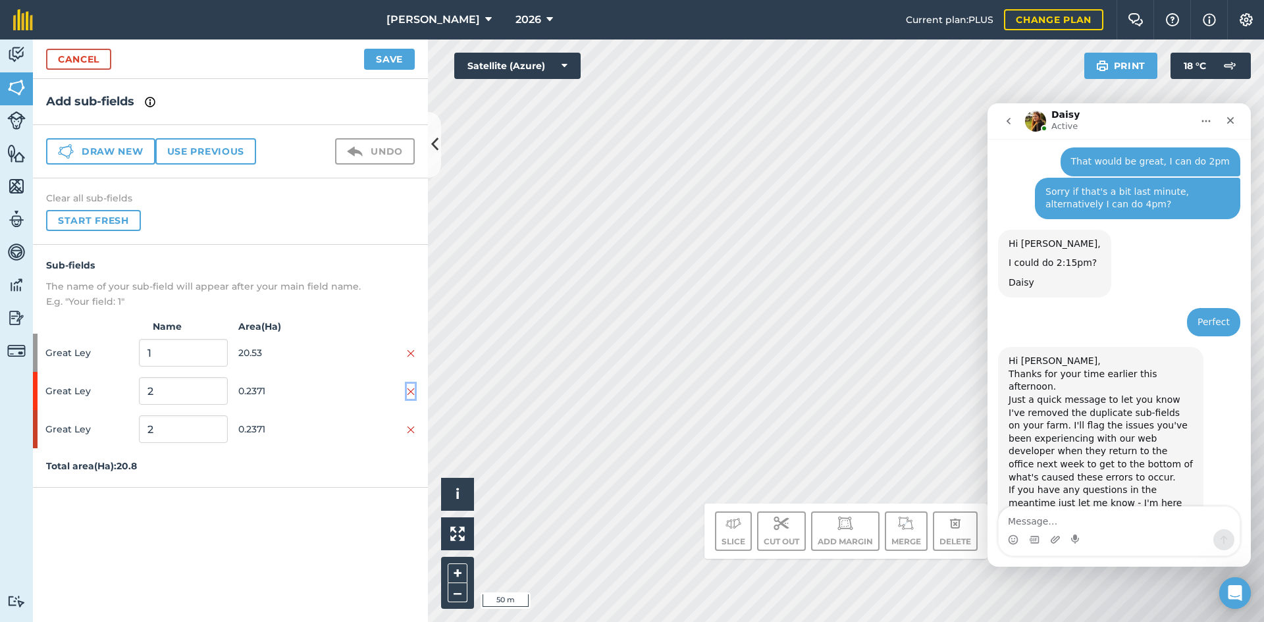
click at [411, 387] on img at bounding box center [411, 392] width 8 height 11
click at [410, 58] on button "Save" at bounding box center [389, 59] width 51 height 21
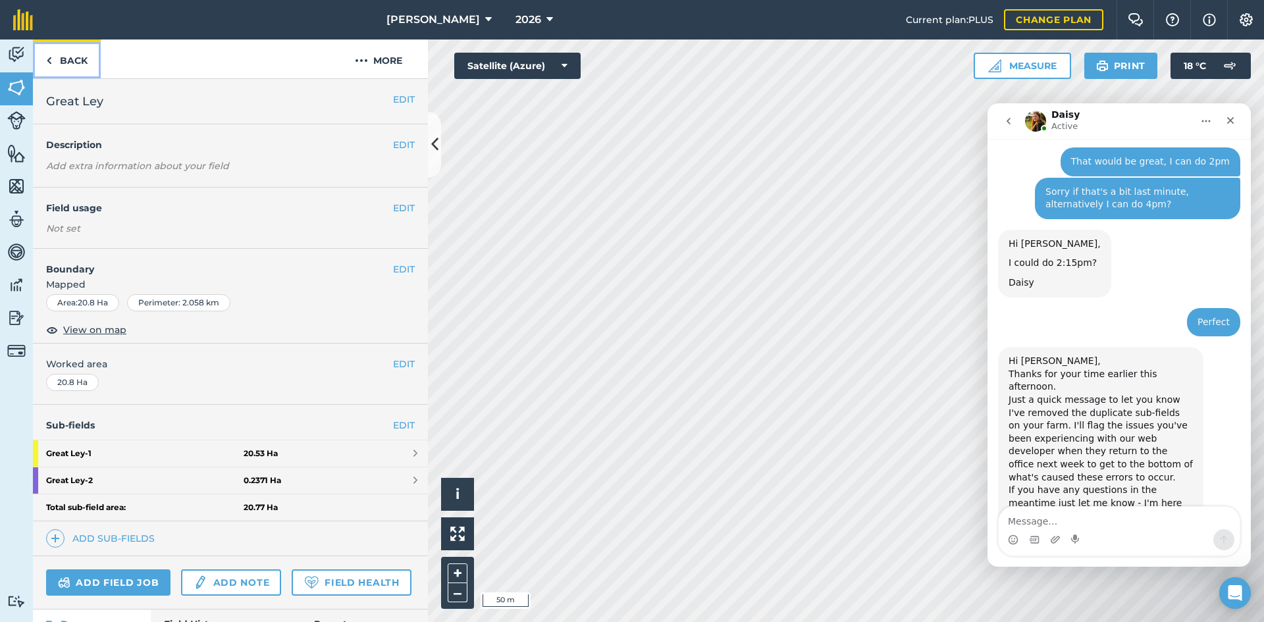
click at [66, 62] on link "Back" at bounding box center [67, 59] width 68 height 39
click at [67, 59] on link "Back" at bounding box center [67, 59] width 68 height 39
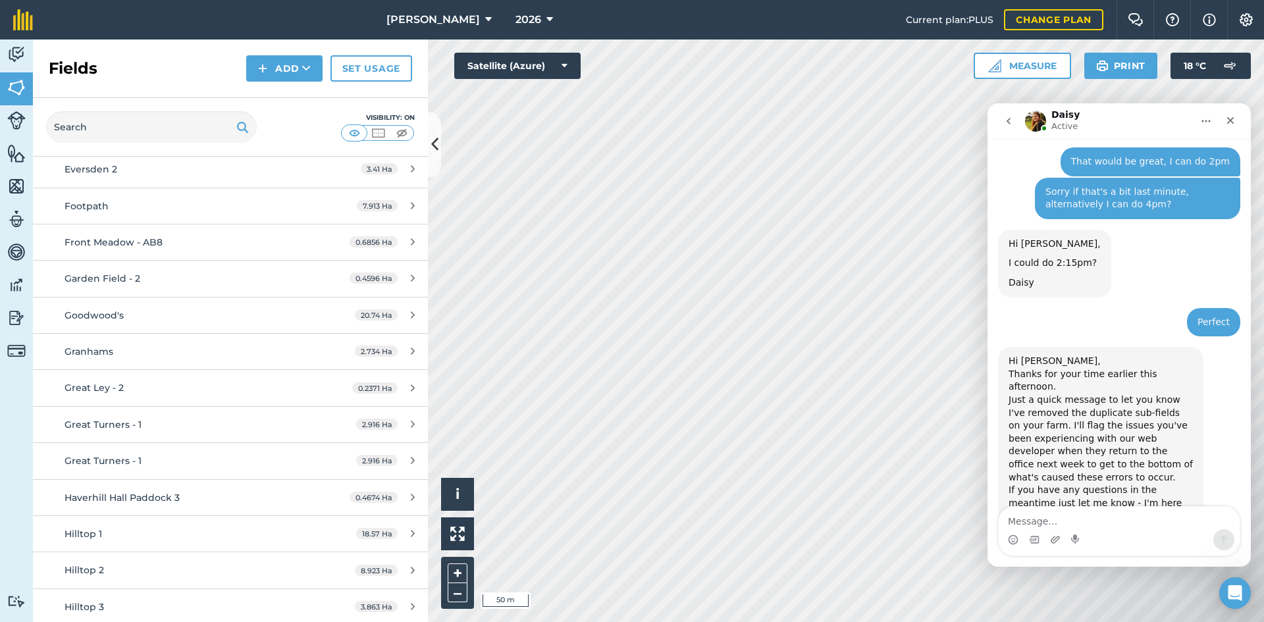
scroll to position [3424, 0]
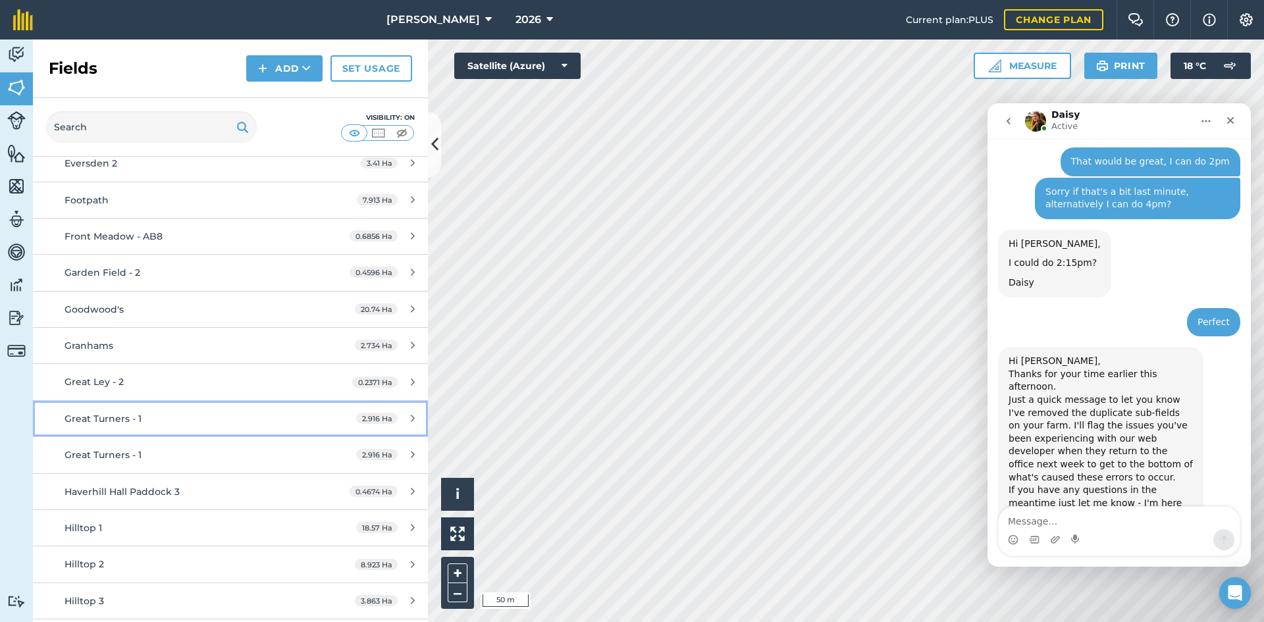
click at [195, 412] on div "Great Turners - 1" at bounding box center [189, 419] width 248 height 14
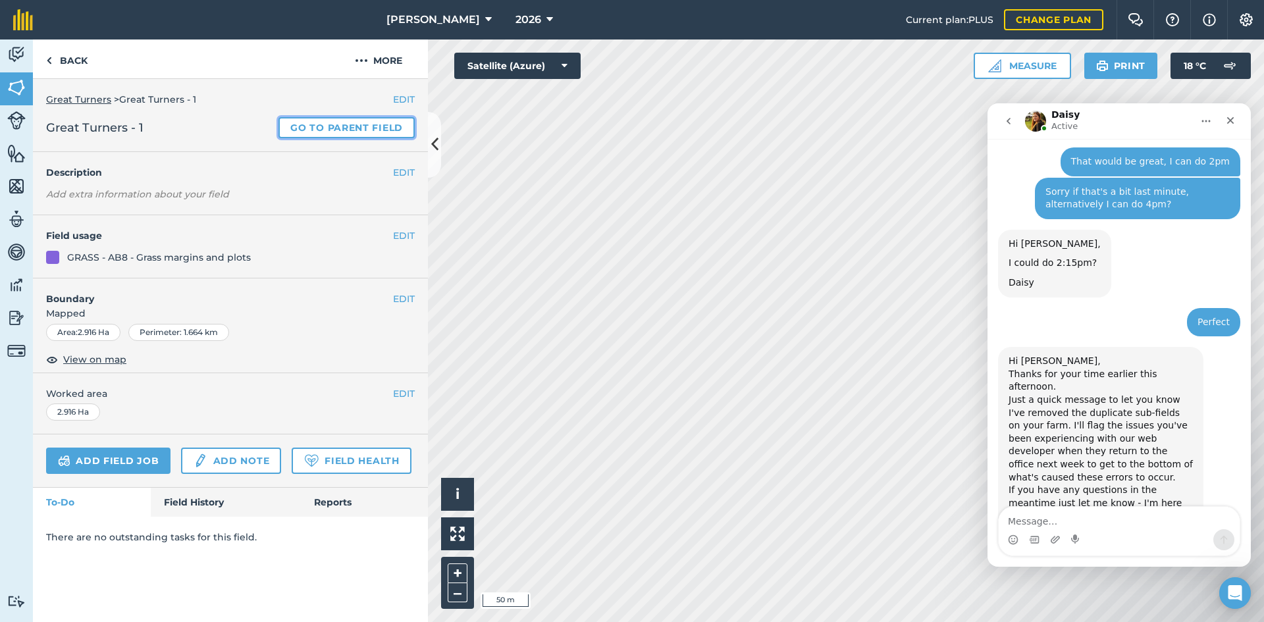
click at [351, 124] on link "Go to parent field" at bounding box center [347, 127] width 136 height 21
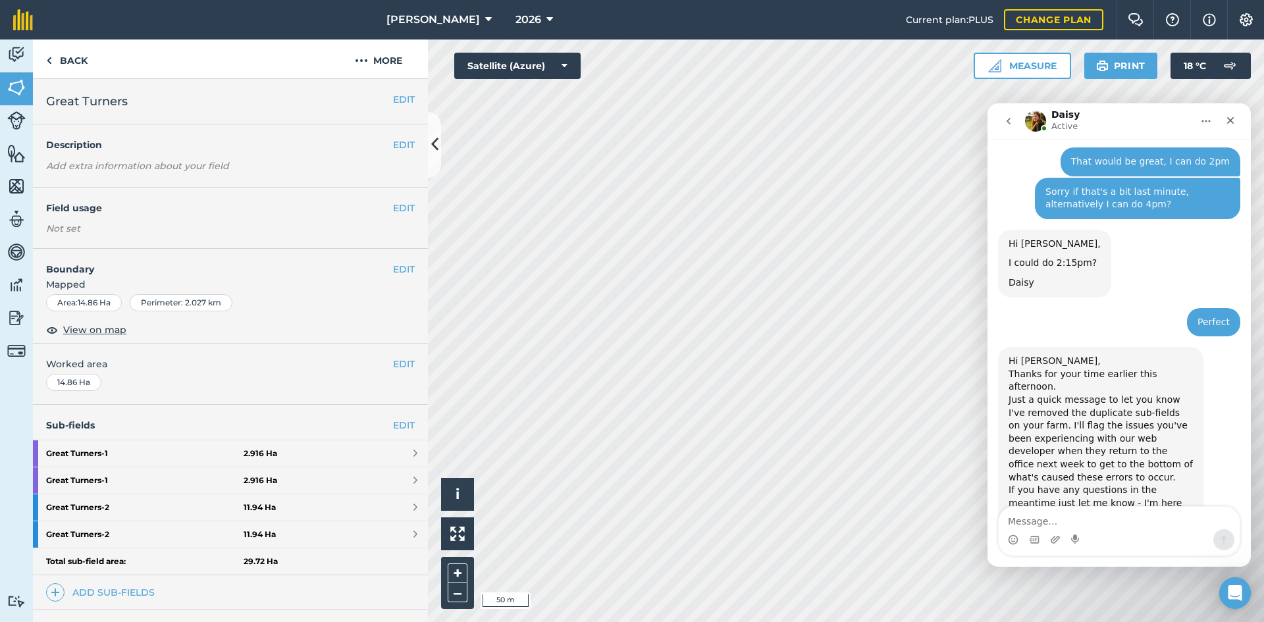
click at [404, 417] on div "Sub-fields EDIT Great Turners - 1 2.916 Ha Great Turners - 1 2.916 Ha Great Tur…" at bounding box center [230, 507] width 395 height 205
click at [403, 421] on link "EDIT" at bounding box center [404, 425] width 22 height 14
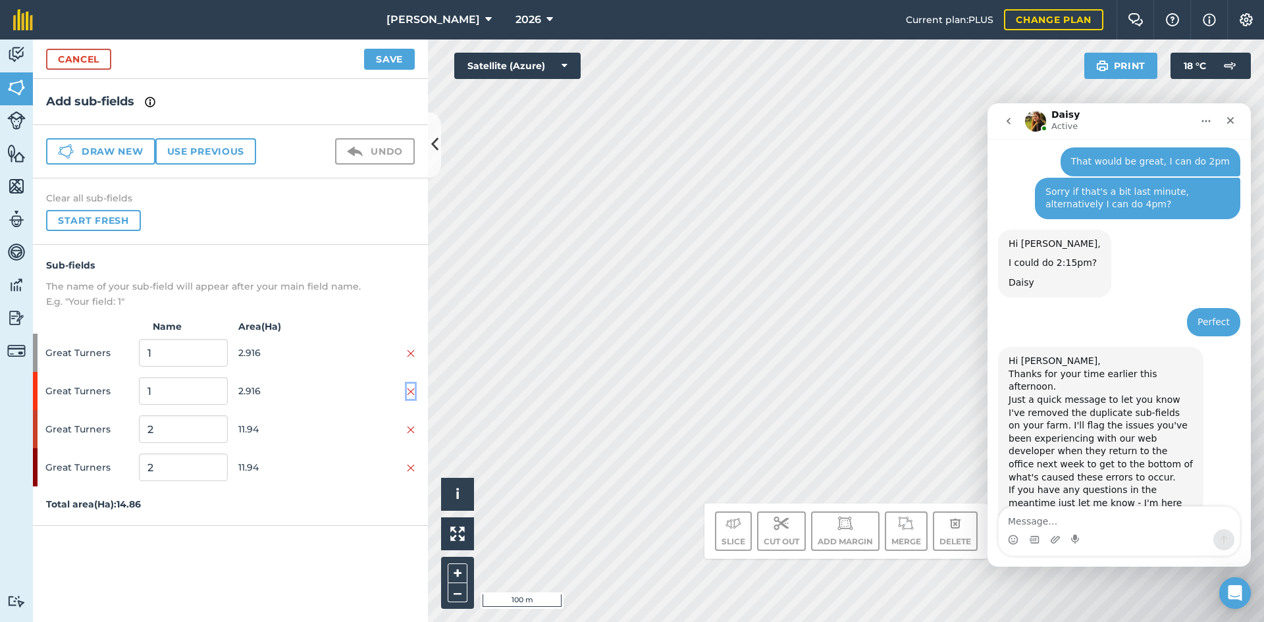
click at [410, 389] on img at bounding box center [411, 392] width 8 height 11
click at [410, 391] on img at bounding box center [411, 392] width 8 height 11
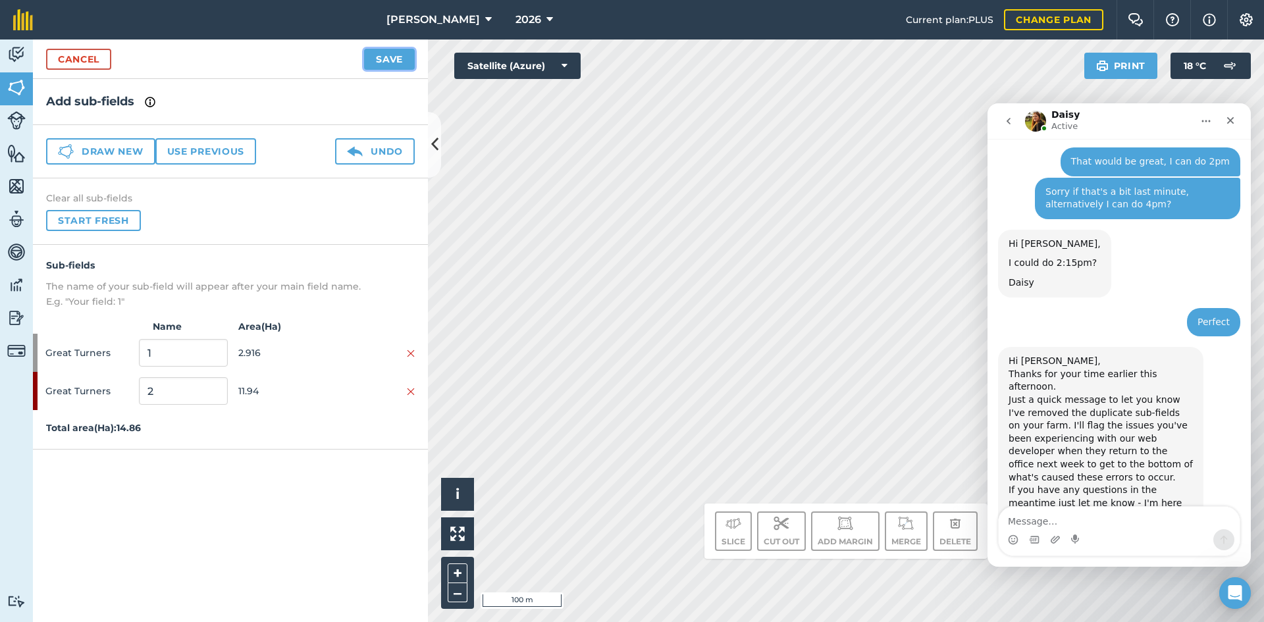
click at [381, 60] on button "Save" at bounding box center [389, 59] width 51 height 21
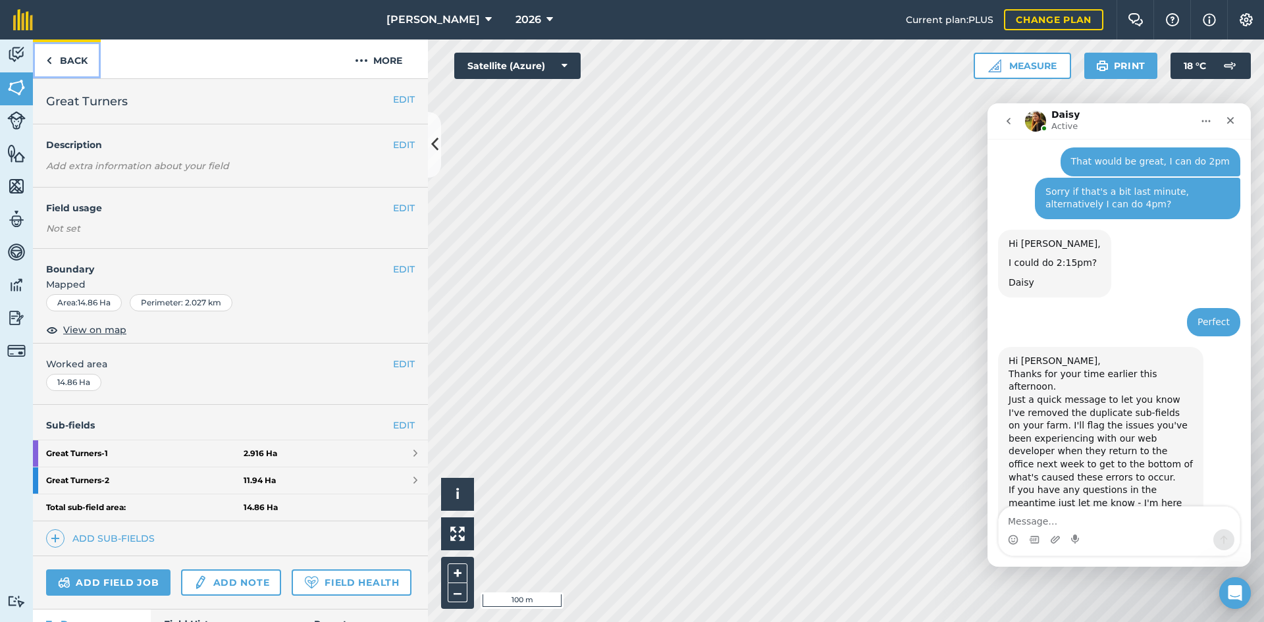
click at [55, 48] on link "Back" at bounding box center [67, 59] width 68 height 39
click at [63, 54] on link "Back" at bounding box center [67, 59] width 68 height 39
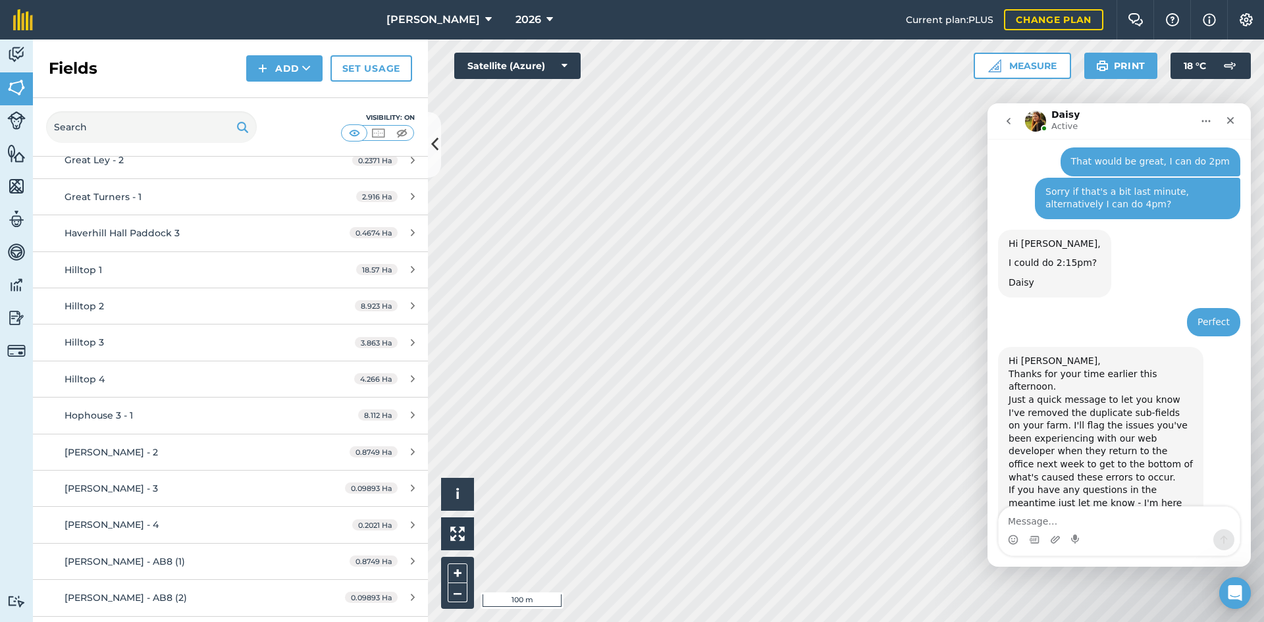
scroll to position [3754, 0]
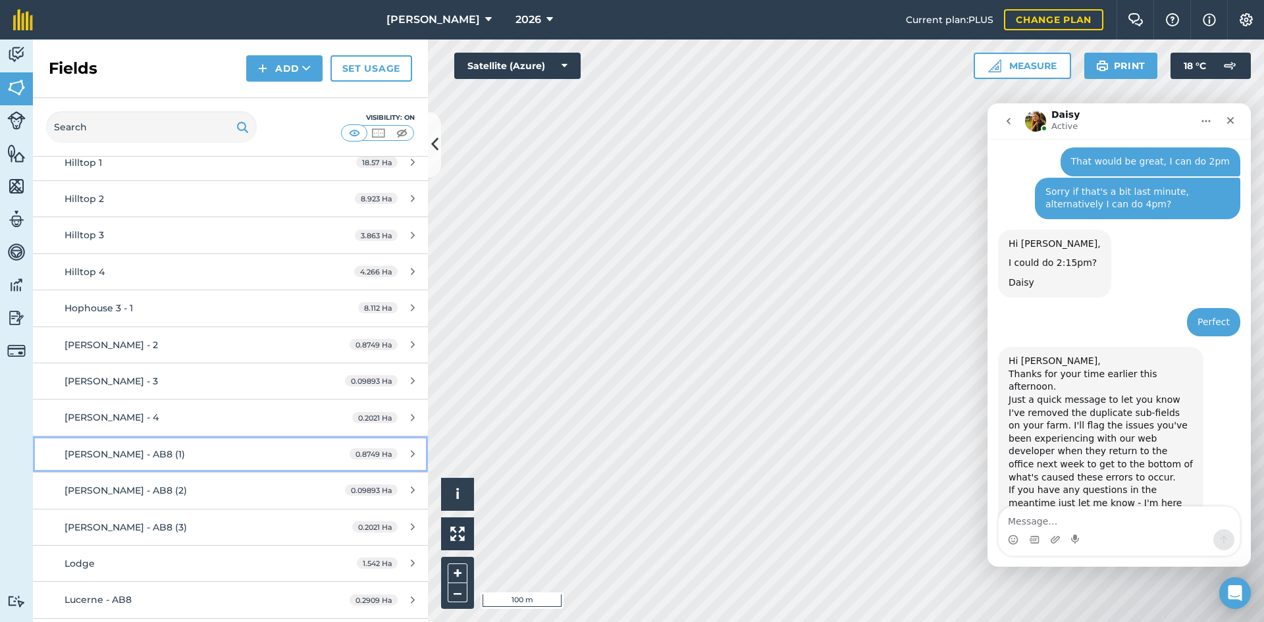
click at [178, 447] on div "[PERSON_NAME] - AB8 (1)" at bounding box center [189, 454] width 248 height 14
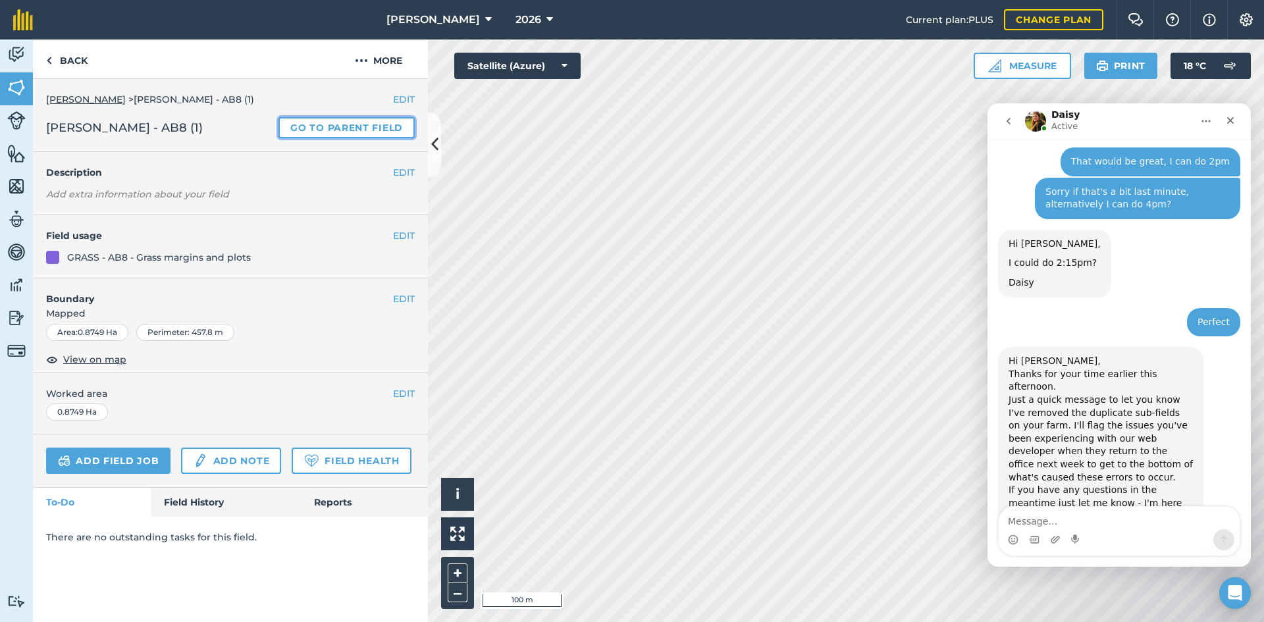
click at [377, 124] on link "Go to parent field" at bounding box center [347, 127] width 136 height 21
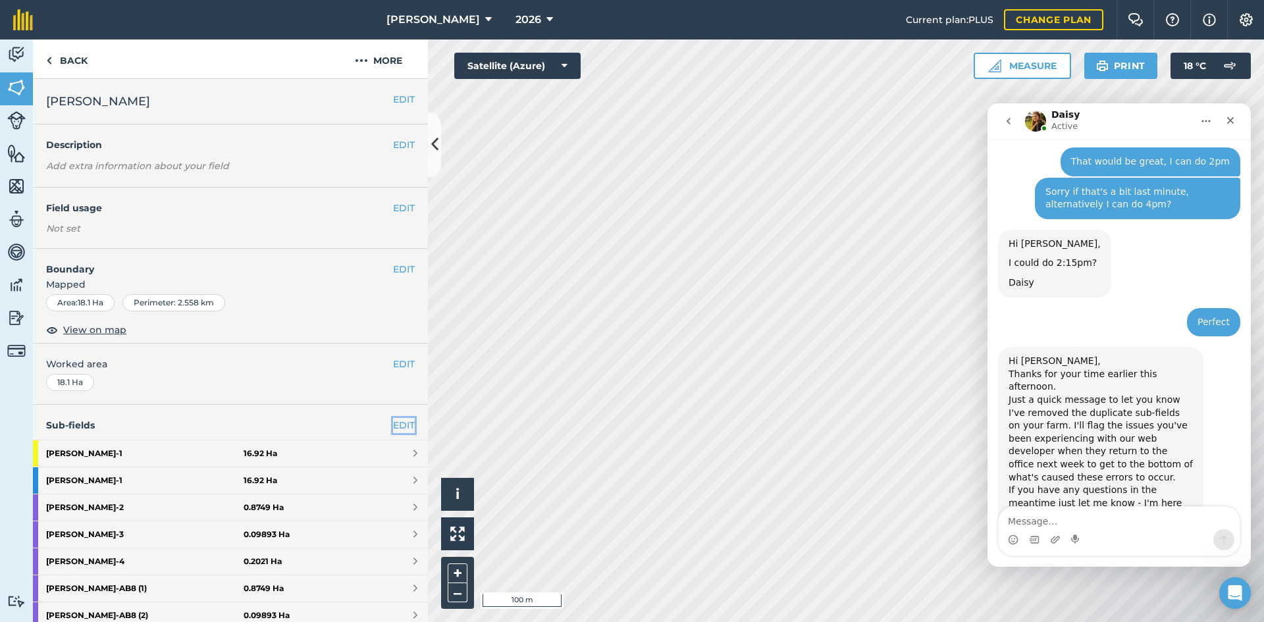
click at [393, 419] on link "EDIT" at bounding box center [404, 425] width 22 height 14
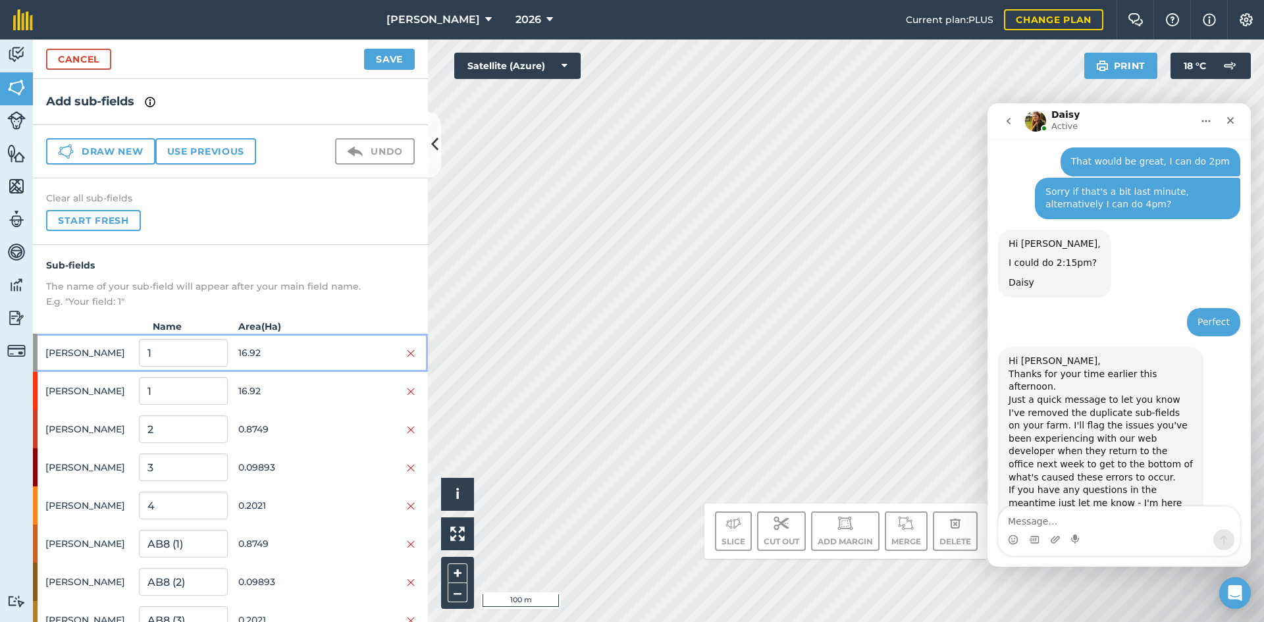
click at [394, 350] on div at bounding box center [371, 353] width 88 height 14
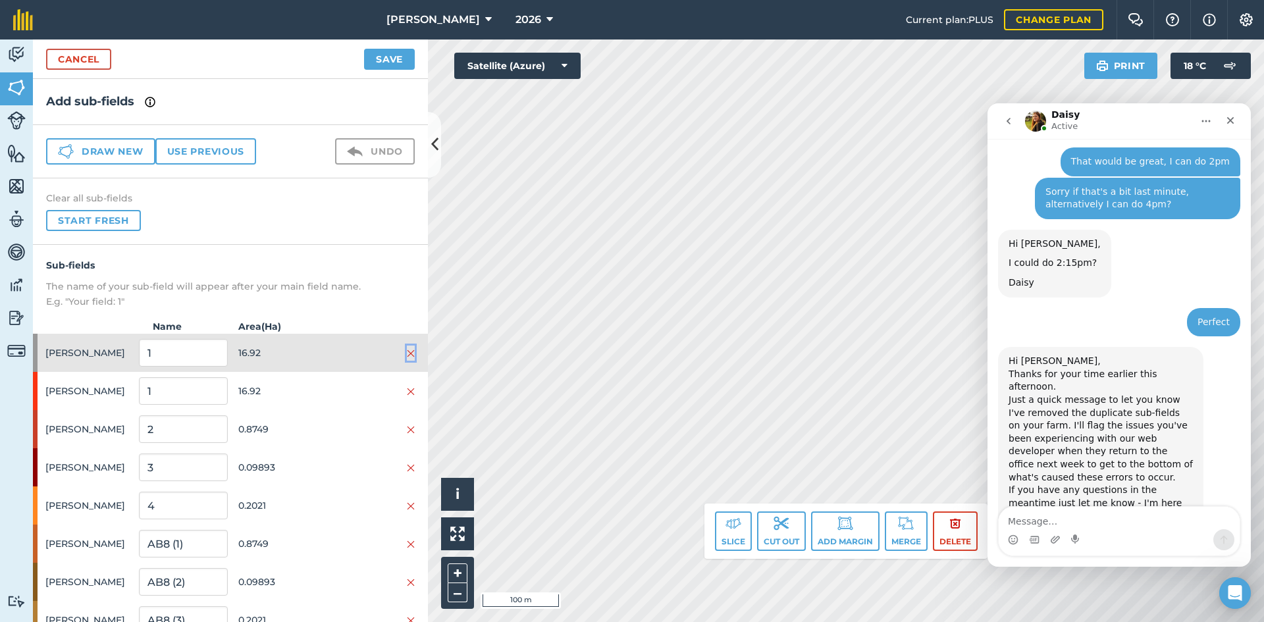
click at [407, 348] on img at bounding box center [411, 353] width 8 height 11
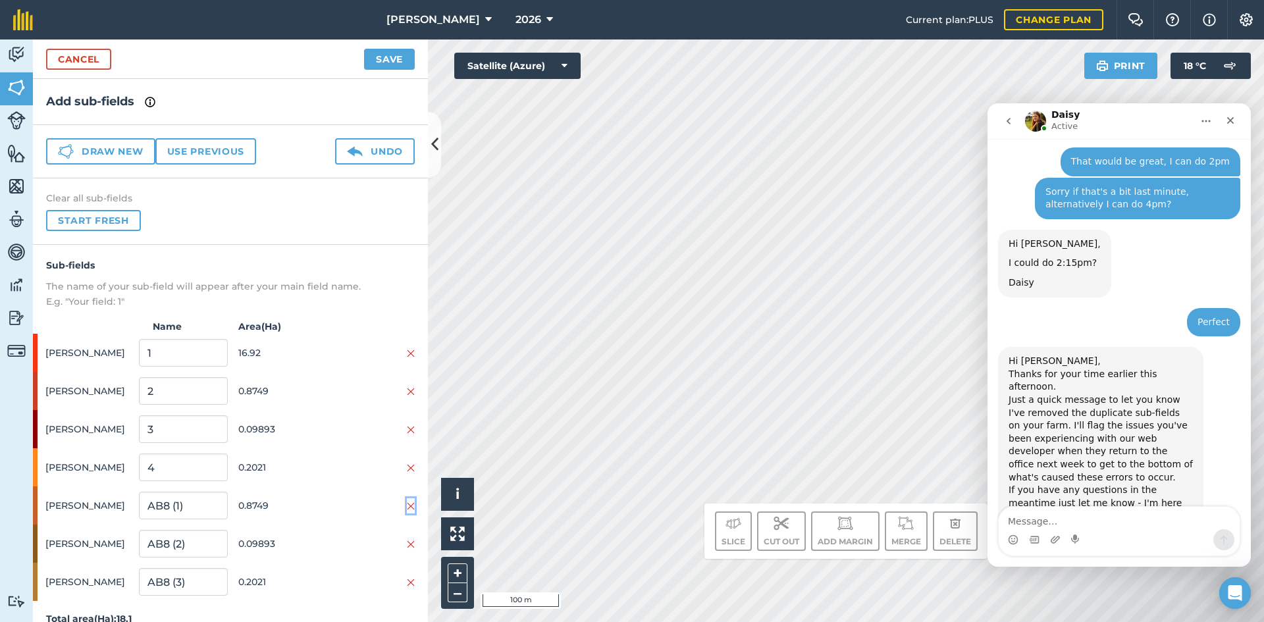
click at [407, 506] on img at bounding box center [411, 506] width 8 height 11
click at [410, 508] on img at bounding box center [411, 506] width 8 height 11
click at [414, 511] on img at bounding box center [411, 506] width 8 height 11
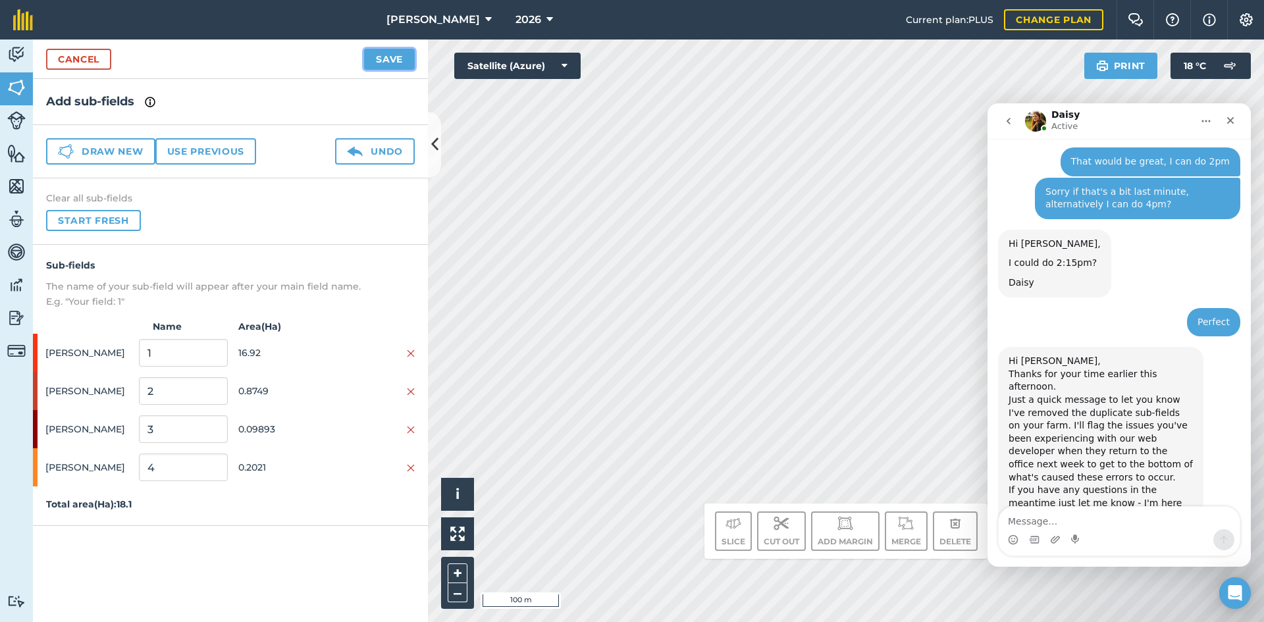
click at [399, 65] on button "Save" at bounding box center [389, 59] width 51 height 21
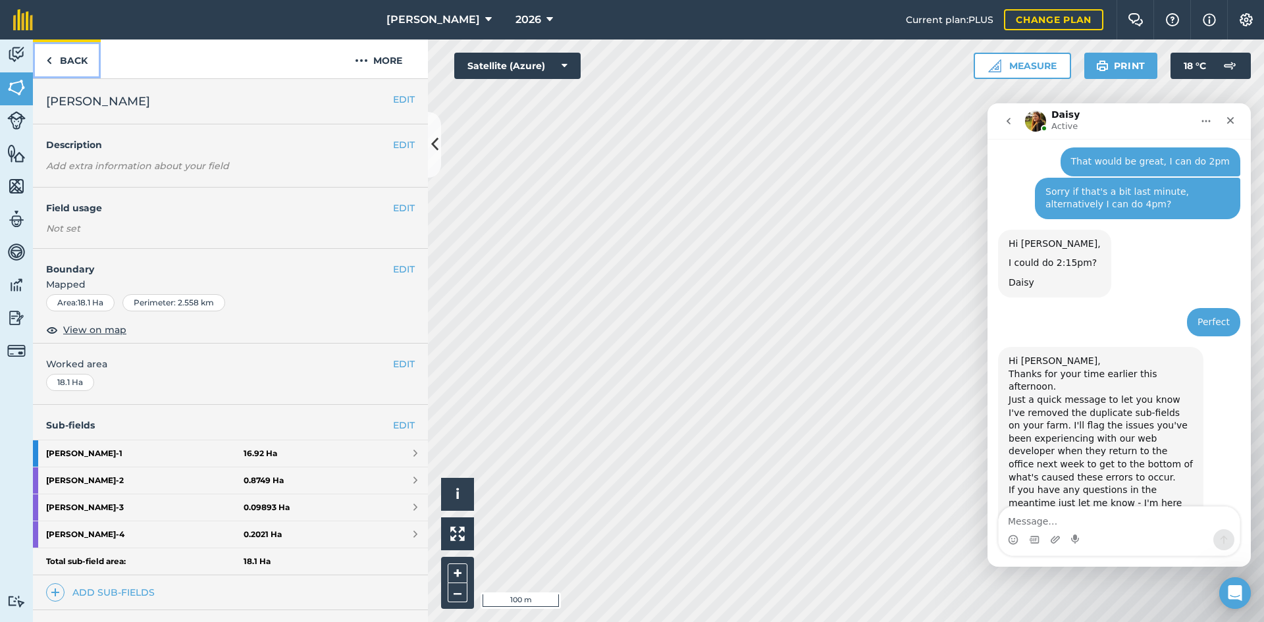
click at [69, 61] on link "Back" at bounding box center [67, 59] width 68 height 39
click at [52, 54] on link "Back" at bounding box center [67, 59] width 68 height 39
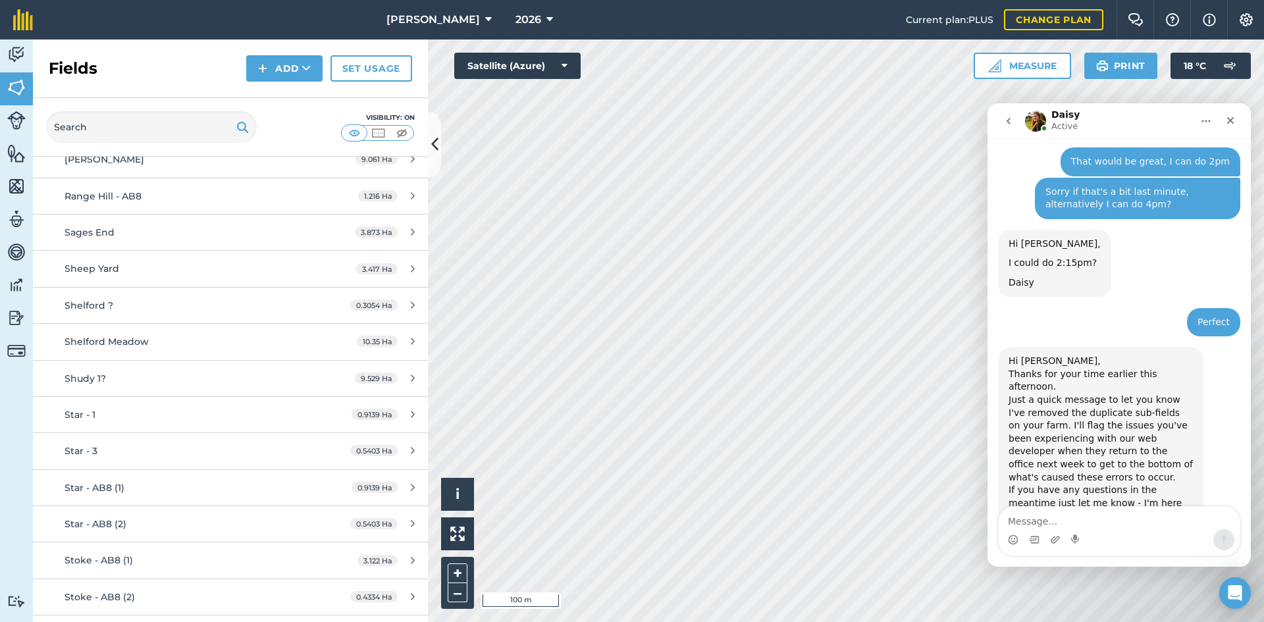
scroll to position [4807, 0]
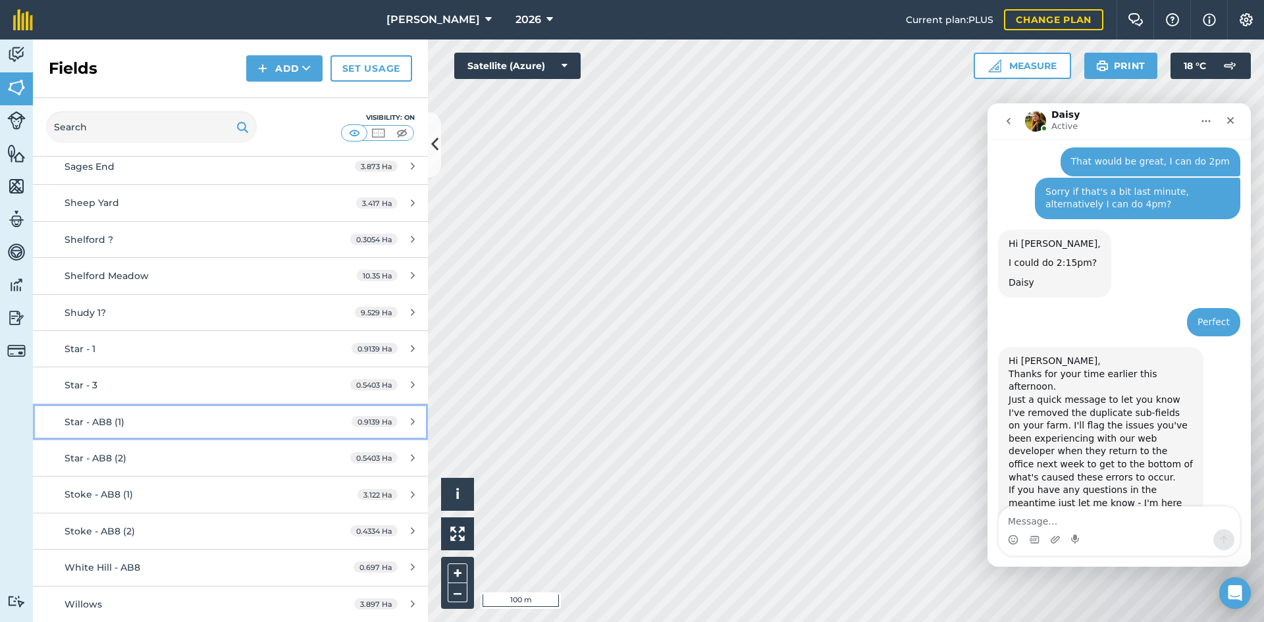
click at [209, 415] on div "Star - AB8 (1)" at bounding box center [189, 422] width 248 height 14
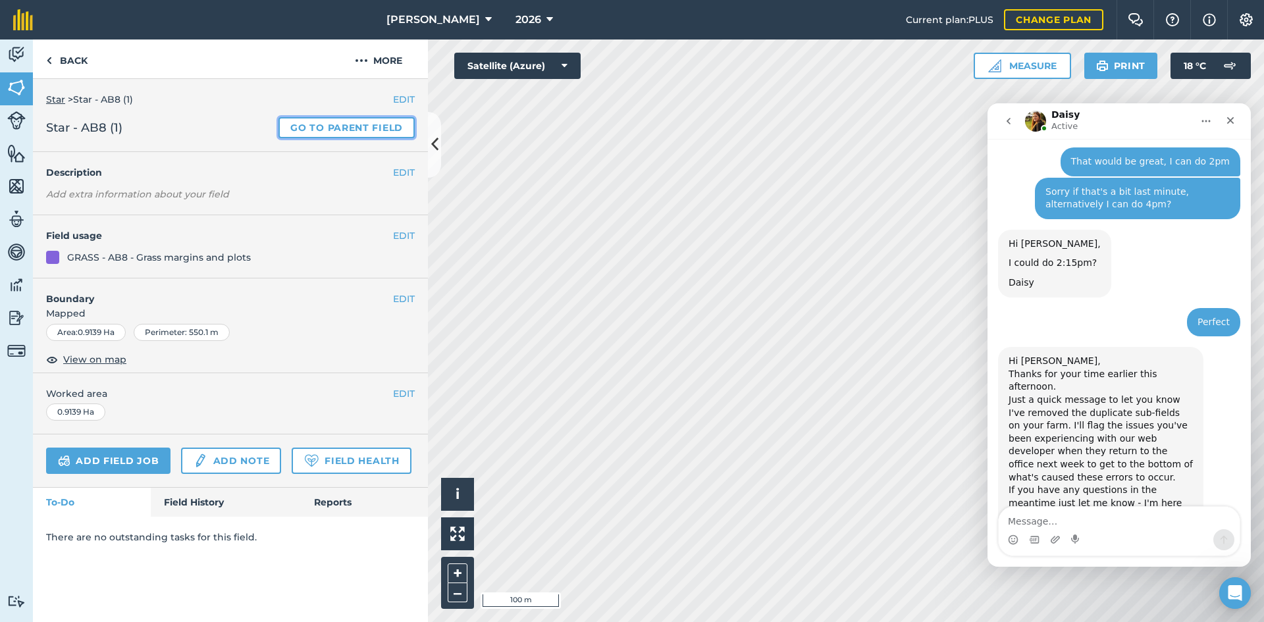
click at [389, 133] on link "Go to parent field" at bounding box center [347, 127] width 136 height 21
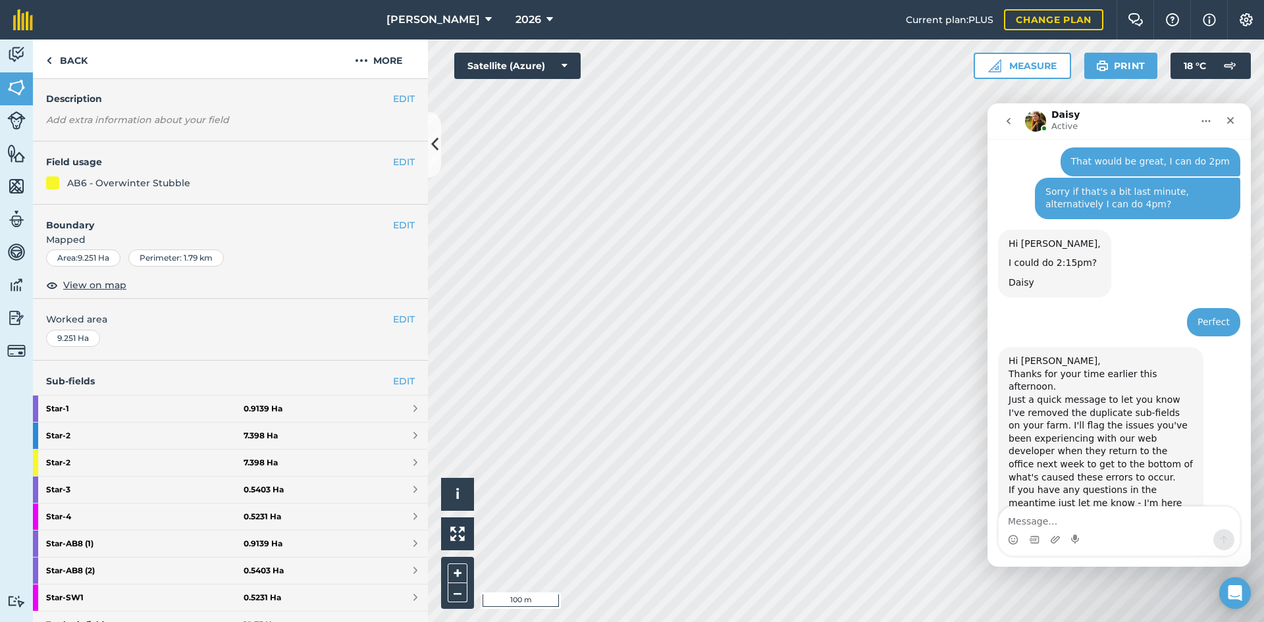
scroll to position [132, 0]
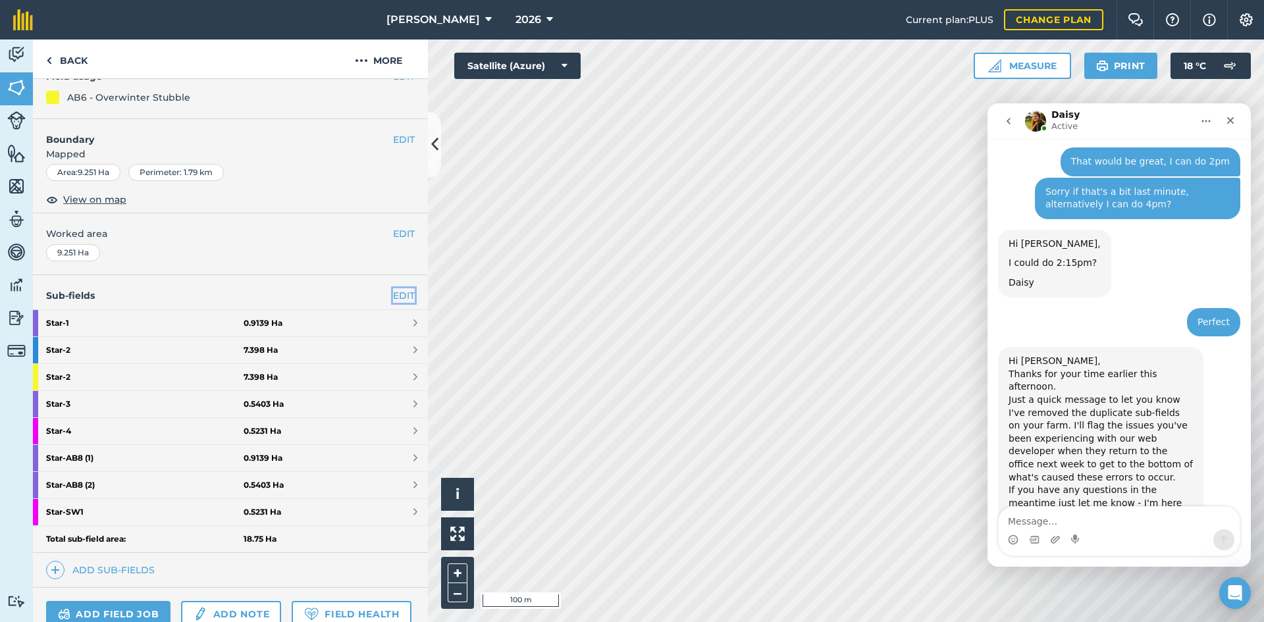
click at [402, 289] on link "EDIT" at bounding box center [404, 295] width 22 height 14
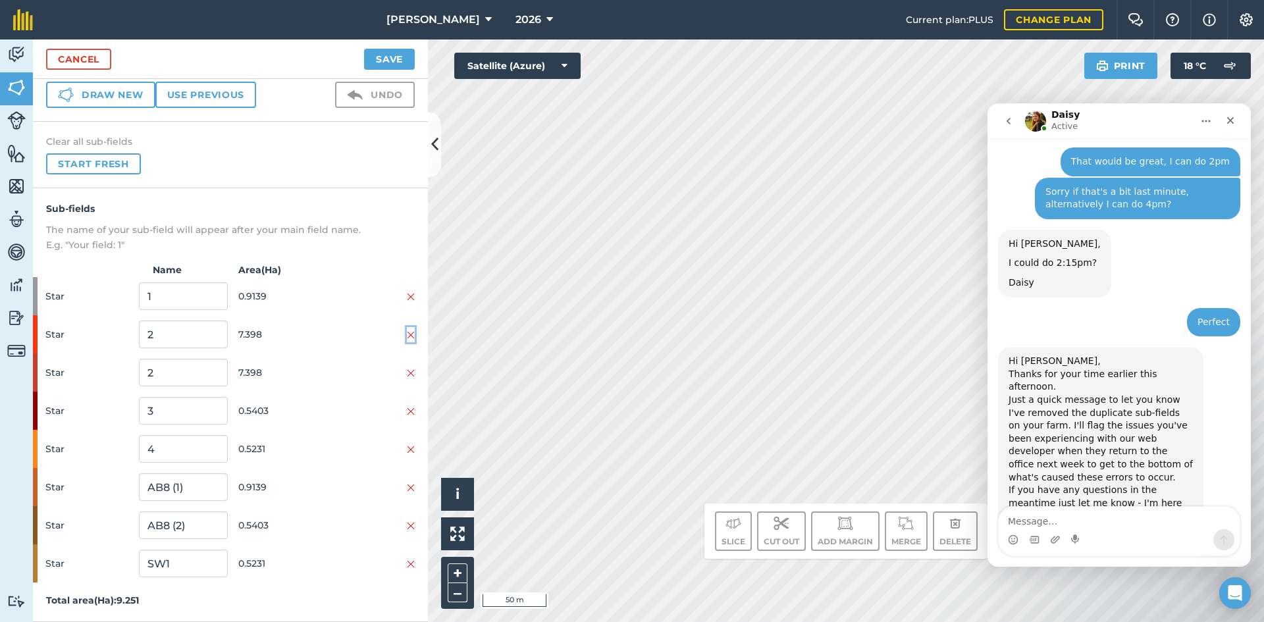
click at [407, 335] on img at bounding box center [411, 335] width 8 height 11
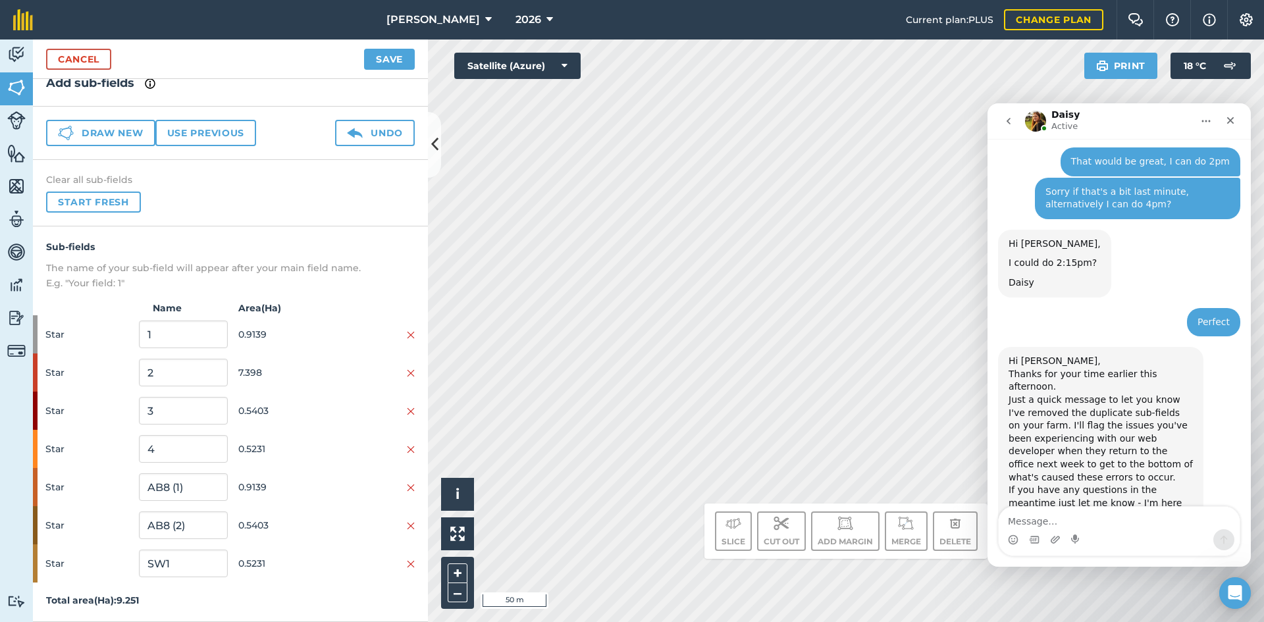
scroll to position [18, 0]
click at [394, 485] on div at bounding box center [371, 487] width 88 height 14
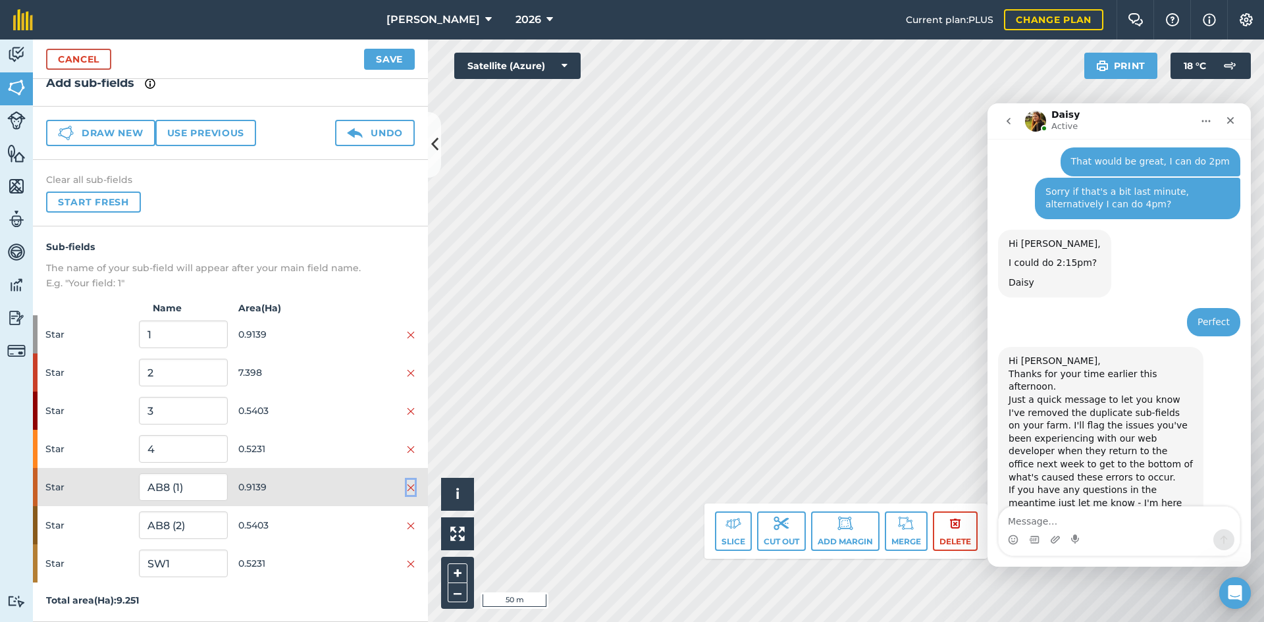
click at [407, 487] on img at bounding box center [411, 488] width 8 height 11
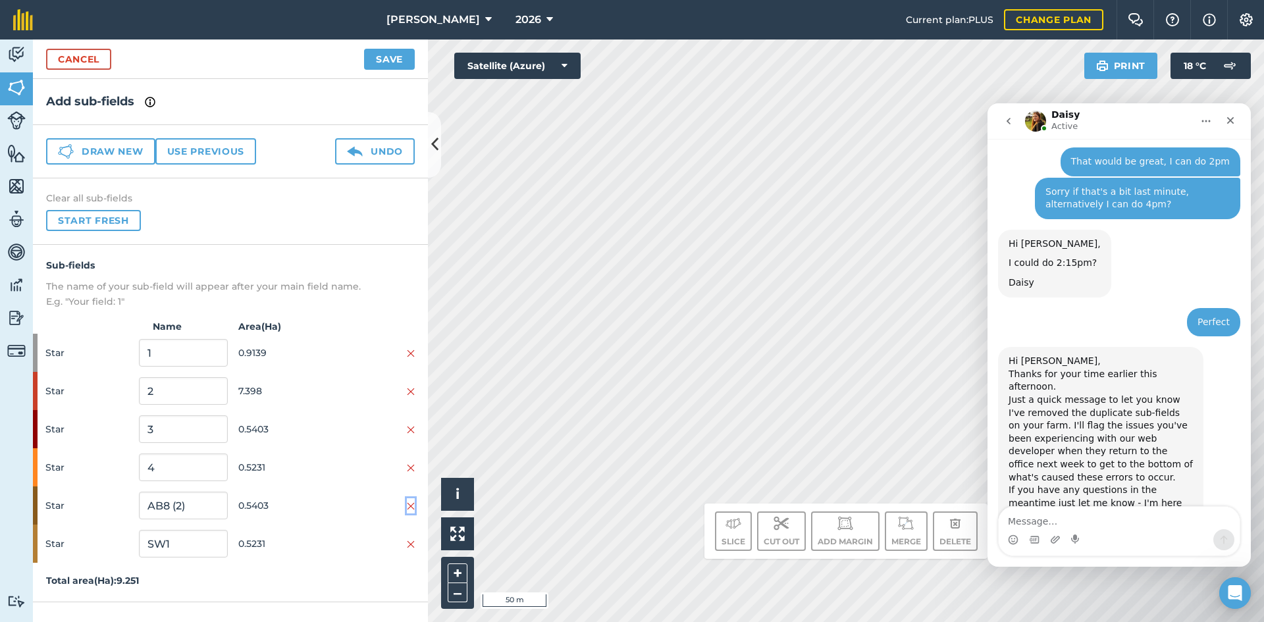
click at [410, 504] on img at bounding box center [411, 506] width 8 height 11
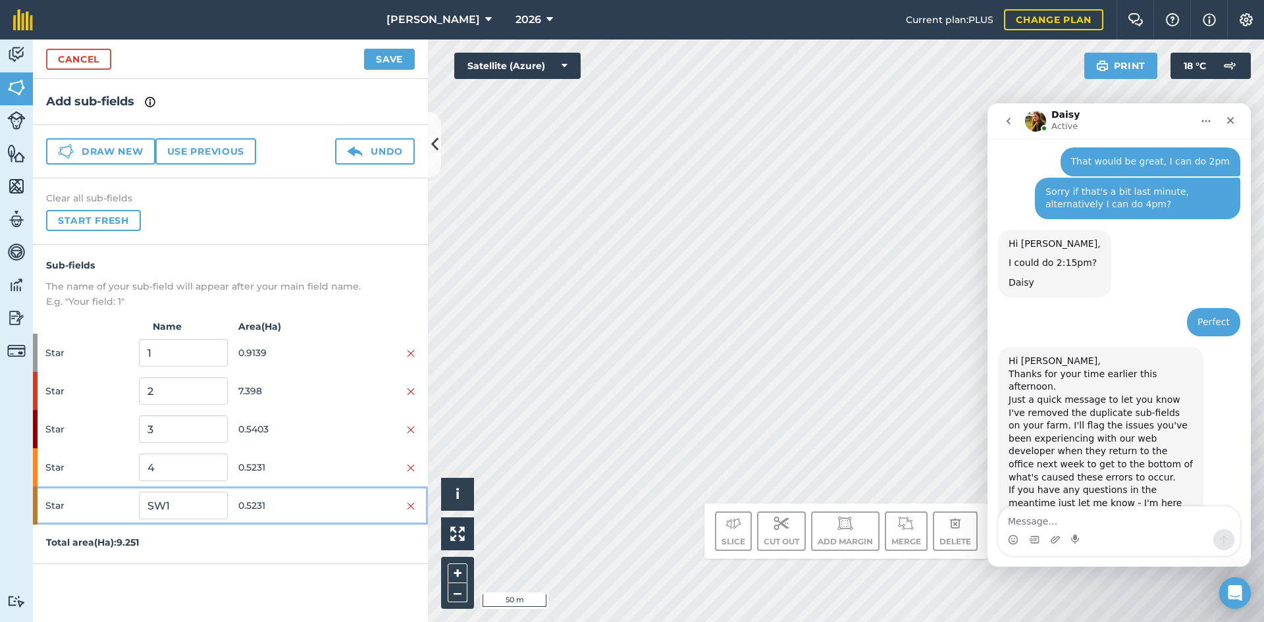
click at [312, 504] on span "0.5231" at bounding box center [282, 505] width 88 height 25
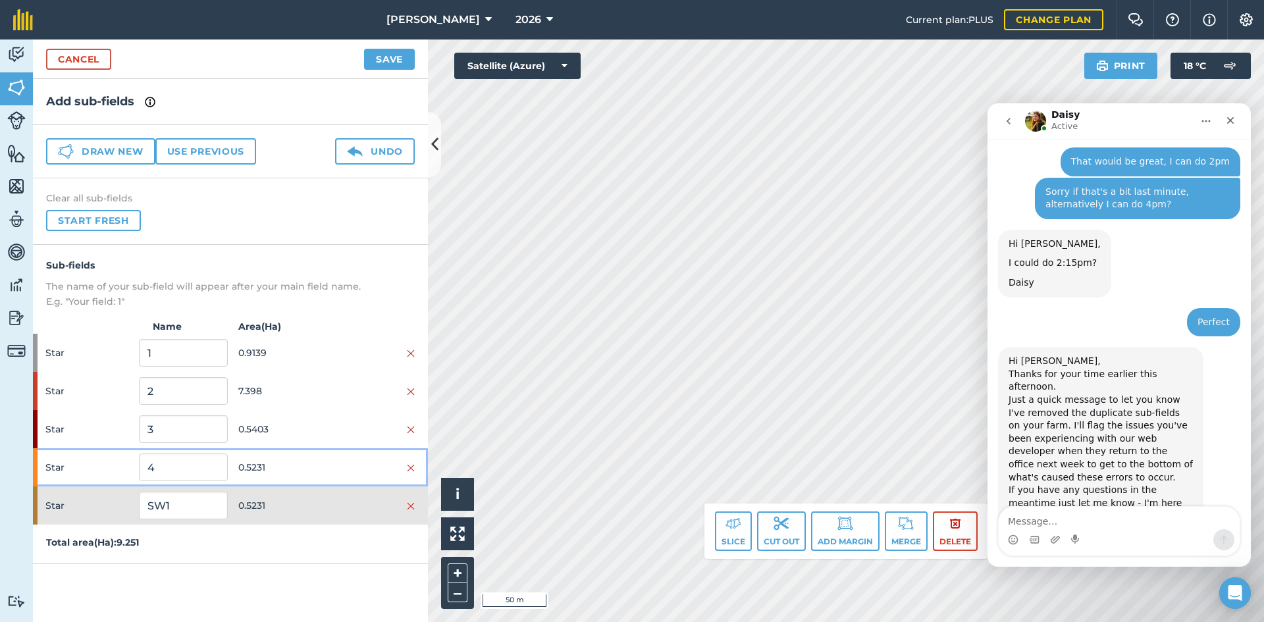
click at [303, 454] on div "Star 4 0.5231" at bounding box center [230, 467] width 395 height 38
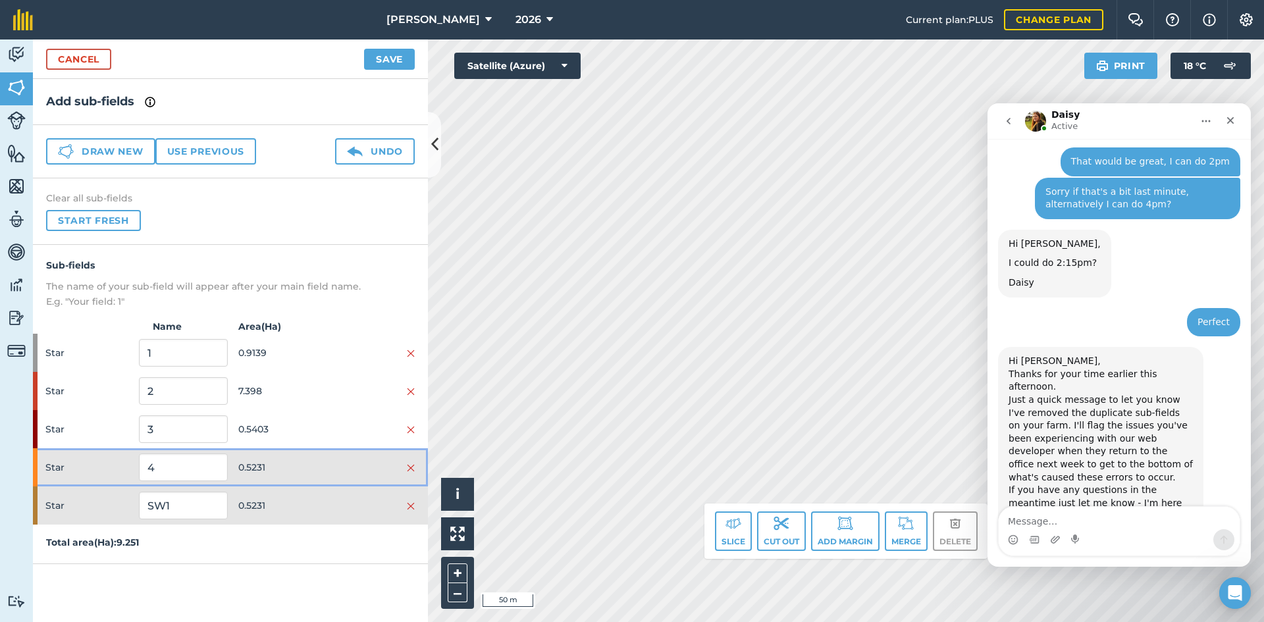
click at [319, 465] on span "0.5231" at bounding box center [282, 467] width 88 height 25
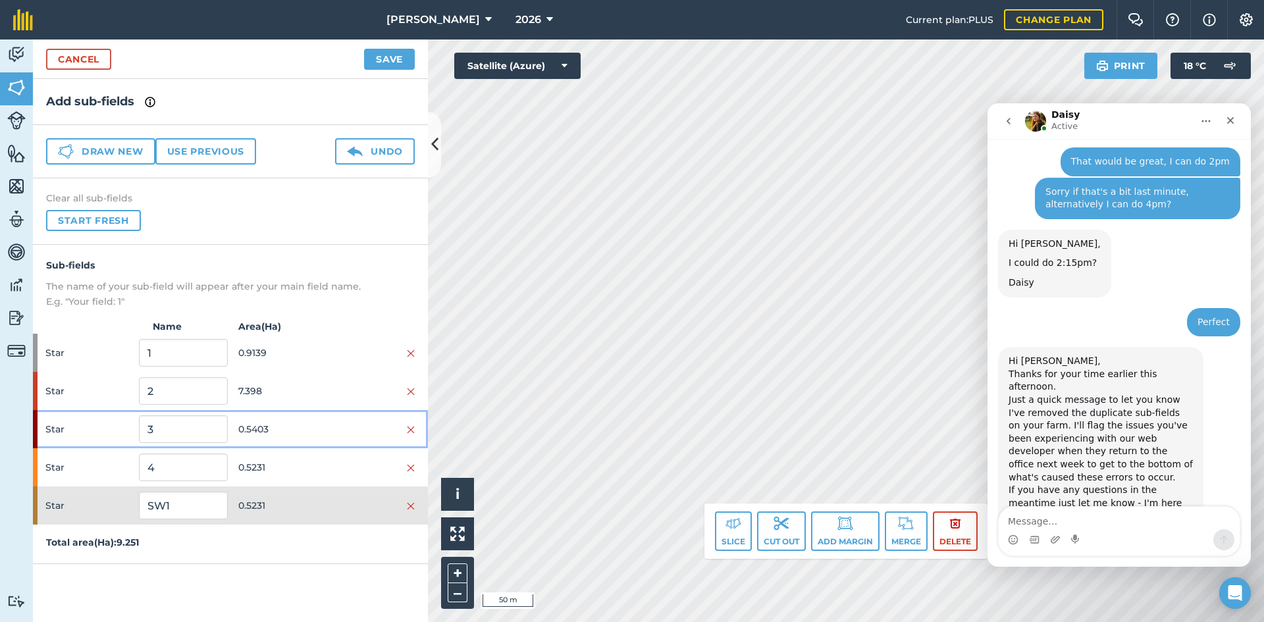
click at [311, 422] on span "0.5403" at bounding box center [282, 429] width 88 height 25
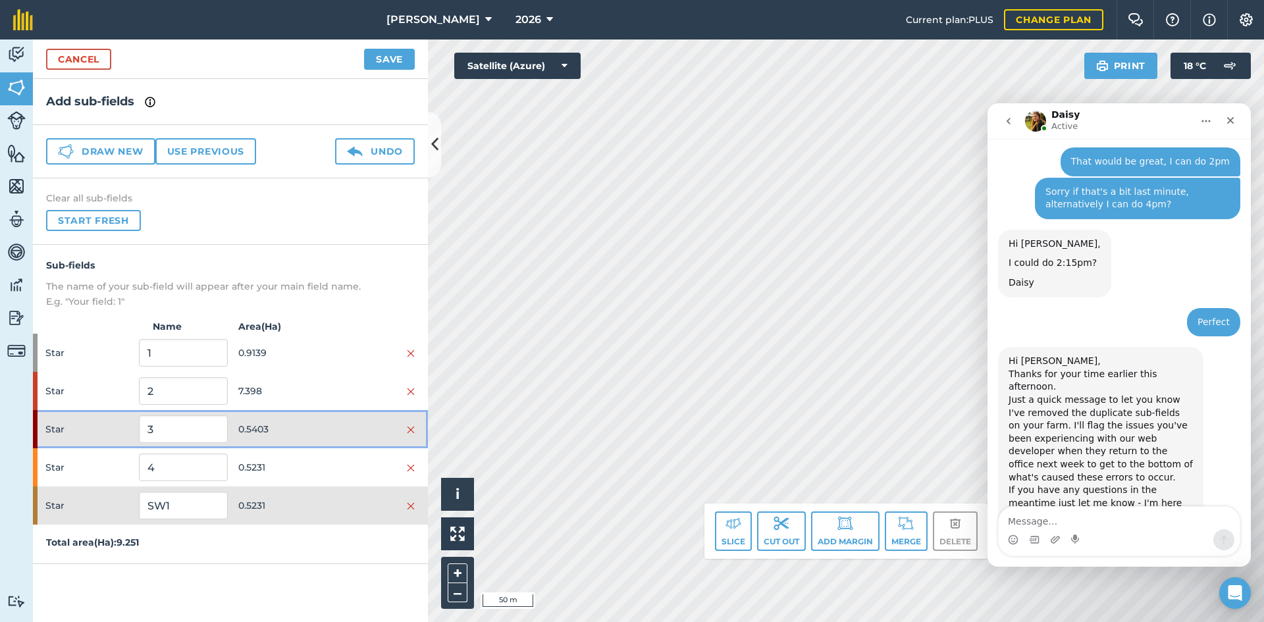
click at [310, 425] on span "0.5403" at bounding box center [282, 429] width 88 height 25
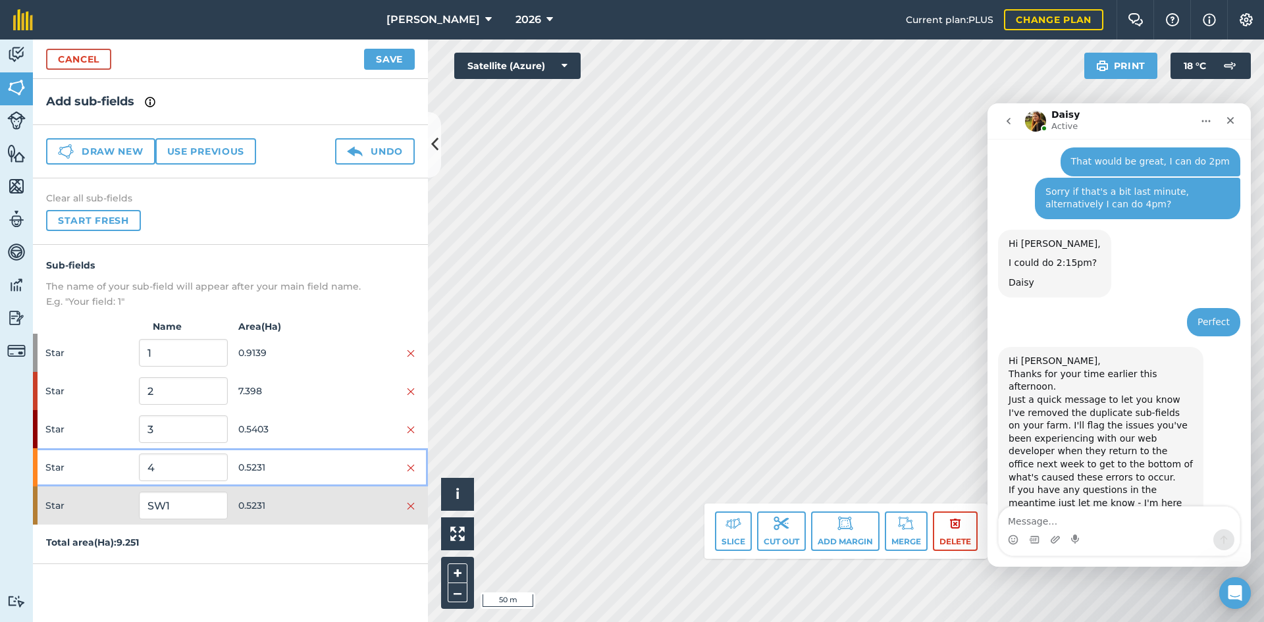
click at [313, 459] on span "0.5231" at bounding box center [282, 467] width 88 height 25
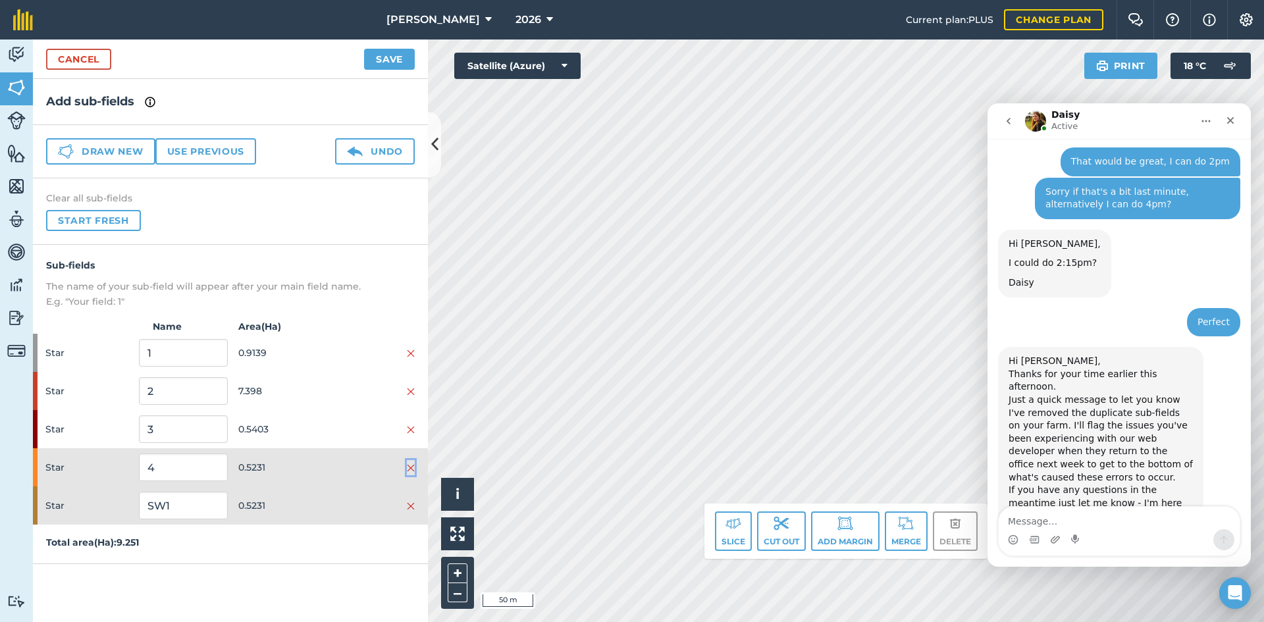
click at [409, 464] on img at bounding box center [411, 468] width 8 height 11
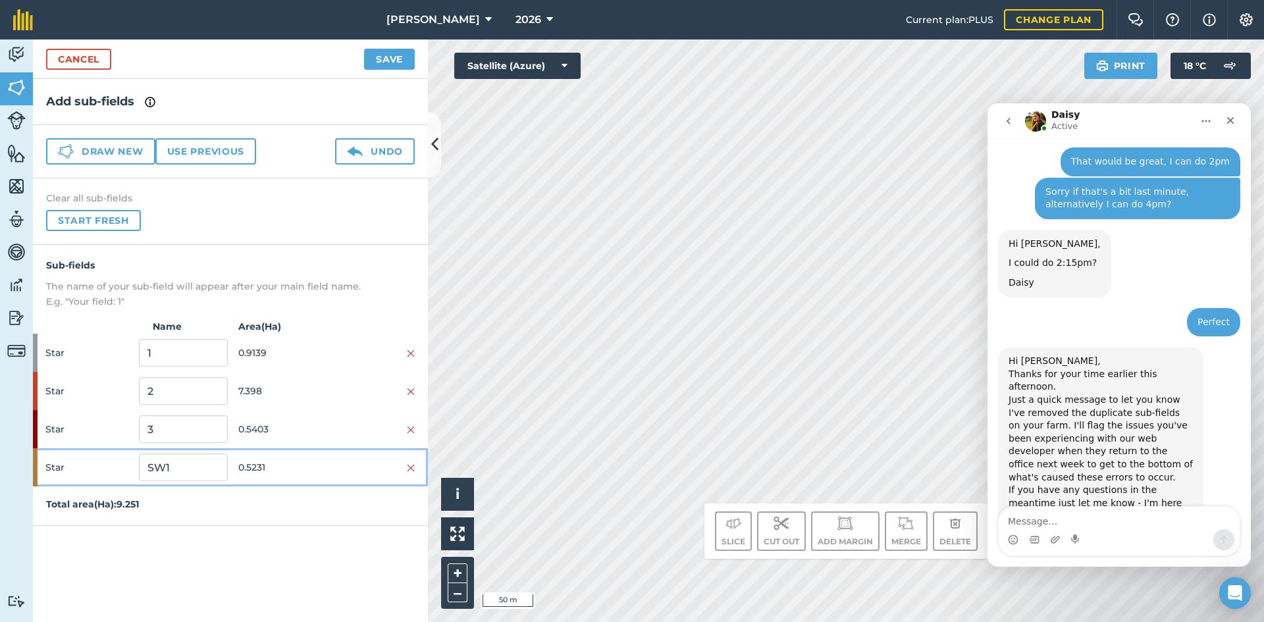
click at [298, 470] on span "0.5231" at bounding box center [282, 467] width 88 height 25
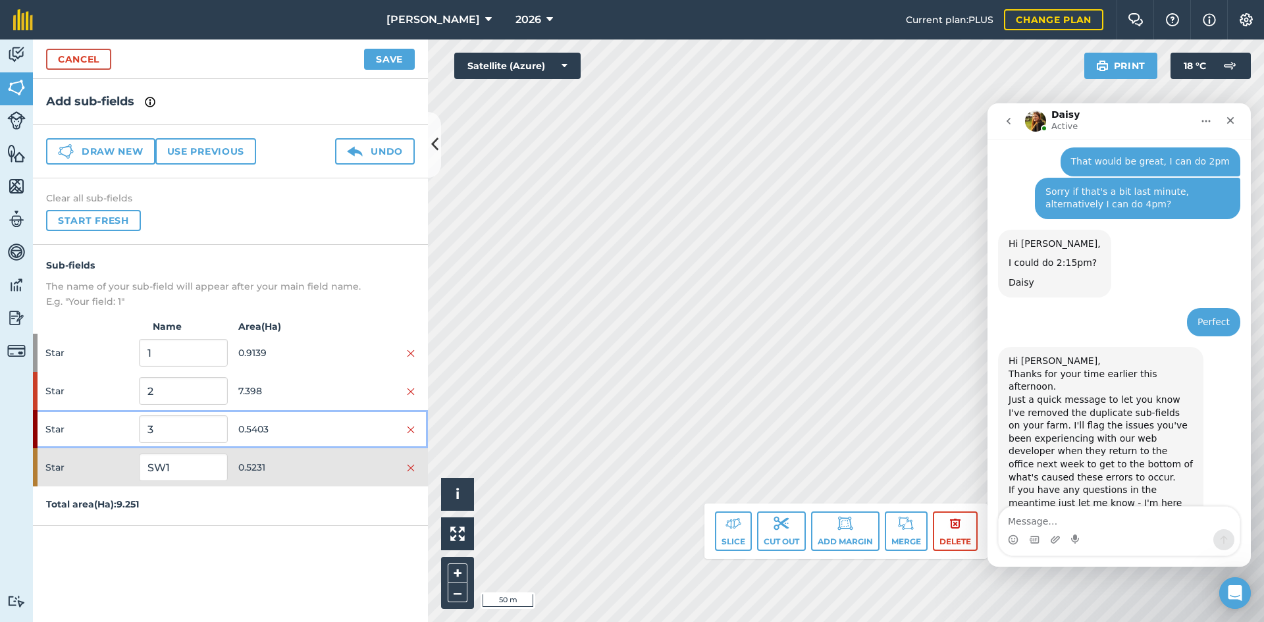
click at [292, 435] on span "0.5403" at bounding box center [282, 429] width 88 height 25
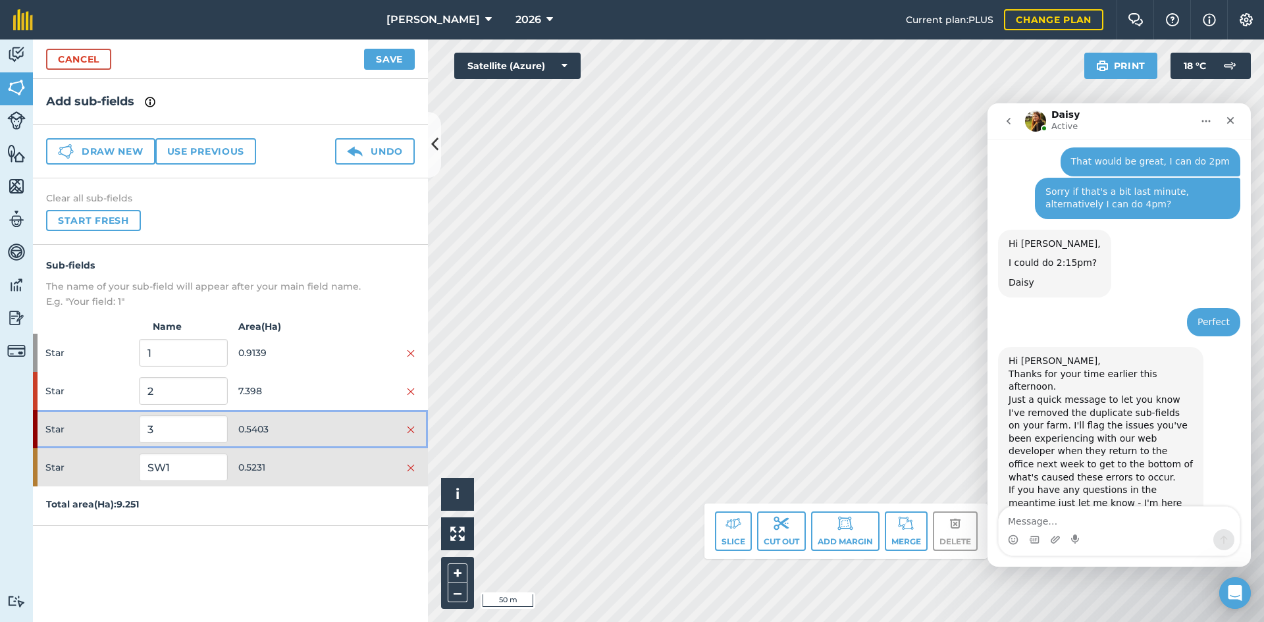
click at [291, 435] on span "0.5403" at bounding box center [282, 429] width 88 height 25
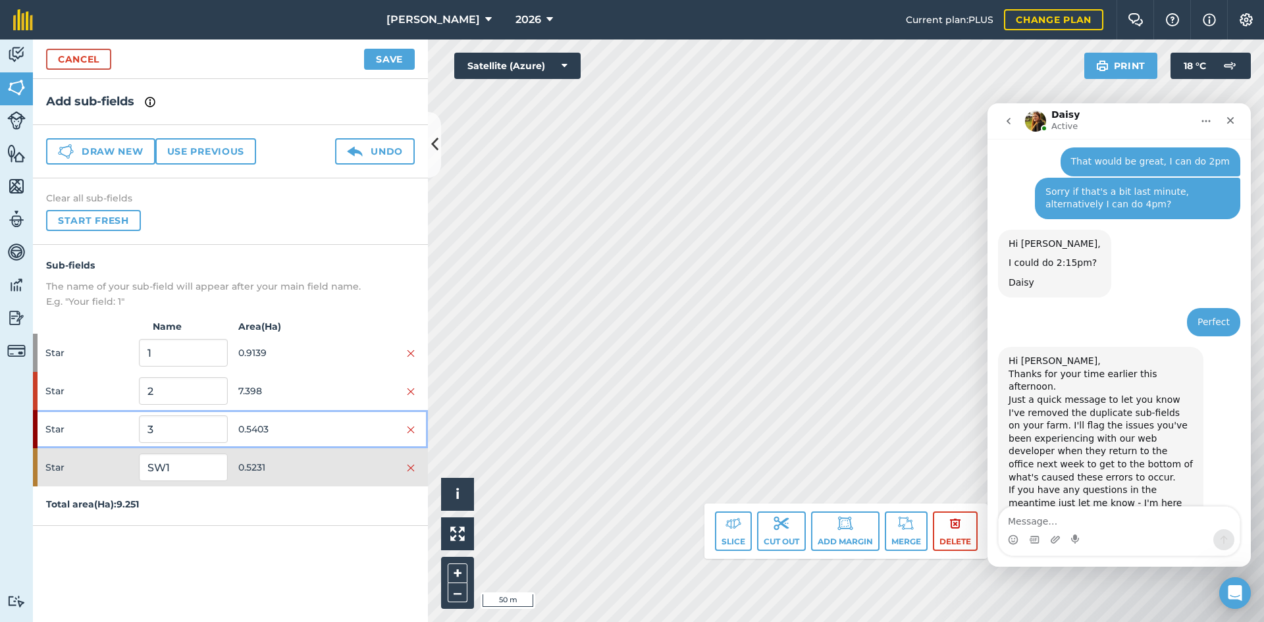
click at [291, 435] on span "0.5403" at bounding box center [282, 429] width 88 height 25
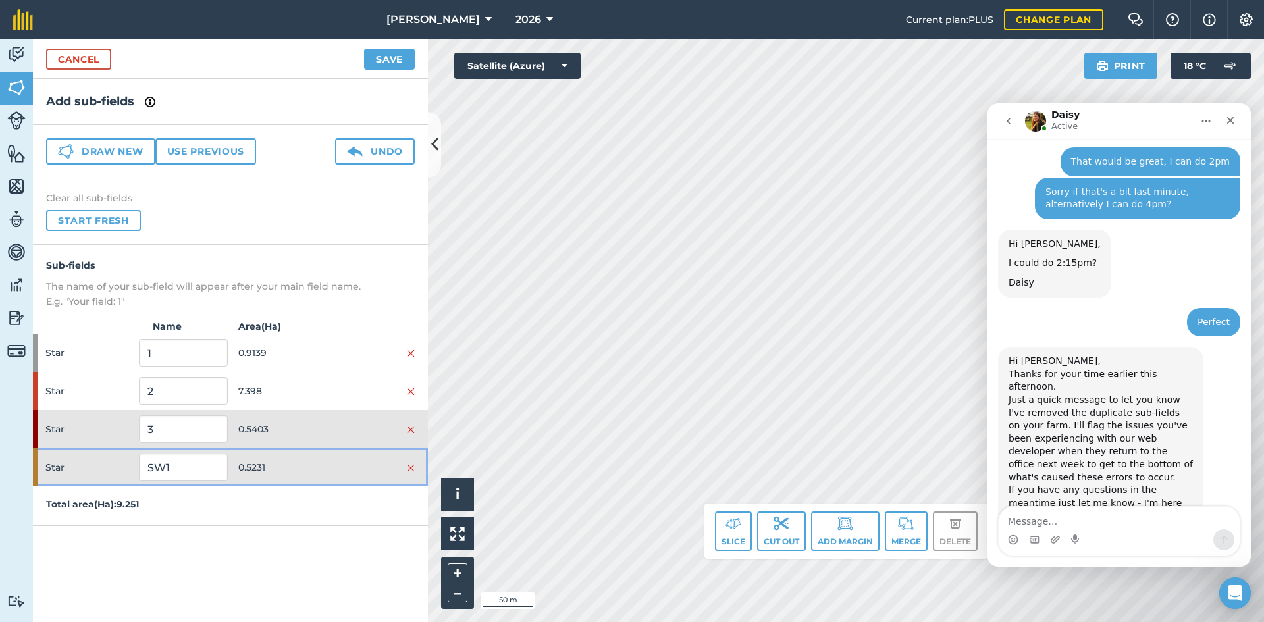
click at [292, 468] on span "0.5231" at bounding box center [282, 467] width 88 height 25
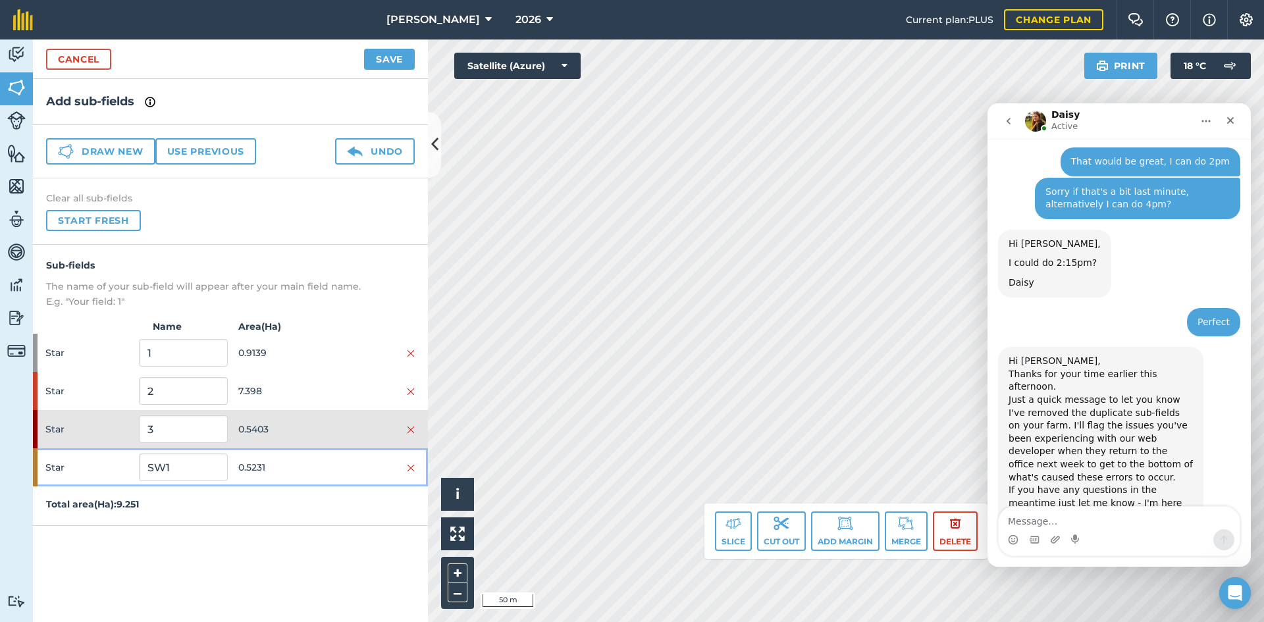
click at [293, 468] on span "0.5231" at bounding box center [282, 467] width 88 height 25
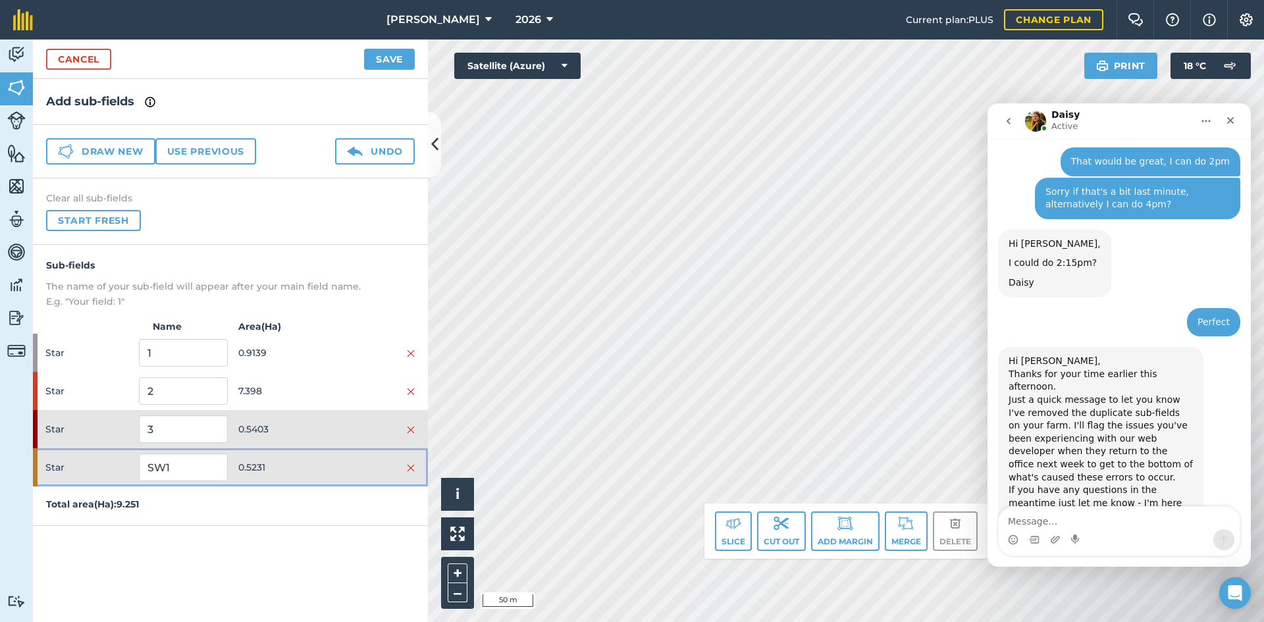
click at [293, 468] on span "0.5231" at bounding box center [282, 467] width 88 height 25
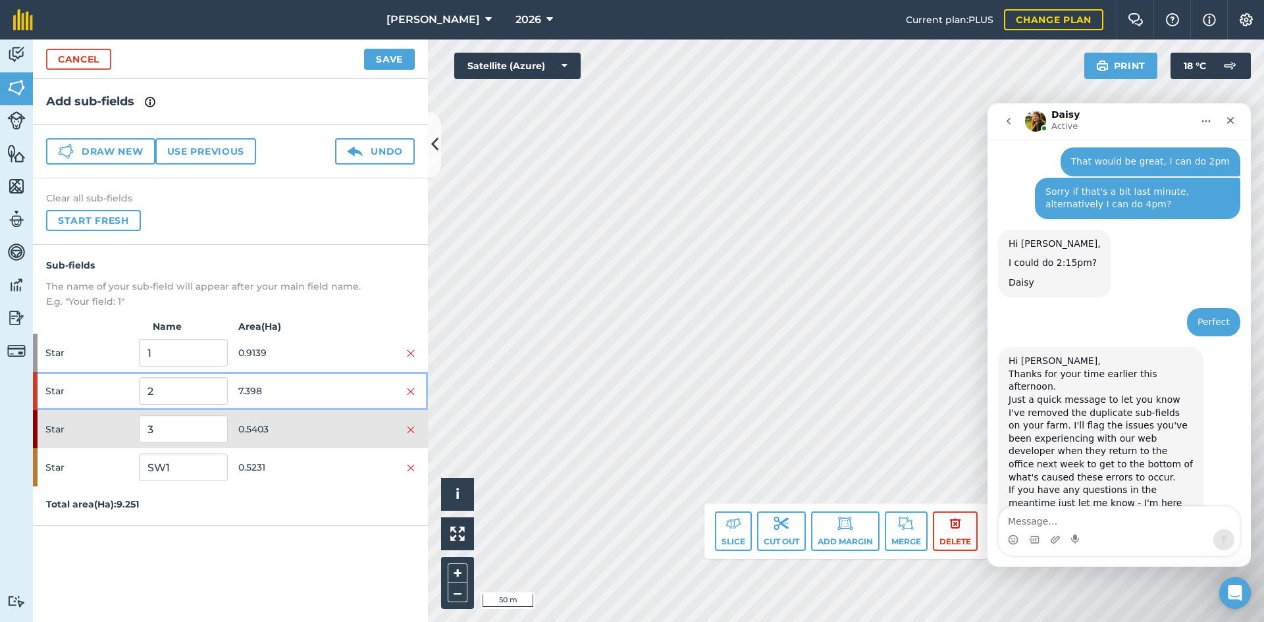
drag, startPoint x: 300, startPoint y: 389, endPoint x: 348, endPoint y: 396, distance: 48.5
click at [348, 396] on div "Star 2 7.398" at bounding box center [230, 391] width 395 height 38
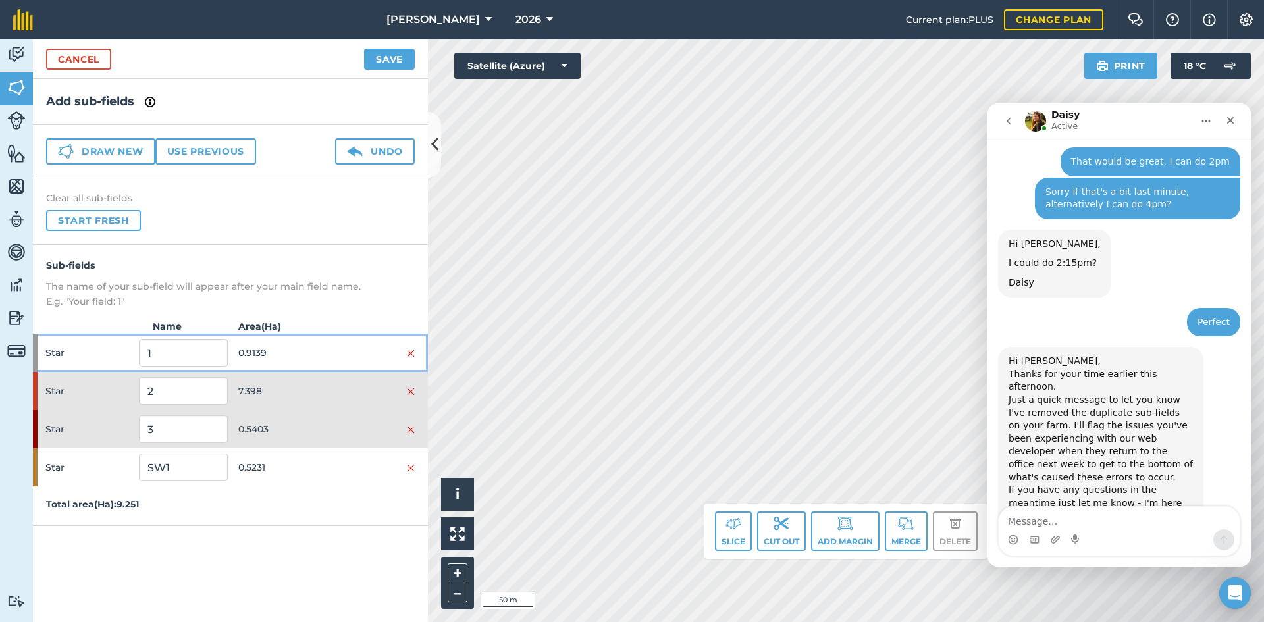
click at [323, 355] on span "0.9139" at bounding box center [282, 352] width 88 height 25
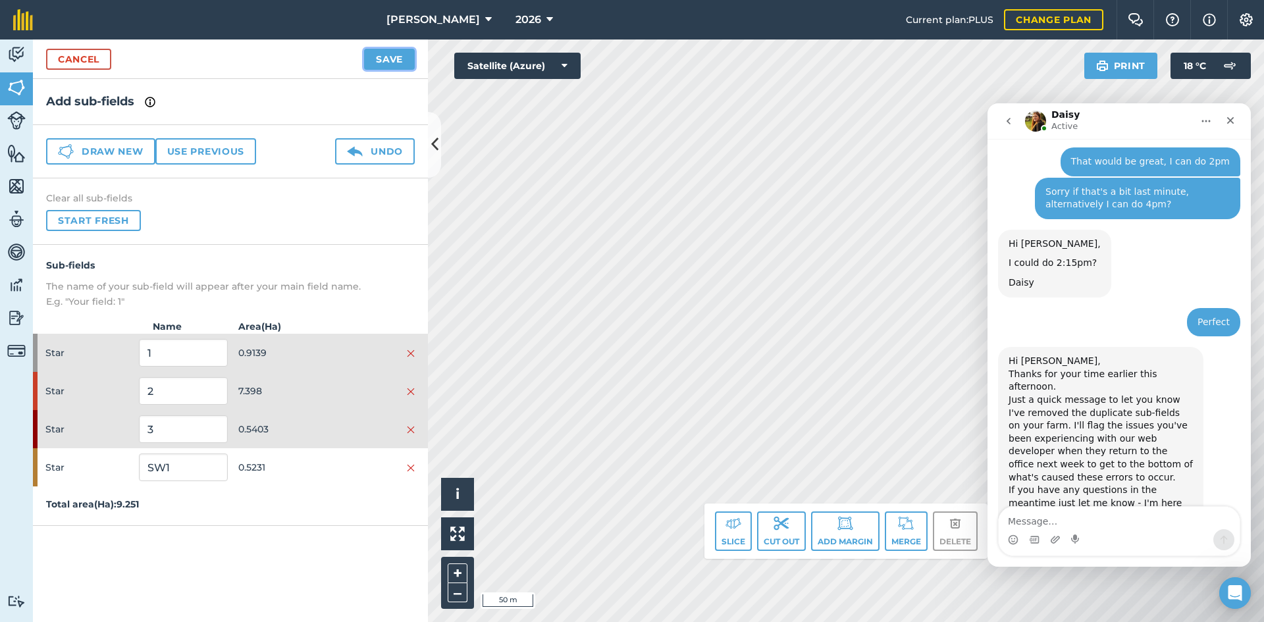
click at [392, 55] on button "Save" at bounding box center [389, 59] width 51 height 21
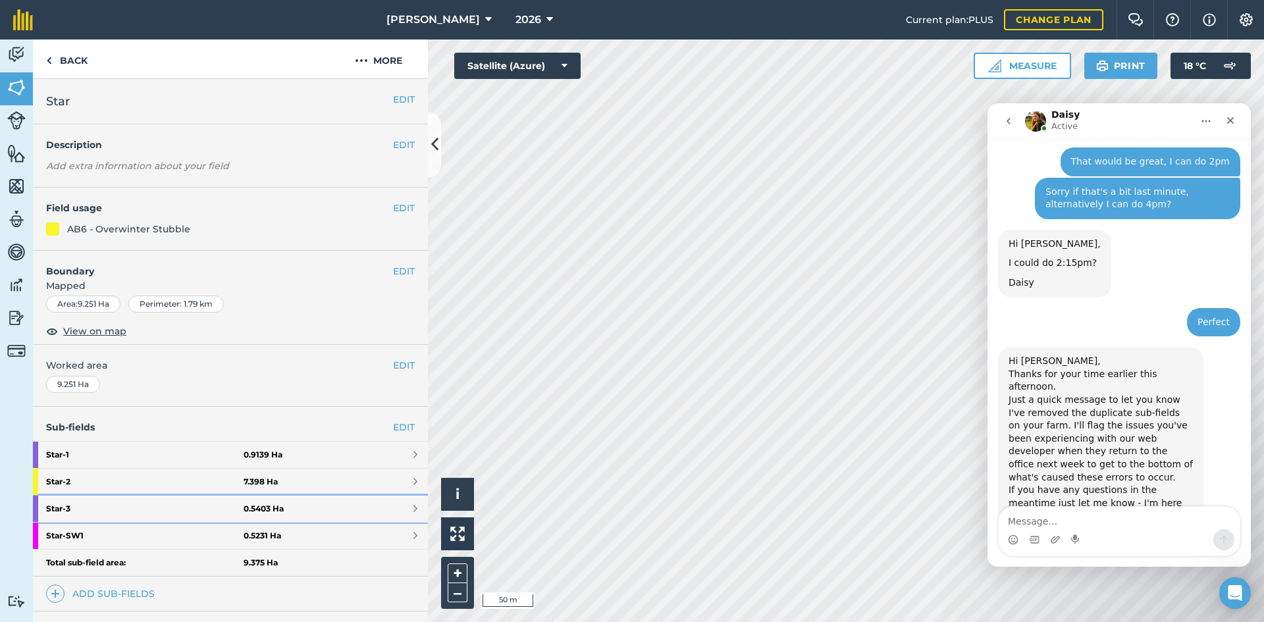
click at [283, 514] on link "Star - 3 0.5403 Ha" at bounding box center [230, 509] width 395 height 26
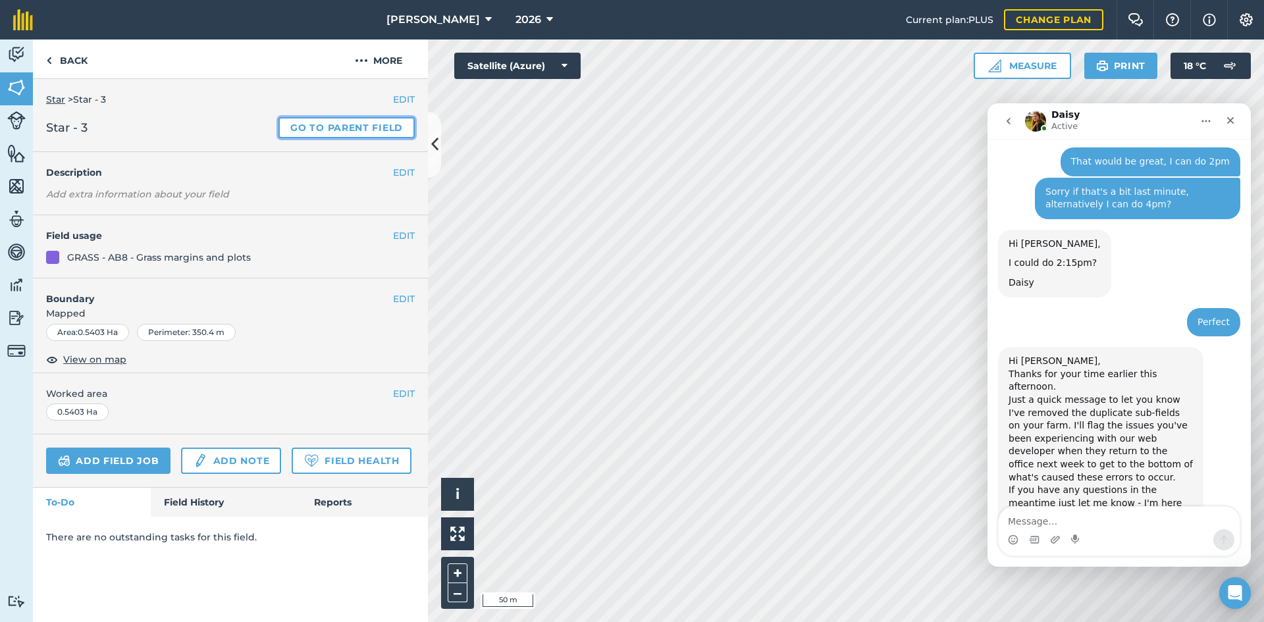
click at [310, 128] on link "Go to parent field" at bounding box center [347, 127] width 136 height 21
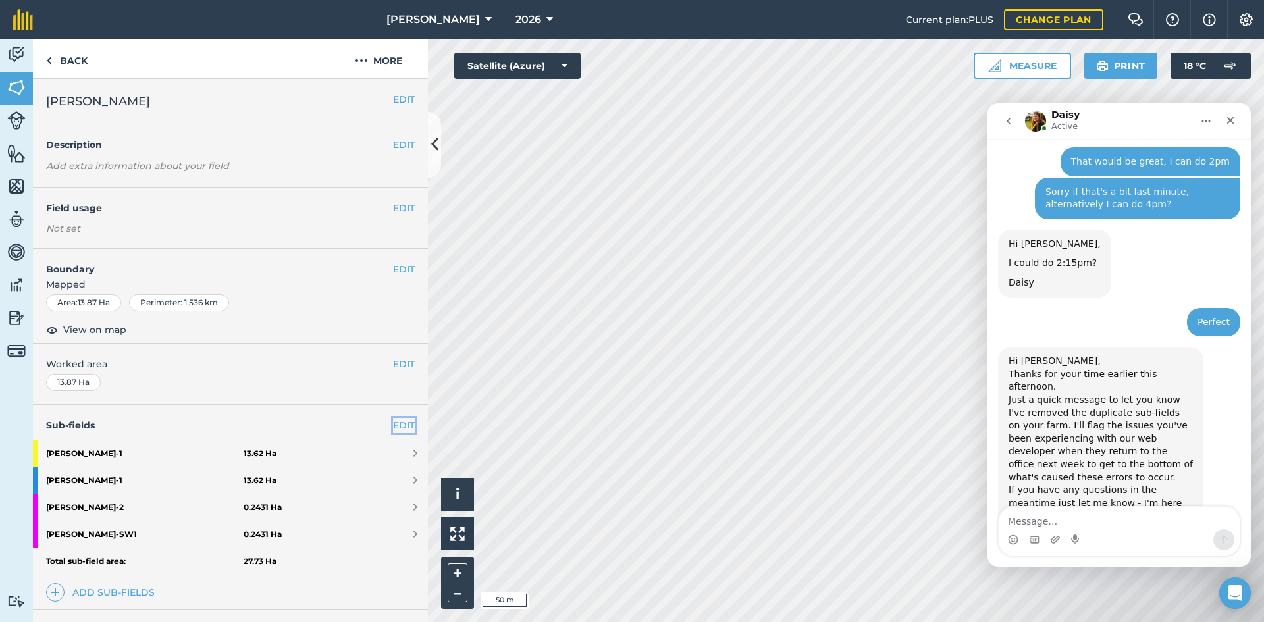
click at [393, 423] on link "EDIT" at bounding box center [404, 425] width 22 height 14
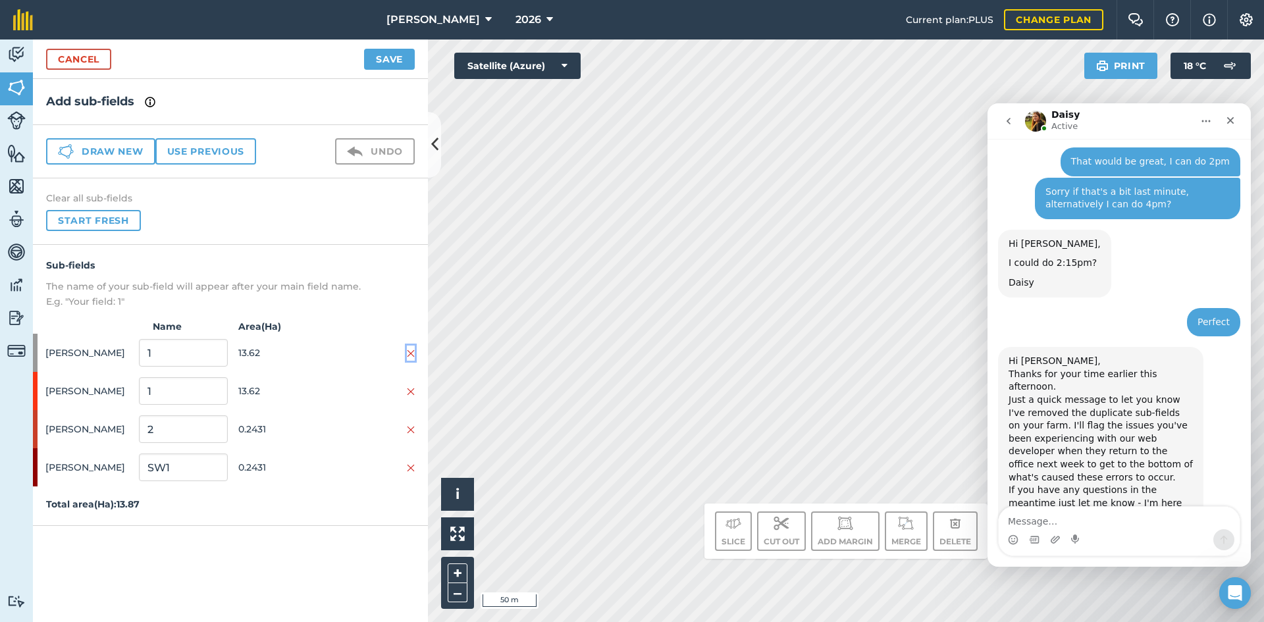
click at [413, 353] on img at bounding box center [411, 353] width 8 height 11
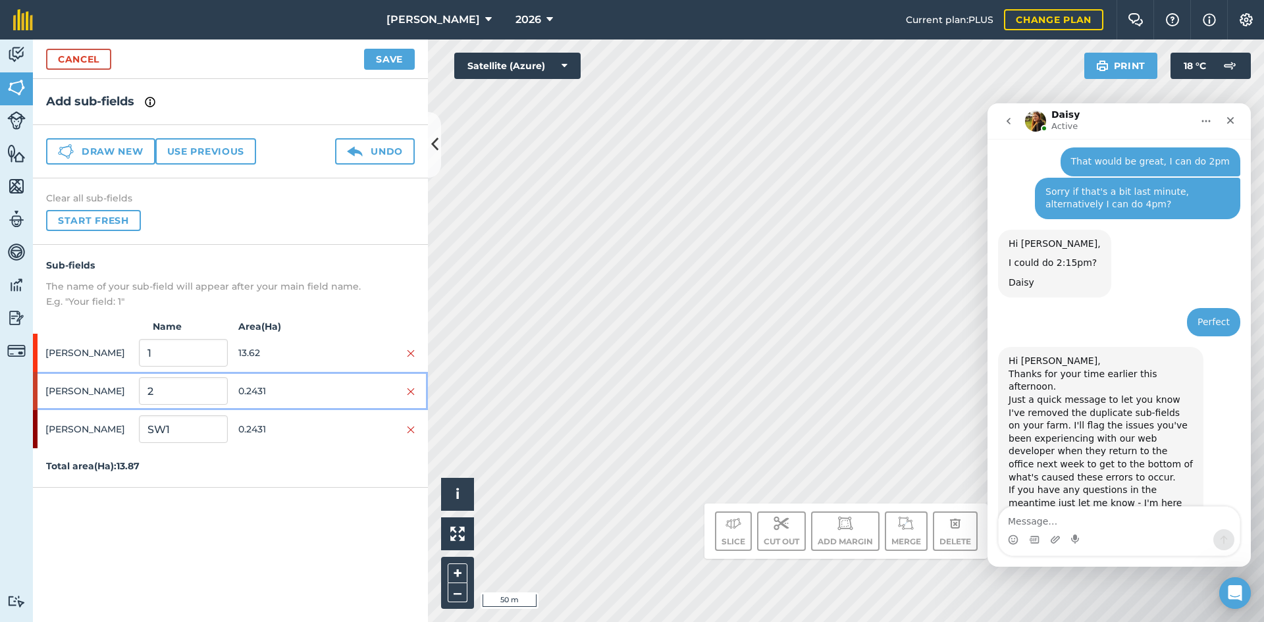
click at [418, 389] on div "[PERSON_NAME] 2 0.2431" at bounding box center [230, 391] width 395 height 38
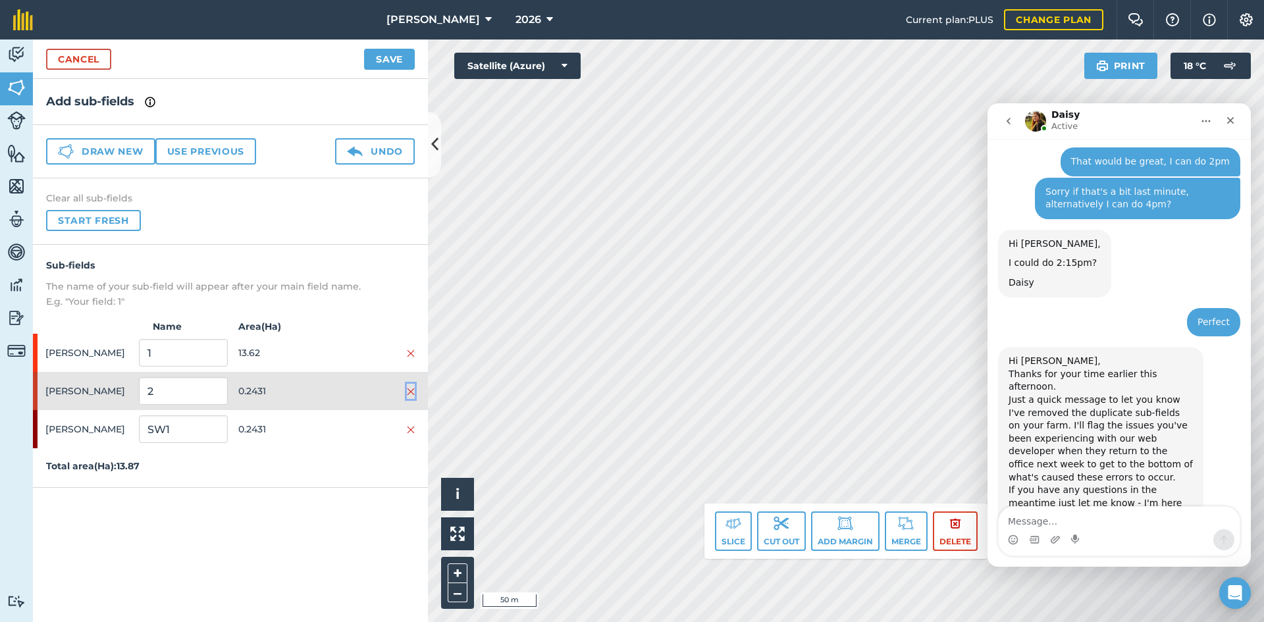
click at [412, 392] on img at bounding box center [411, 392] width 8 height 11
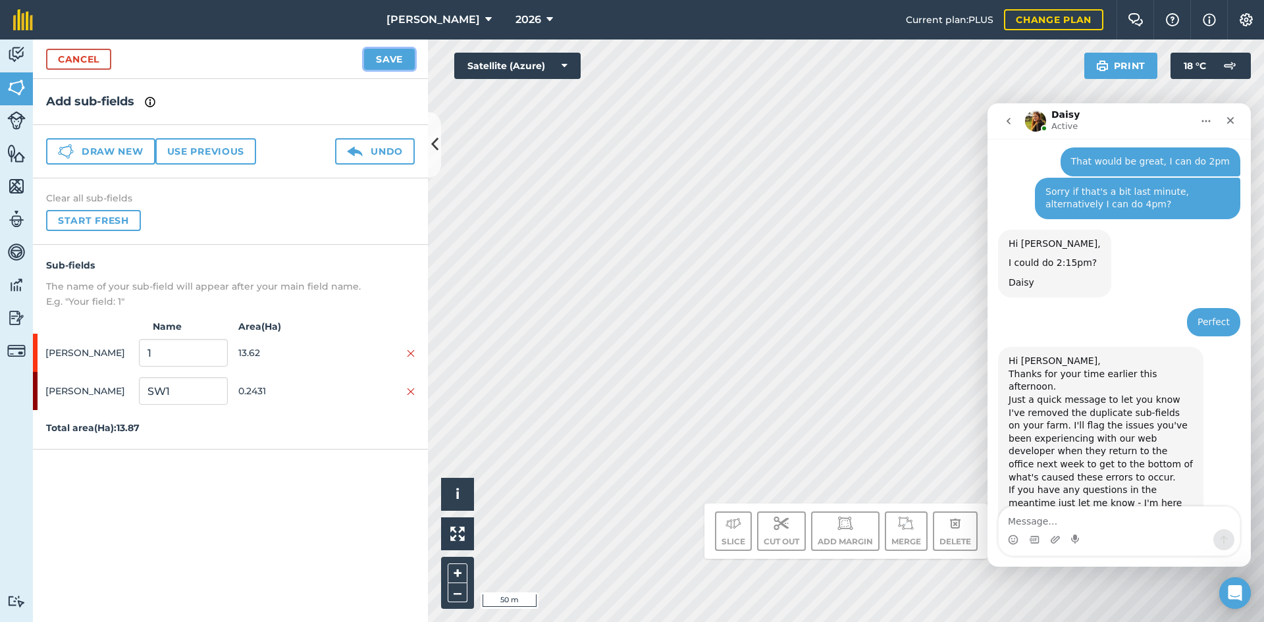
click at [389, 59] on button "Save" at bounding box center [389, 59] width 51 height 21
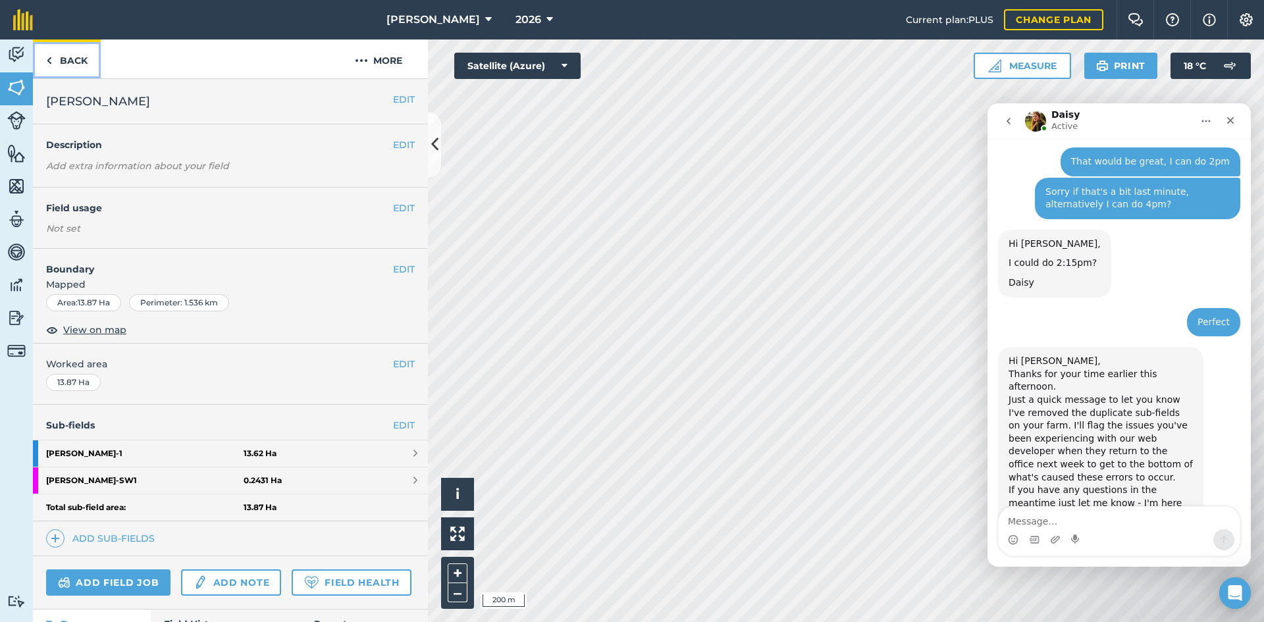
click at [70, 63] on link "Back" at bounding box center [67, 59] width 68 height 39
click at [74, 55] on link "Back" at bounding box center [67, 59] width 68 height 39
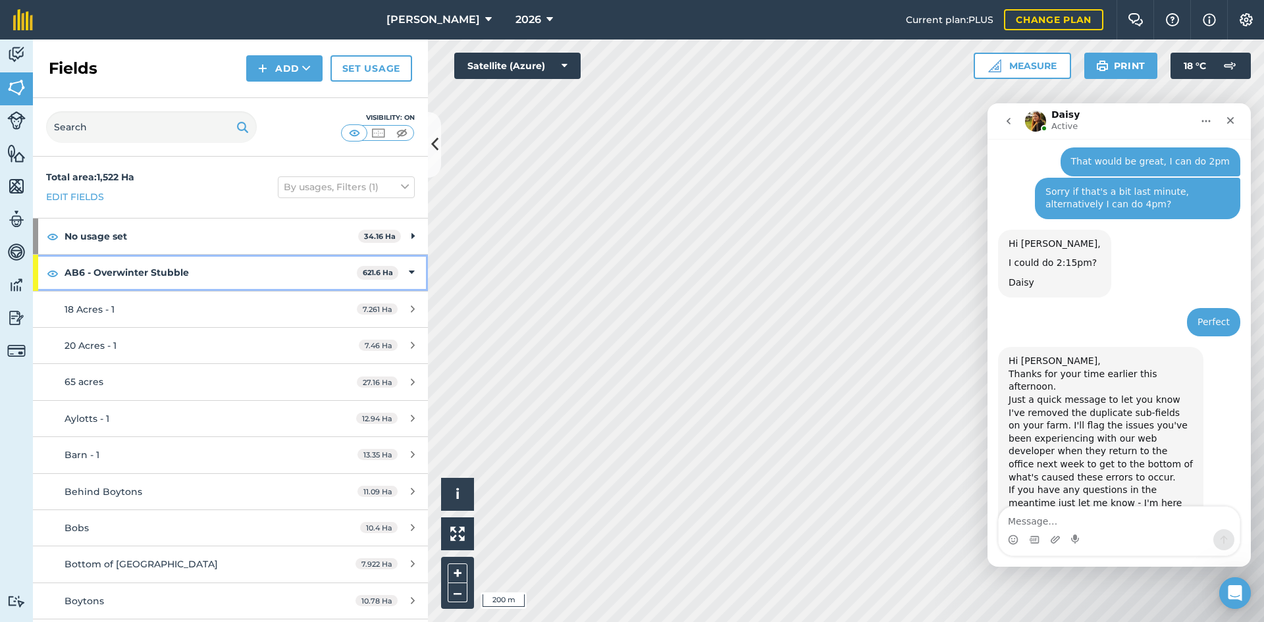
click at [409, 268] on icon at bounding box center [412, 272] width 6 height 14
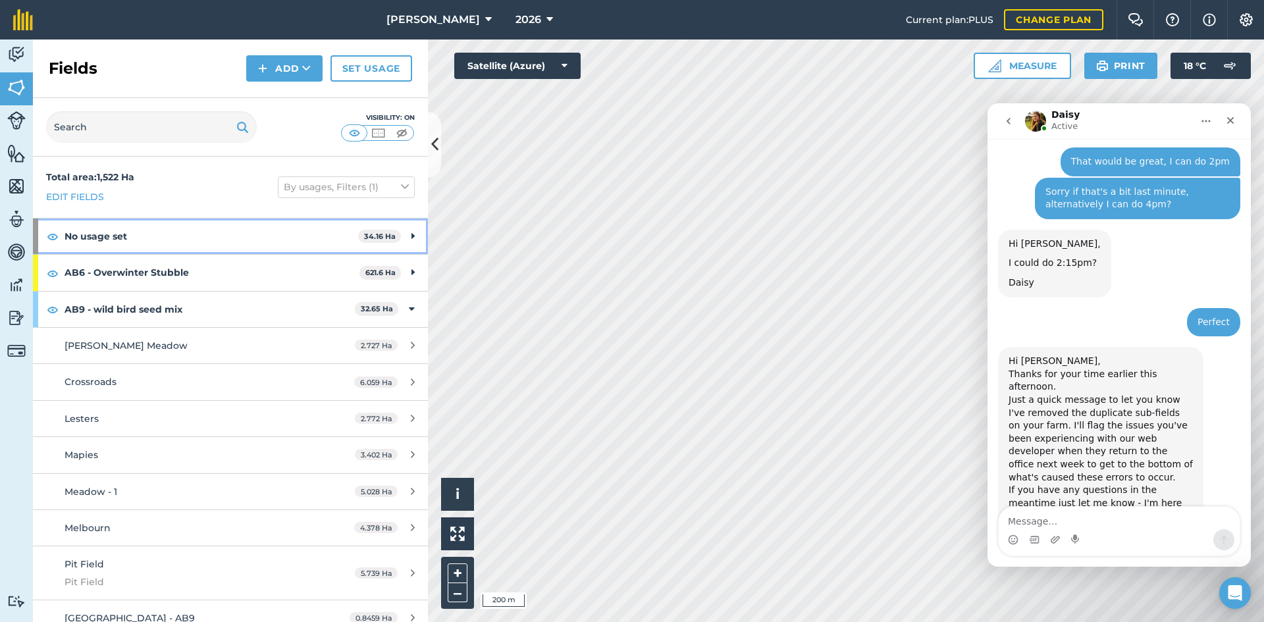
click at [412, 237] on icon at bounding box center [413, 236] width 3 height 14
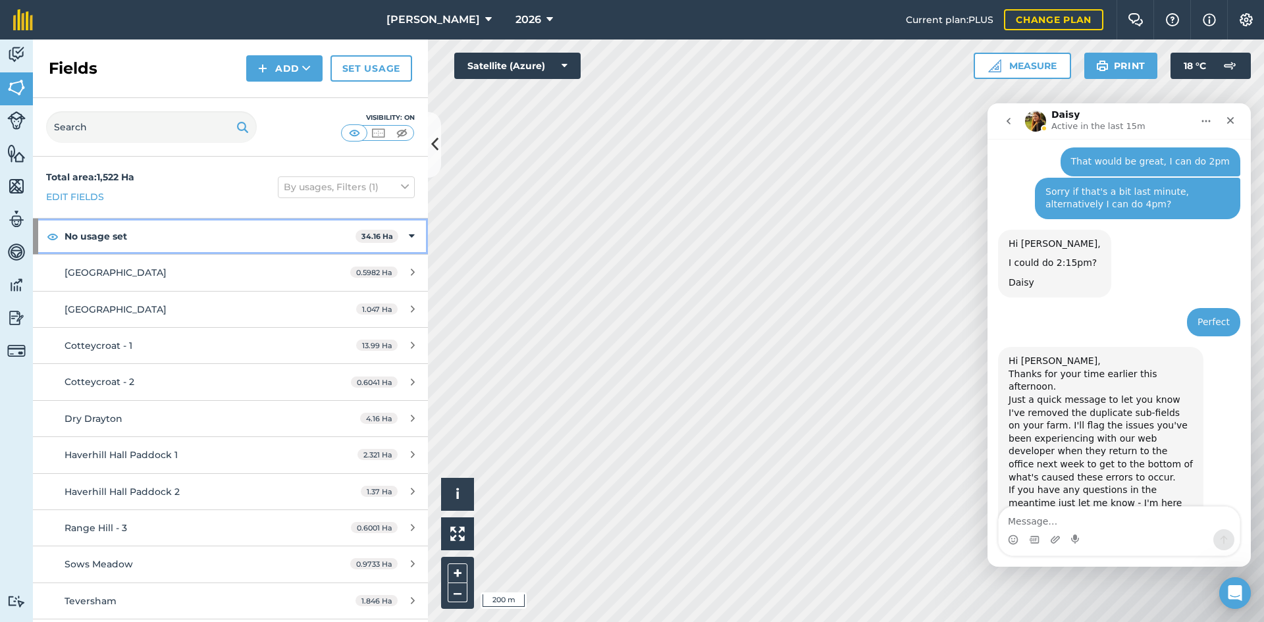
click at [409, 236] on icon at bounding box center [412, 236] width 6 height 14
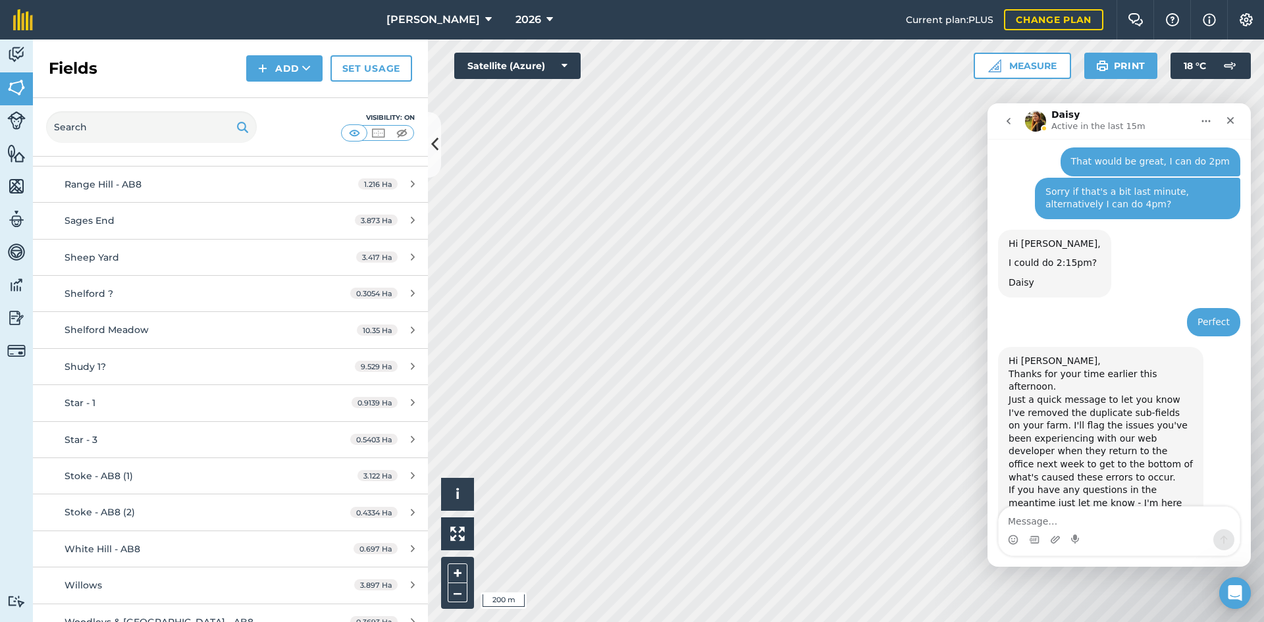
scroll to position [3006, 0]
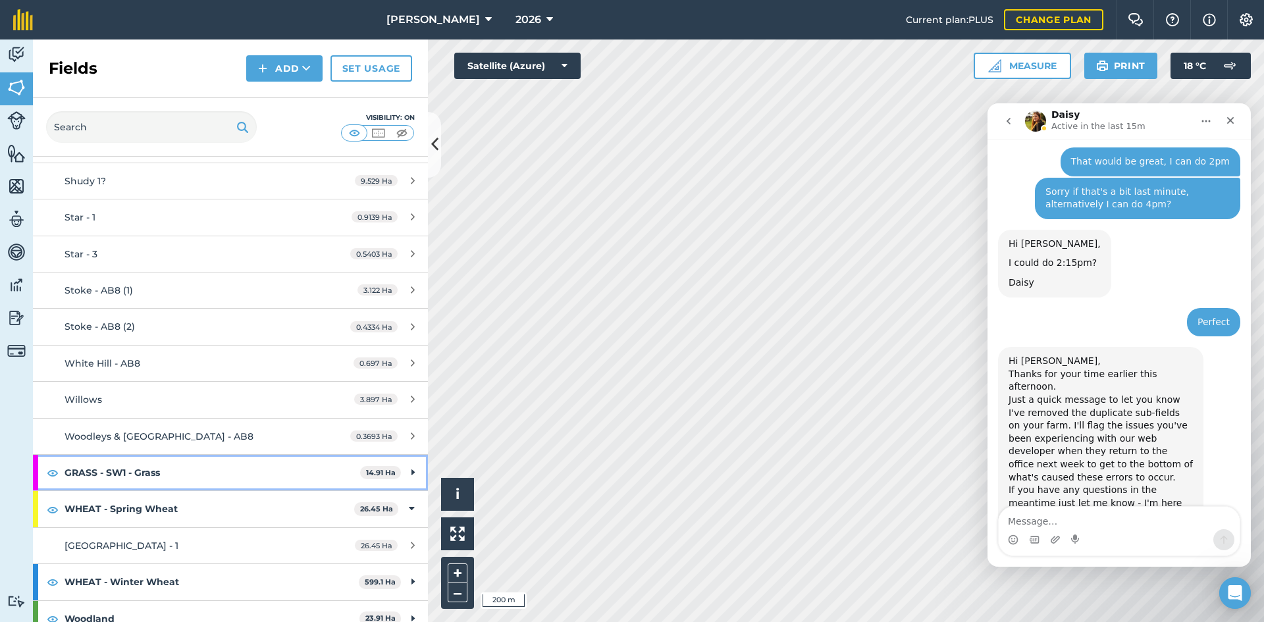
click at [399, 457] on div "GRASS - SW1 - Grass 14.91 Ha" at bounding box center [230, 473] width 395 height 36
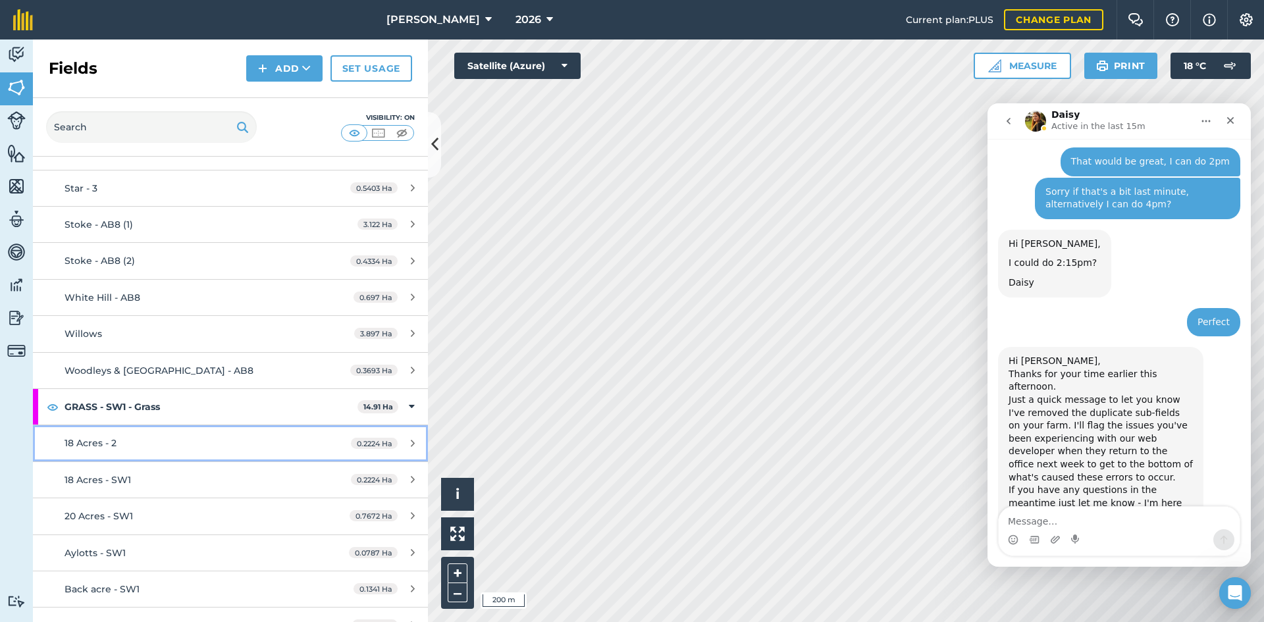
click at [284, 436] on div "18 Acres - 2" at bounding box center [189, 443] width 248 height 14
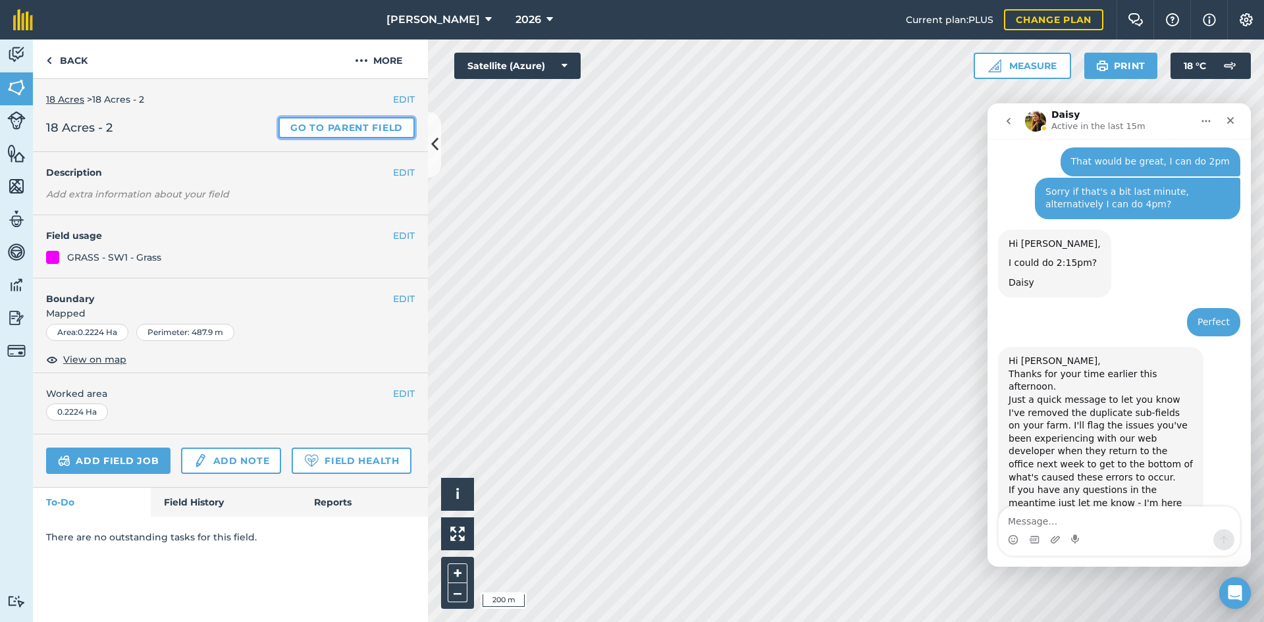
click at [356, 126] on link "Go to parent field" at bounding box center [347, 127] width 136 height 21
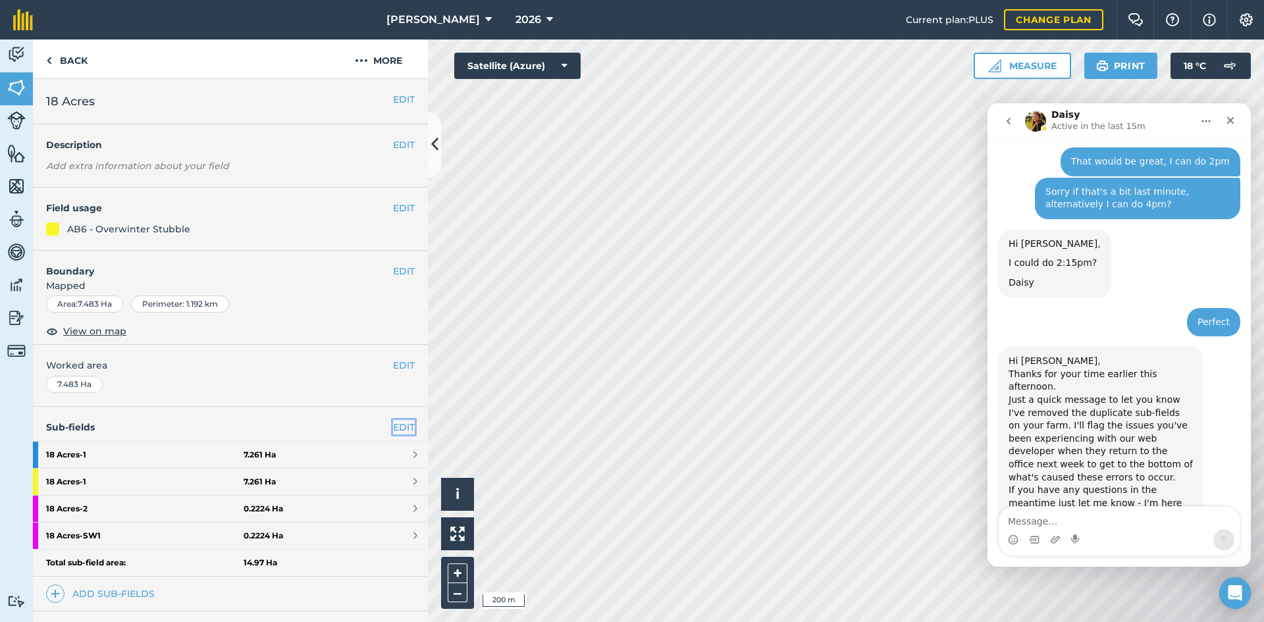
click at [399, 424] on link "EDIT" at bounding box center [404, 427] width 22 height 14
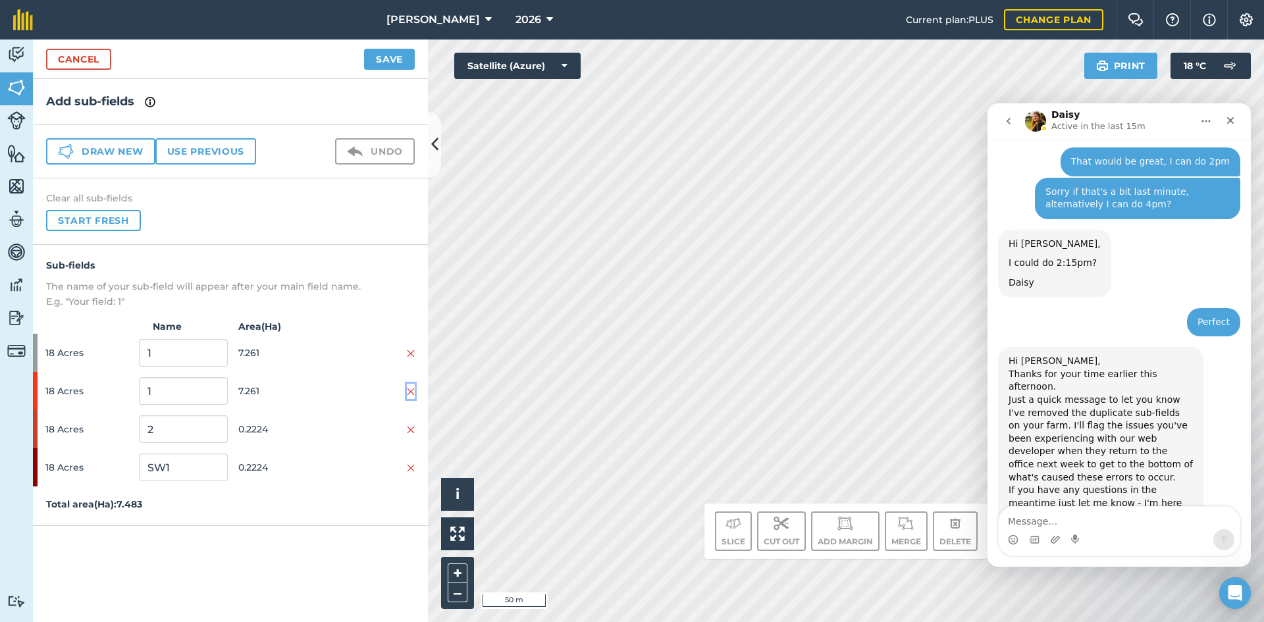
click at [412, 391] on img at bounding box center [411, 392] width 8 height 11
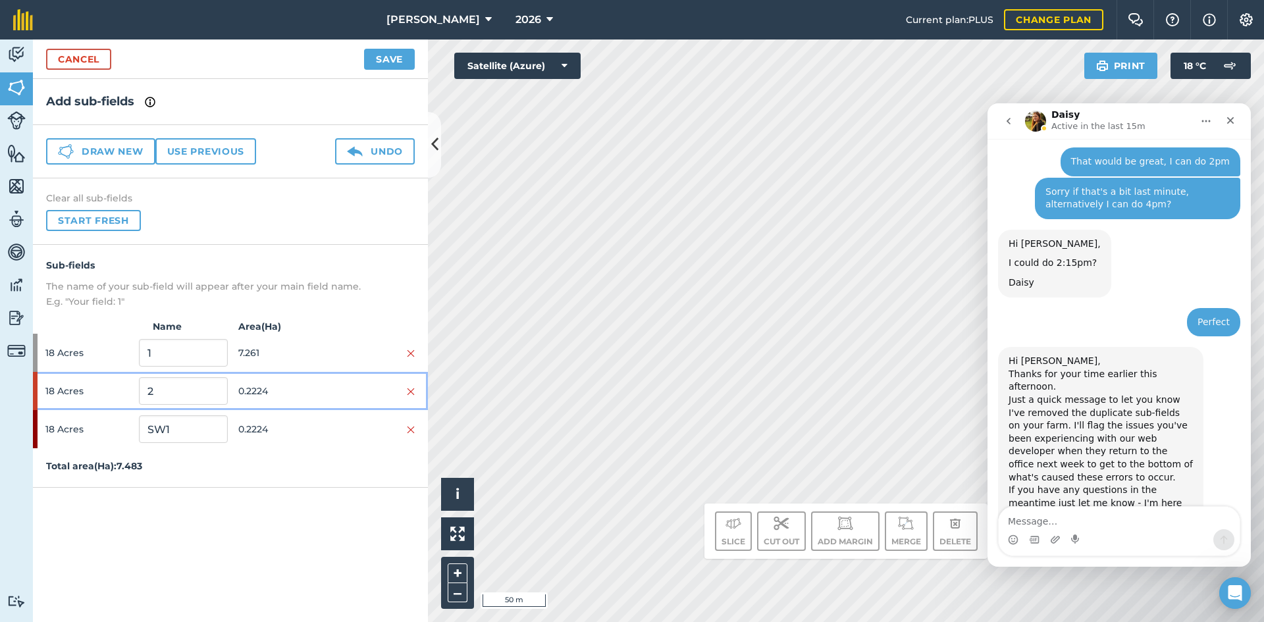
click at [416, 396] on div "18 Acres 2 0.2224" at bounding box center [230, 391] width 395 height 38
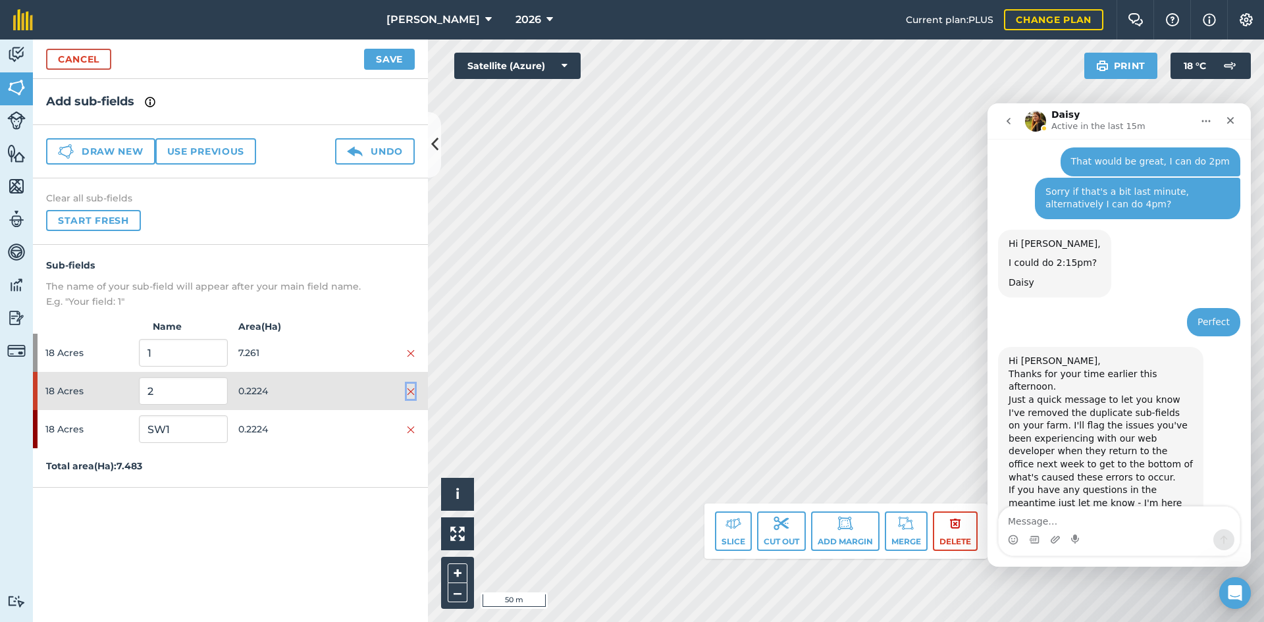
click at [414, 391] on img at bounding box center [411, 392] width 8 height 11
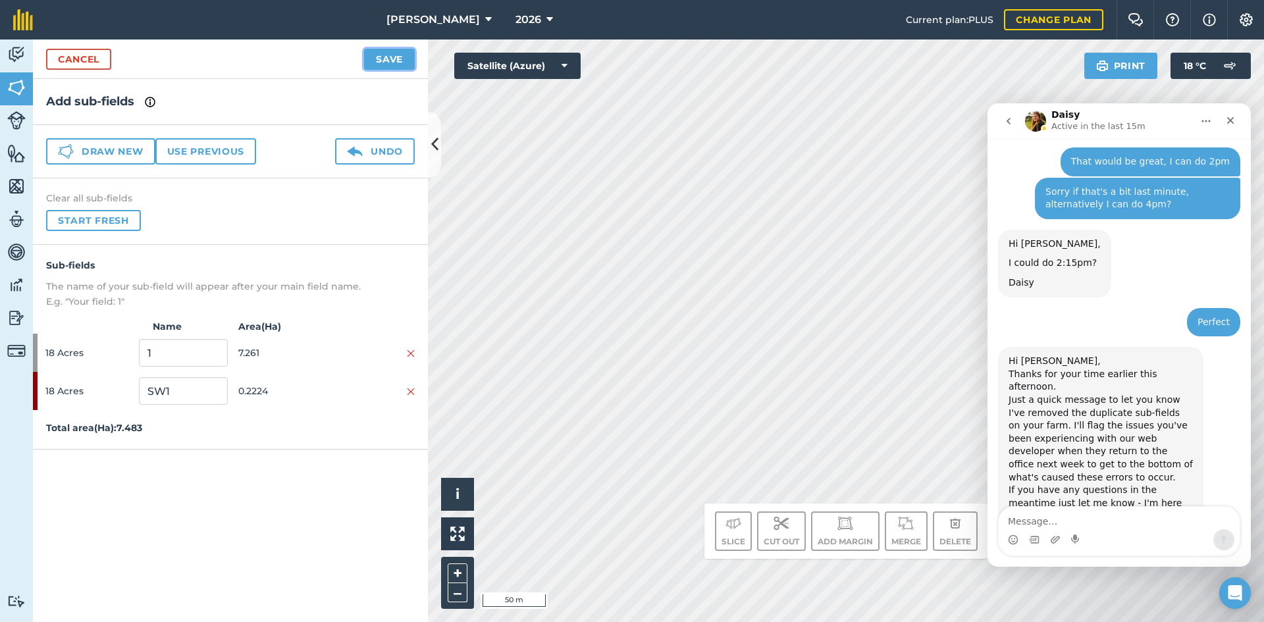
click at [389, 65] on button "Save" at bounding box center [389, 59] width 51 height 21
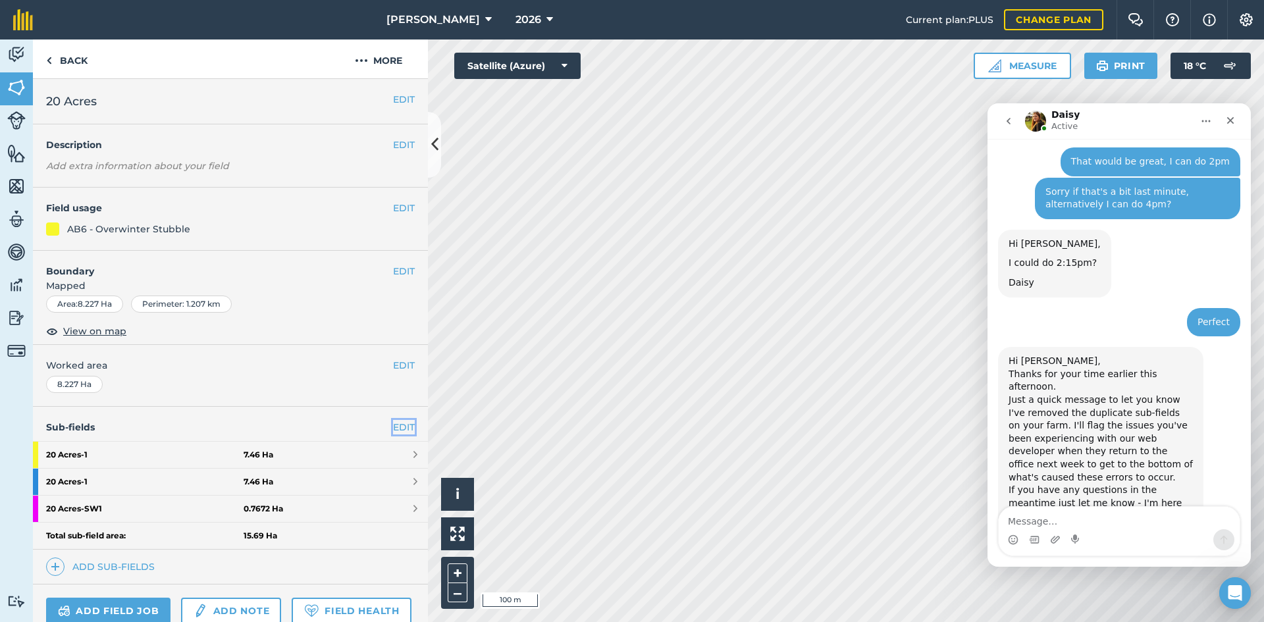
click at [398, 423] on link "EDIT" at bounding box center [404, 427] width 22 height 14
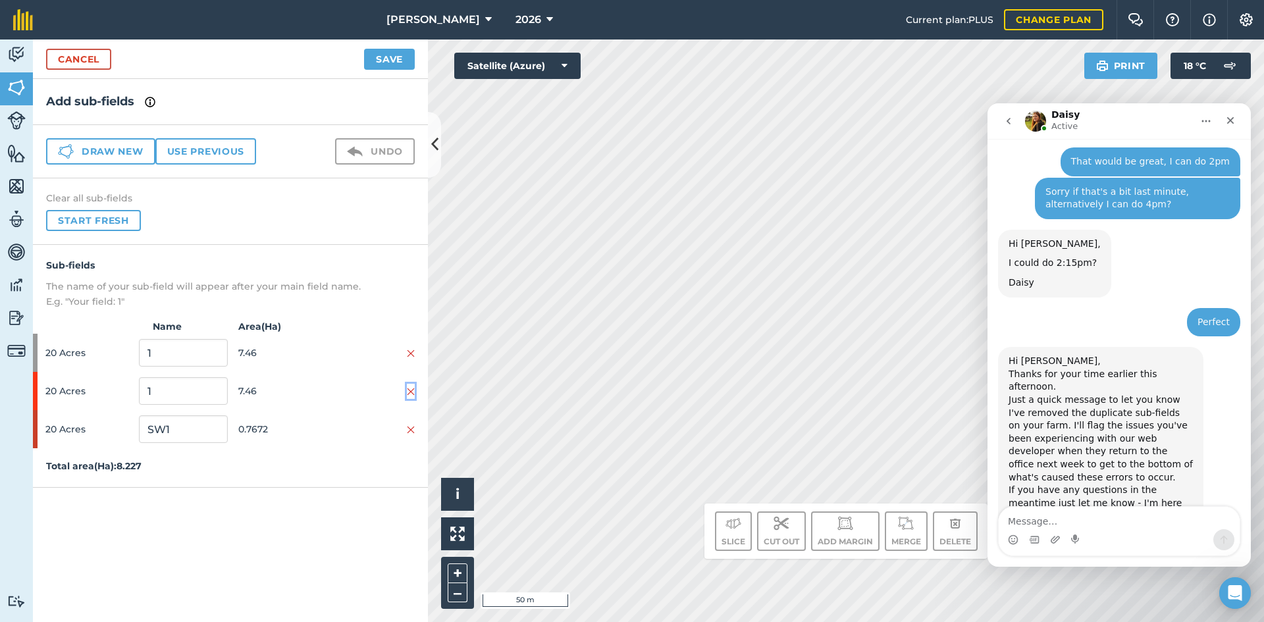
click at [414, 392] on img at bounding box center [411, 392] width 8 height 11
click at [388, 61] on button "Save" at bounding box center [389, 59] width 51 height 21
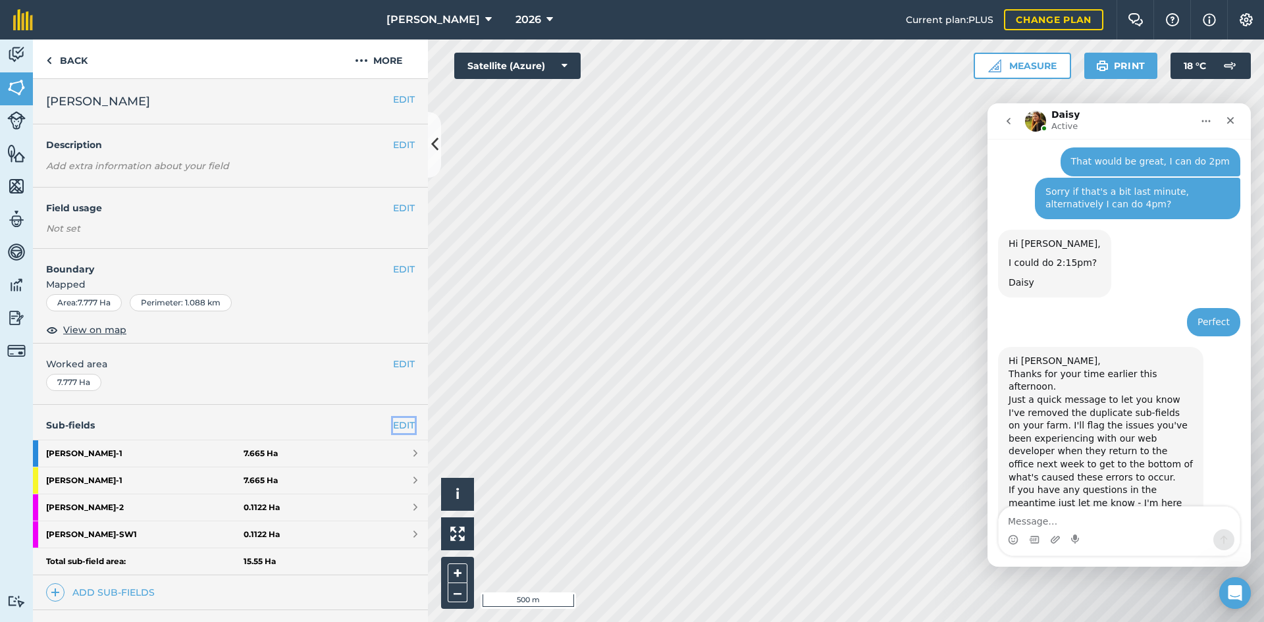
click at [396, 419] on link "EDIT" at bounding box center [404, 425] width 22 height 14
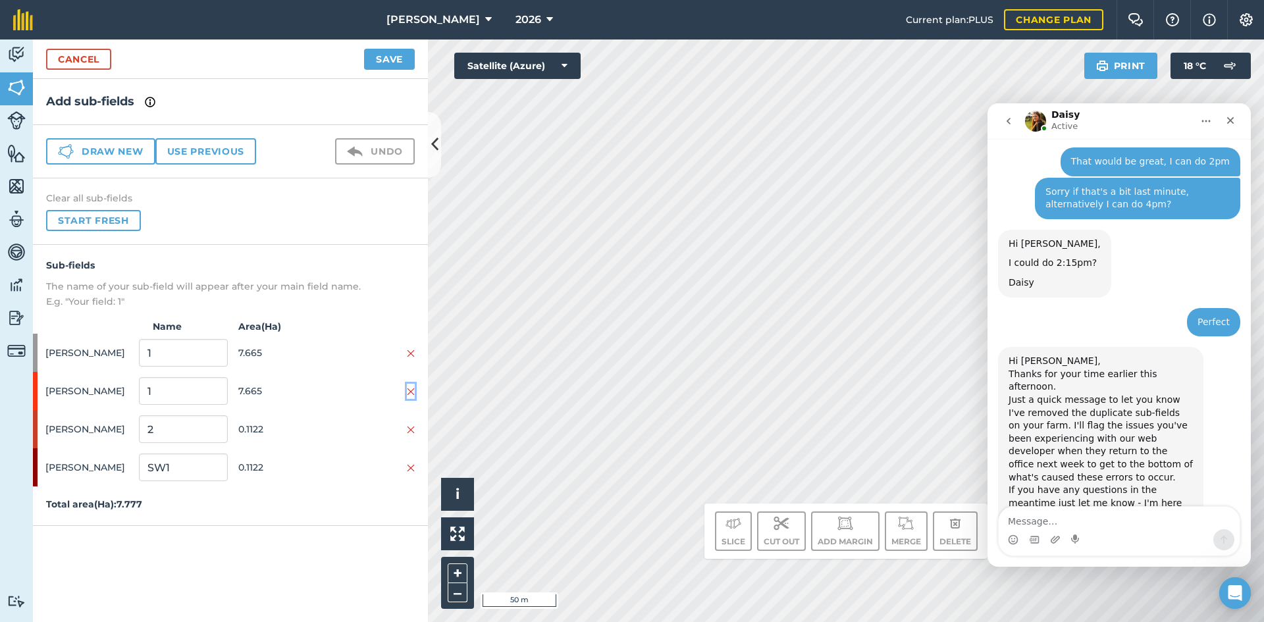
click at [413, 391] on img at bounding box center [411, 392] width 8 height 11
click at [412, 395] on img at bounding box center [411, 392] width 8 height 11
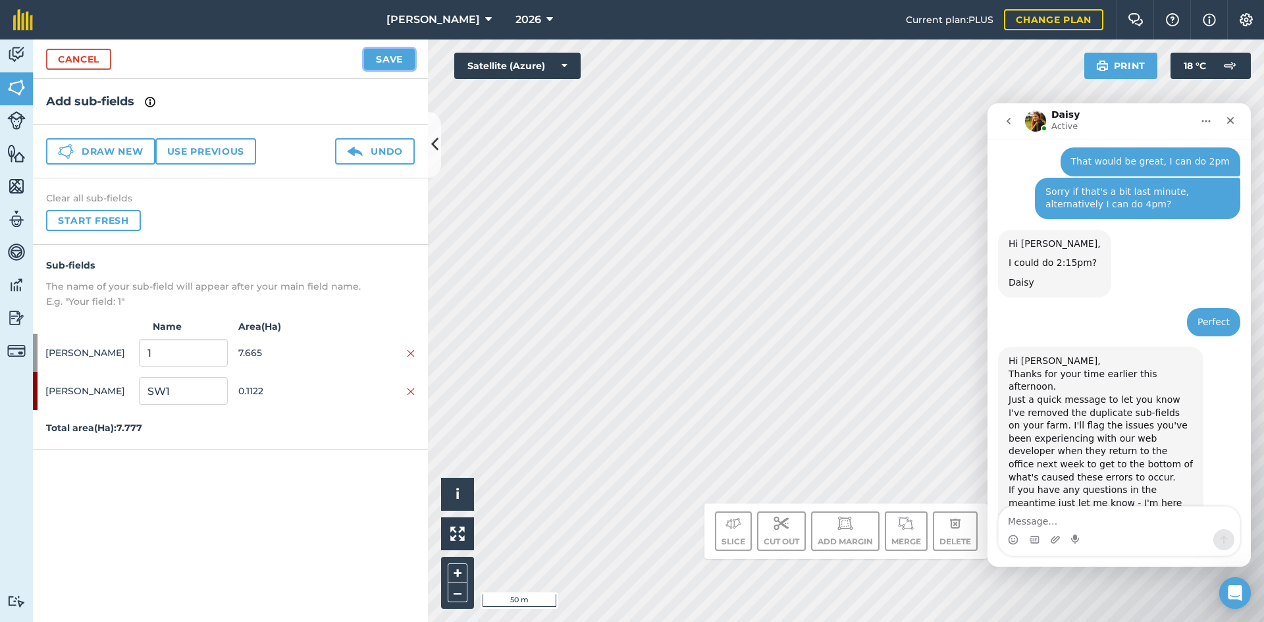
click at [391, 52] on button "Save" at bounding box center [389, 59] width 51 height 21
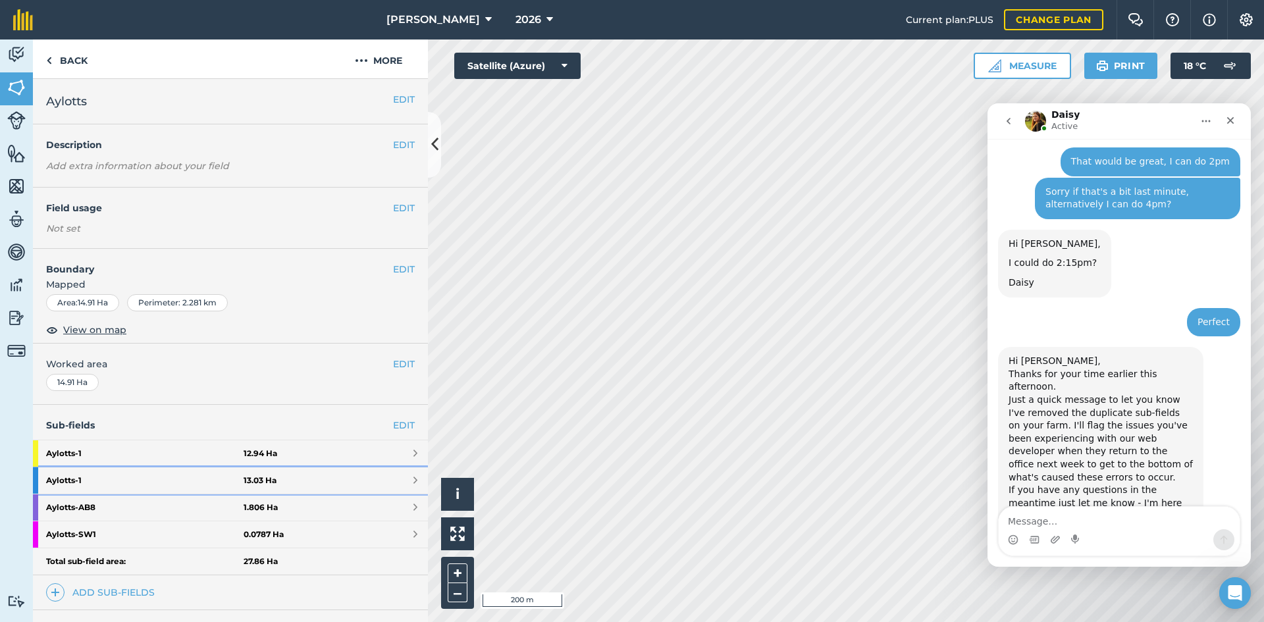
click at [360, 485] on link "Aylotts - 1 13.03 Ha" at bounding box center [230, 481] width 395 height 26
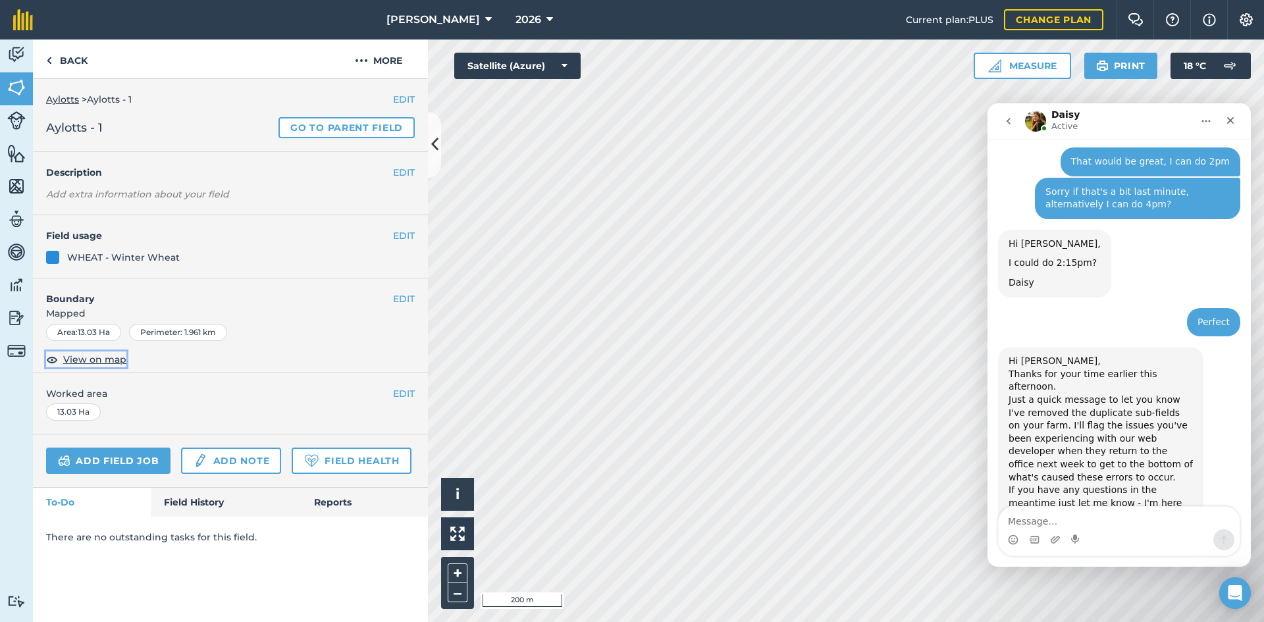
click at [101, 365] on span "View on map" at bounding box center [94, 359] width 63 height 14
click at [396, 298] on button "EDIT" at bounding box center [404, 299] width 22 height 14
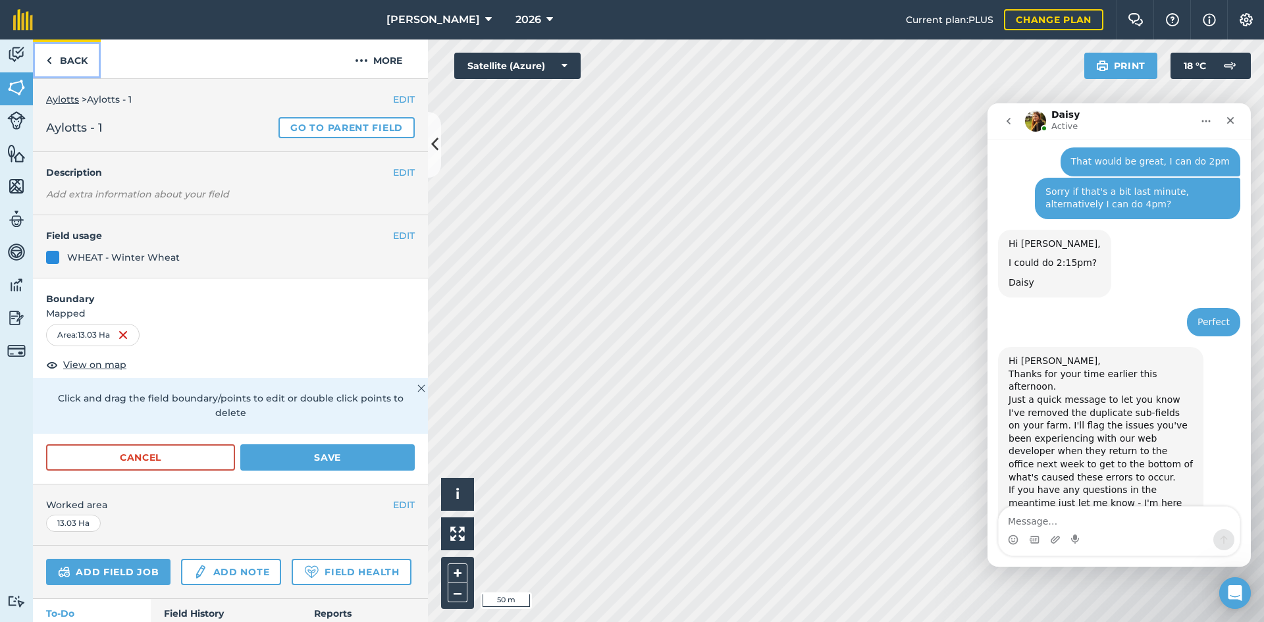
click at [88, 59] on link "Back" at bounding box center [67, 59] width 68 height 39
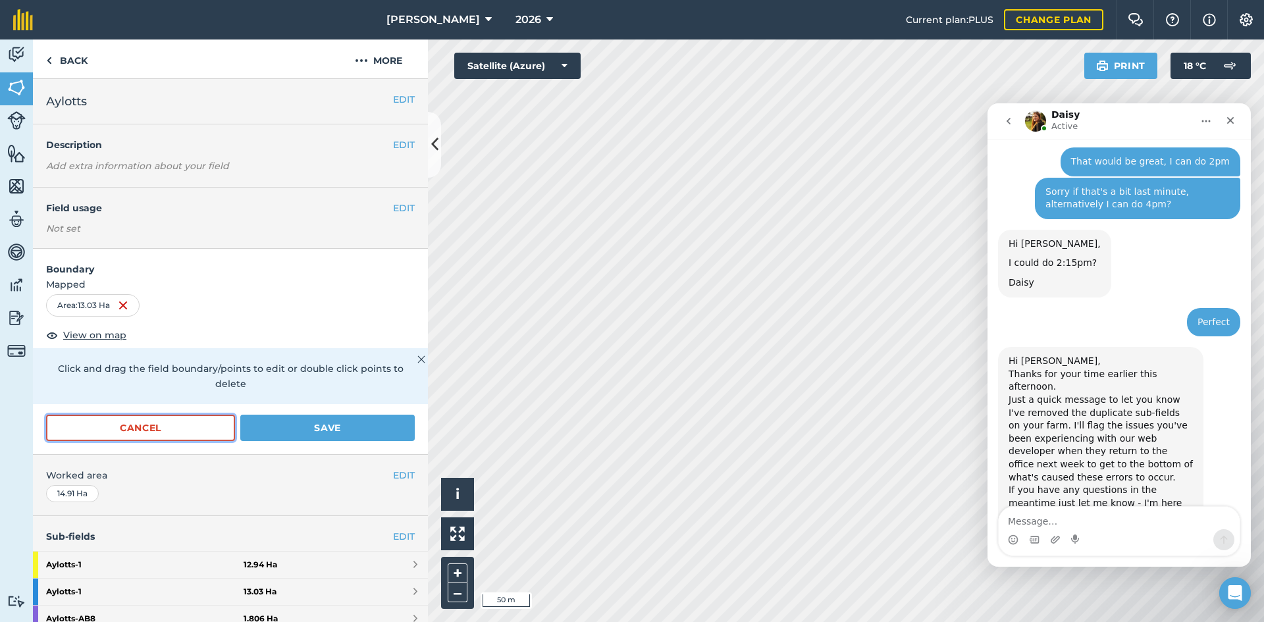
click at [215, 419] on button "Cancel" at bounding box center [140, 428] width 189 height 26
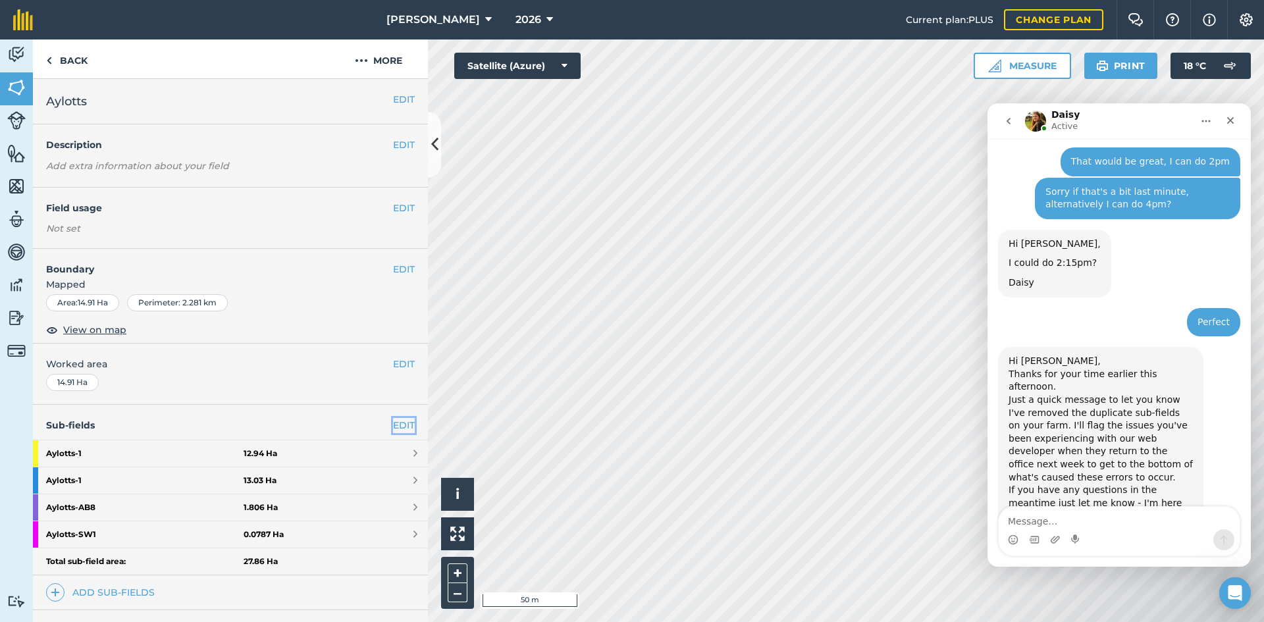
click at [402, 419] on link "EDIT" at bounding box center [404, 425] width 22 height 14
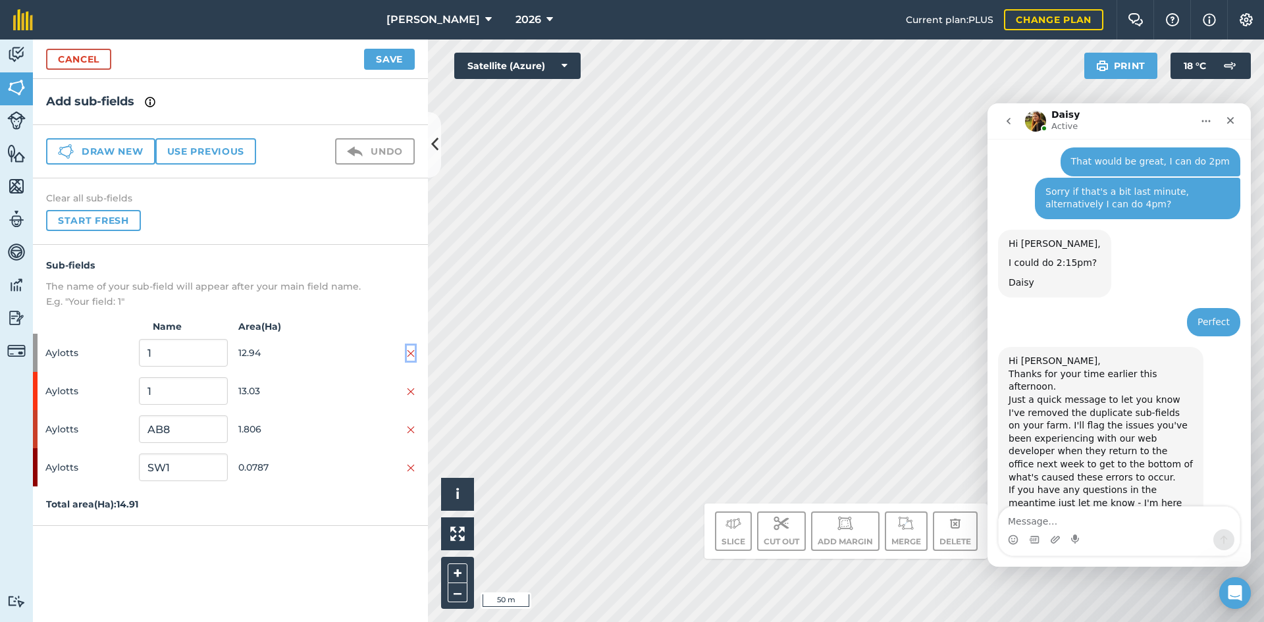
click at [414, 351] on img at bounding box center [411, 353] width 8 height 11
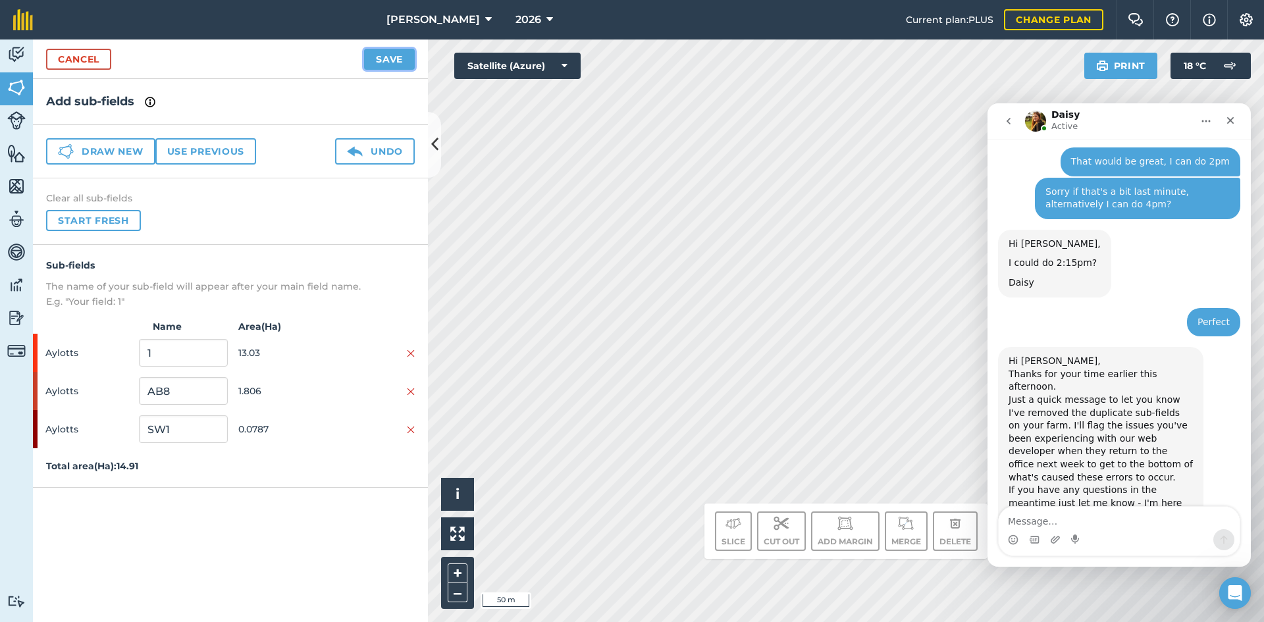
click at [371, 67] on button "Save" at bounding box center [389, 59] width 51 height 21
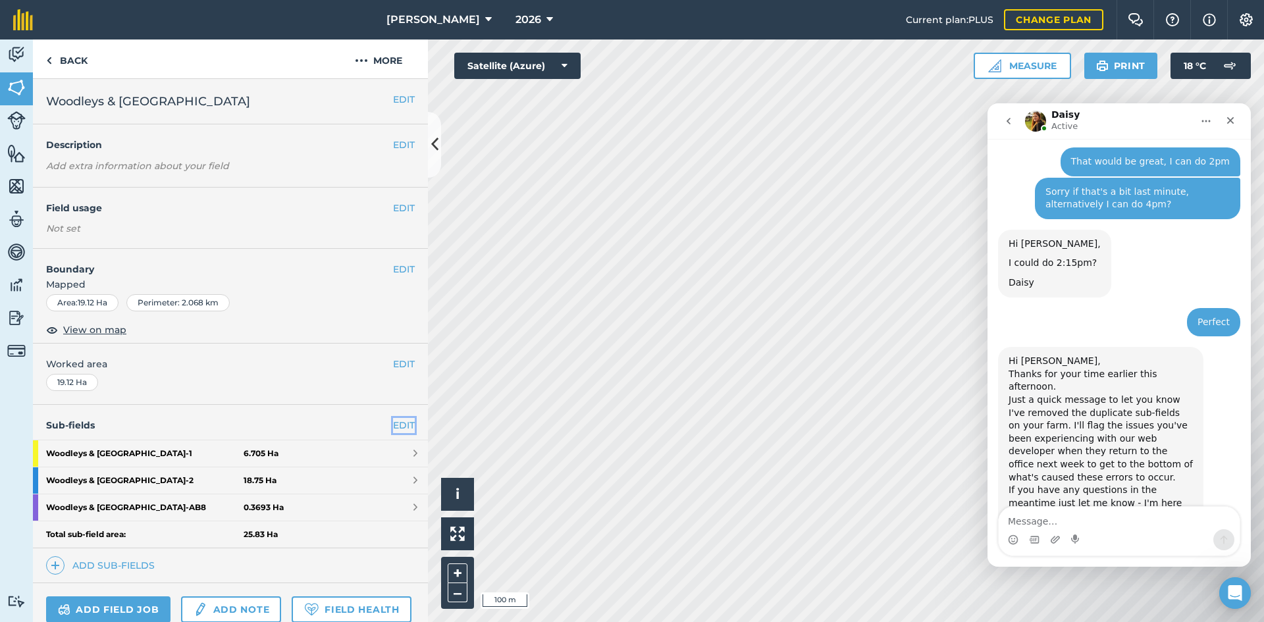
click at [398, 419] on link "EDIT" at bounding box center [404, 425] width 22 height 14
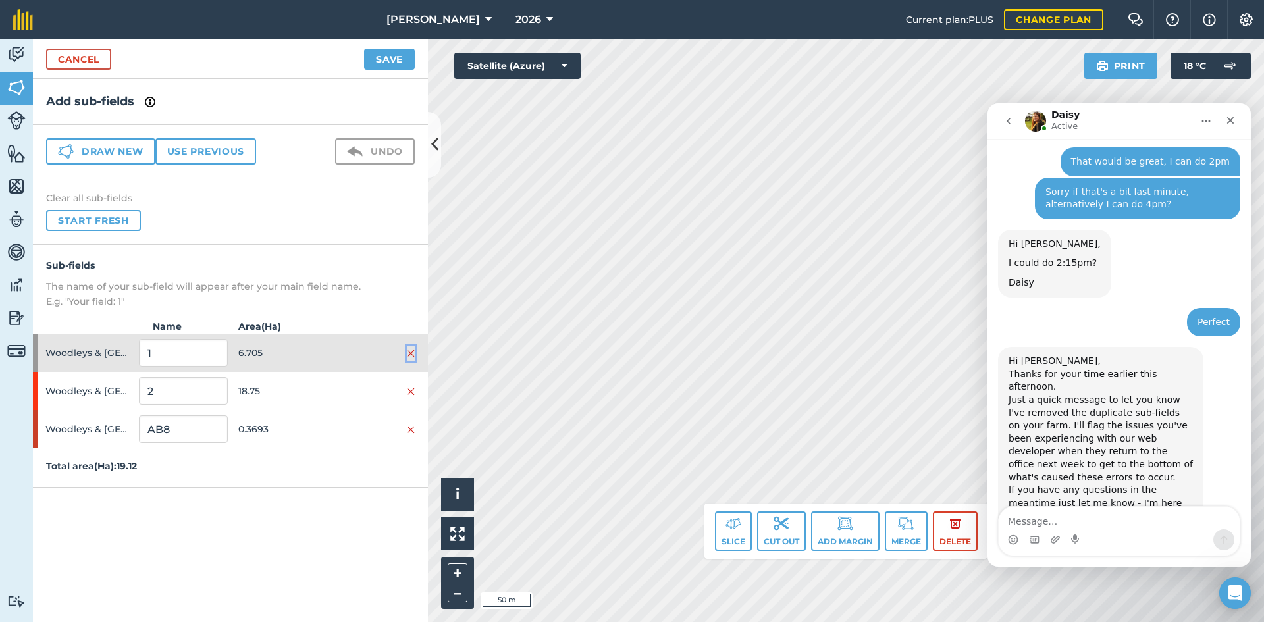
click at [410, 350] on img at bounding box center [411, 353] width 8 height 11
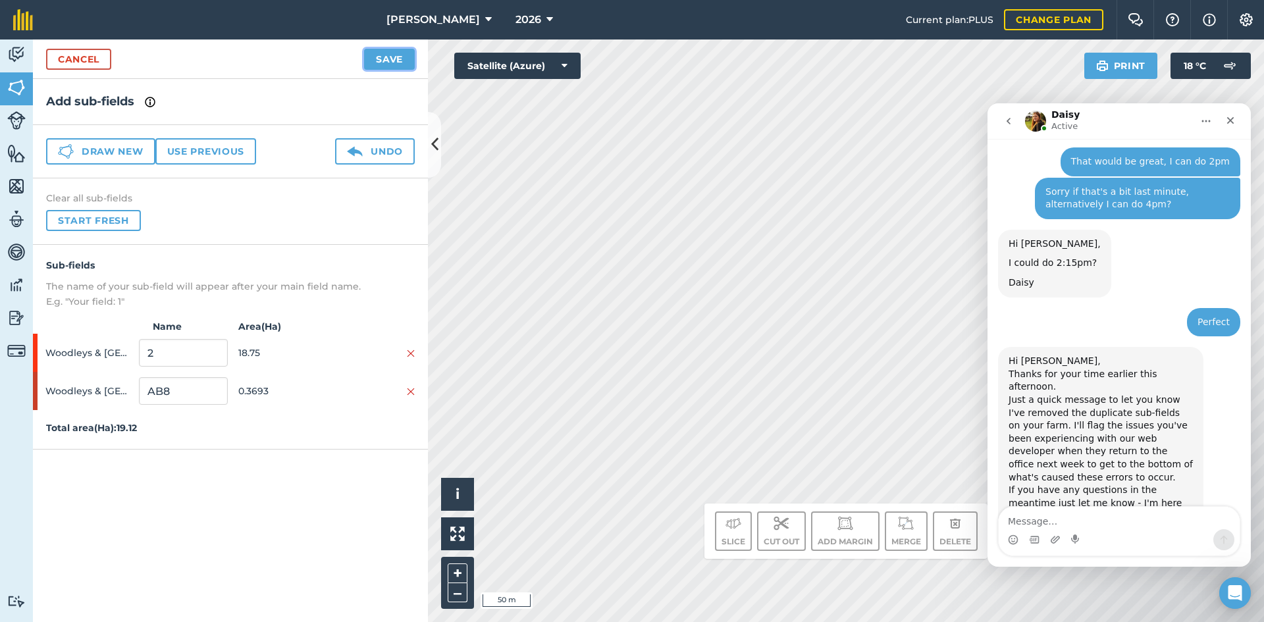
click at [396, 53] on button "Save" at bounding box center [389, 59] width 51 height 21
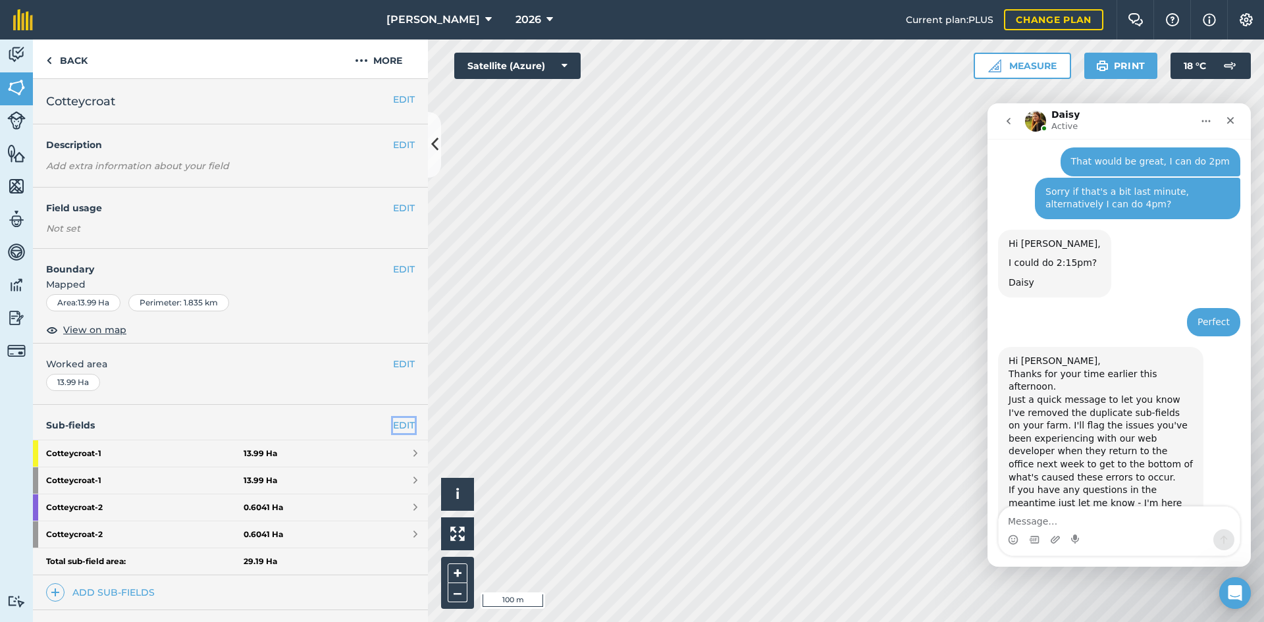
click at [395, 427] on link "EDIT" at bounding box center [404, 425] width 22 height 14
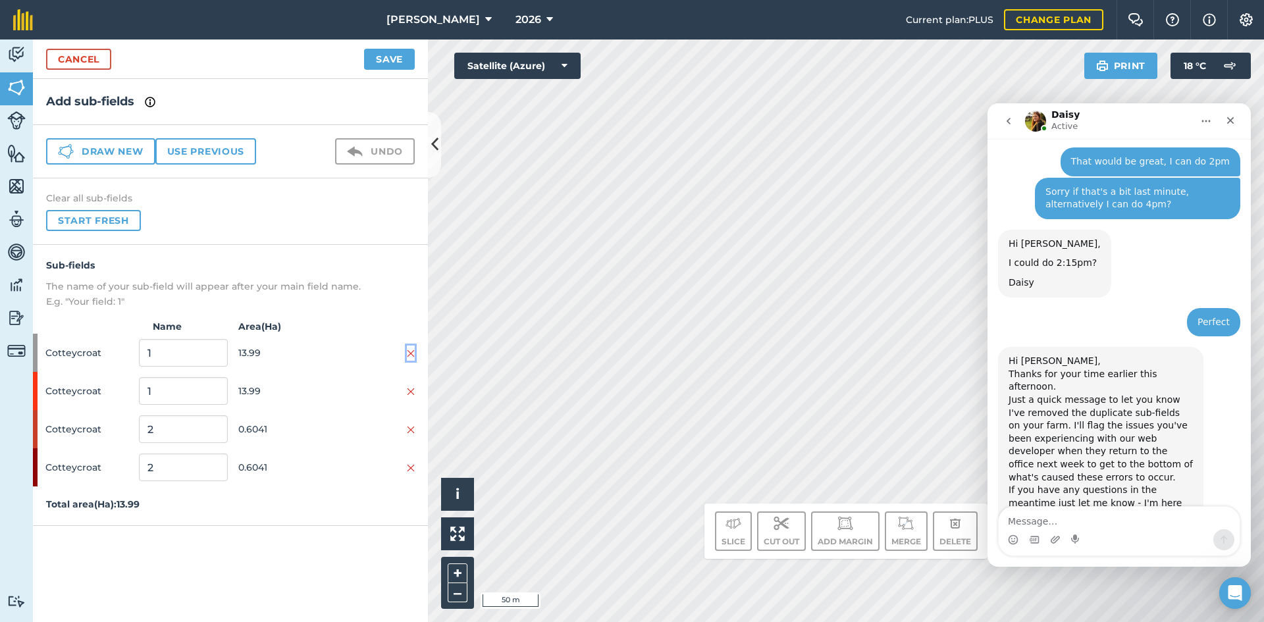
click at [410, 356] on img at bounding box center [411, 353] width 8 height 11
click at [412, 388] on img at bounding box center [411, 392] width 8 height 11
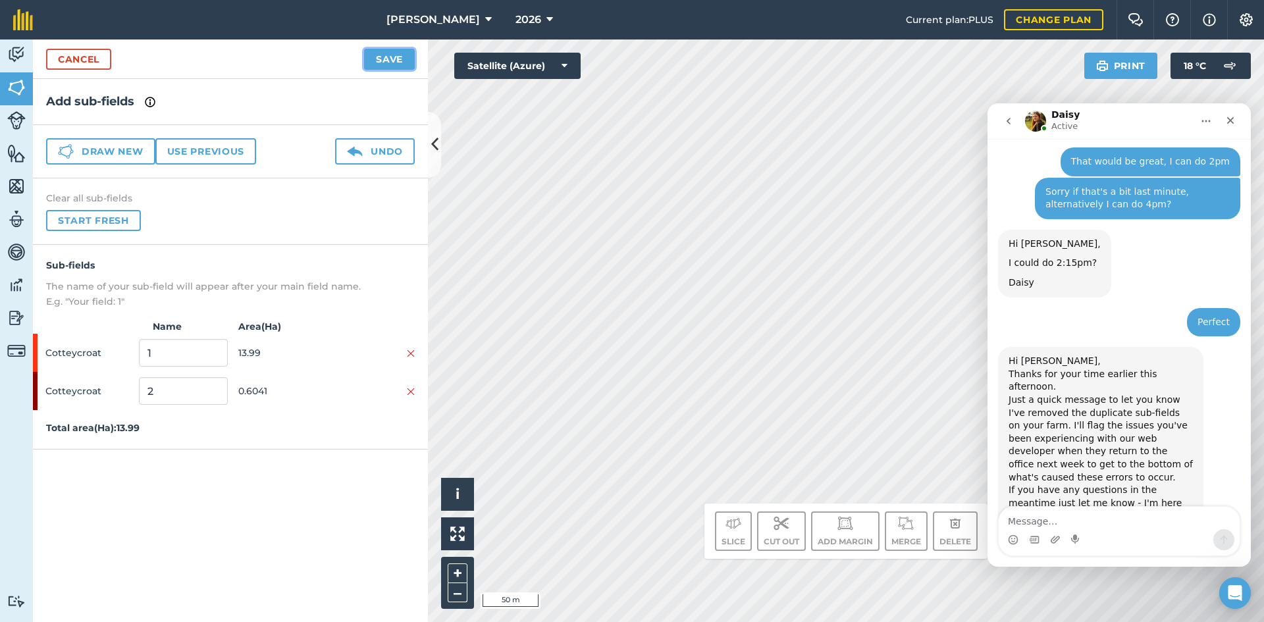
click at [387, 53] on button "Save" at bounding box center [389, 59] width 51 height 21
